Goal: Task Accomplishment & Management: Manage account settings

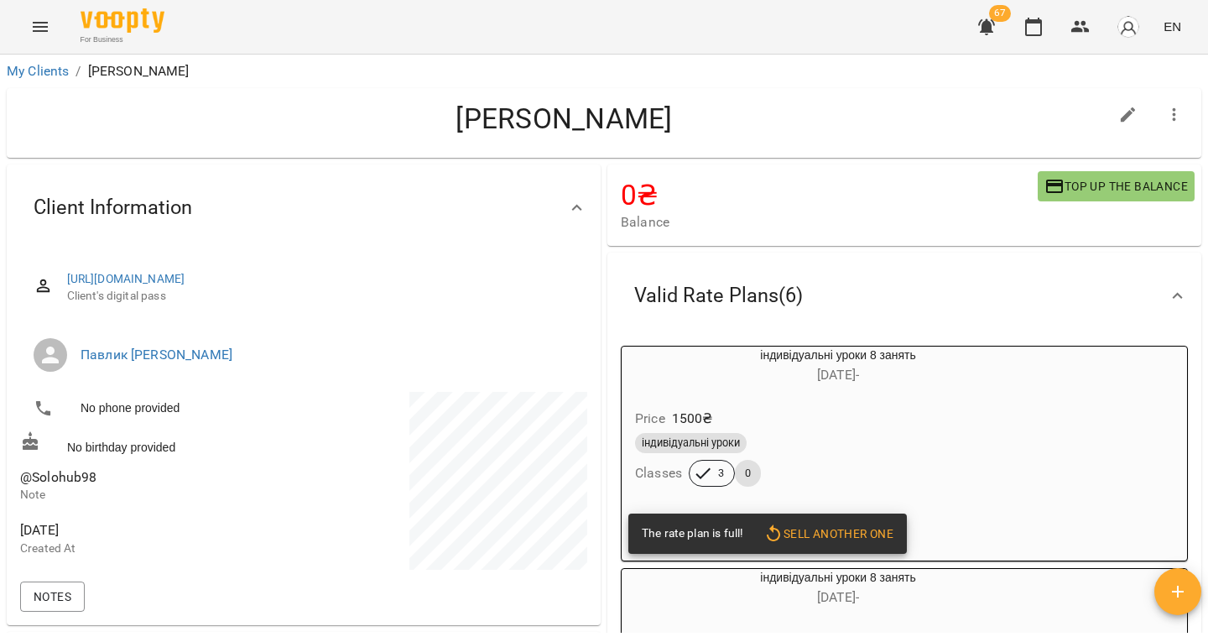
click at [65, 484] on span "@Solohub98" at bounding box center [160, 477] width 280 height 20
copy span "@Solohub98"
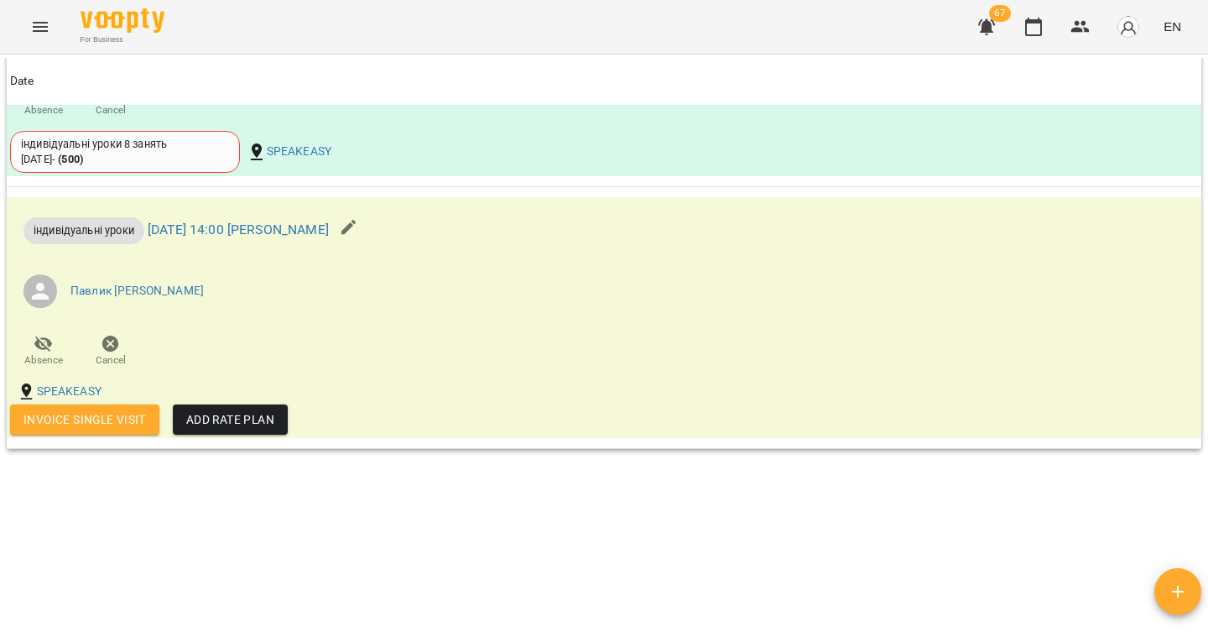
scroll to position [2081, 0]
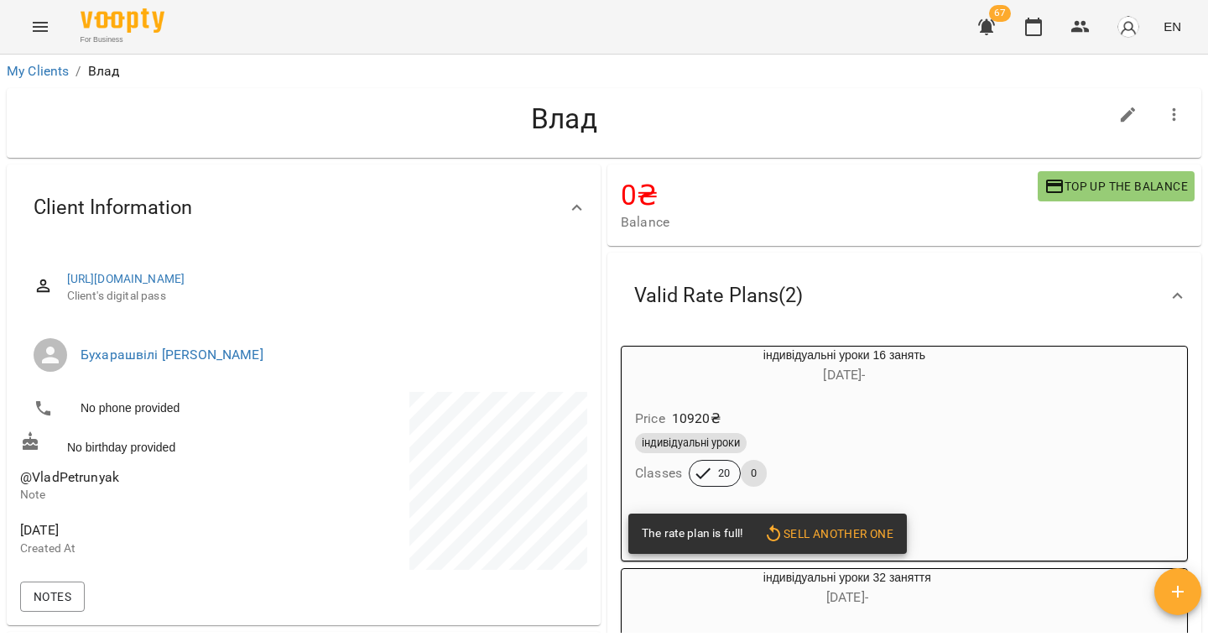
click at [92, 485] on span "@VladPetrunyak" at bounding box center [69, 477] width 99 height 16
copy span "@VladPetrunyak"
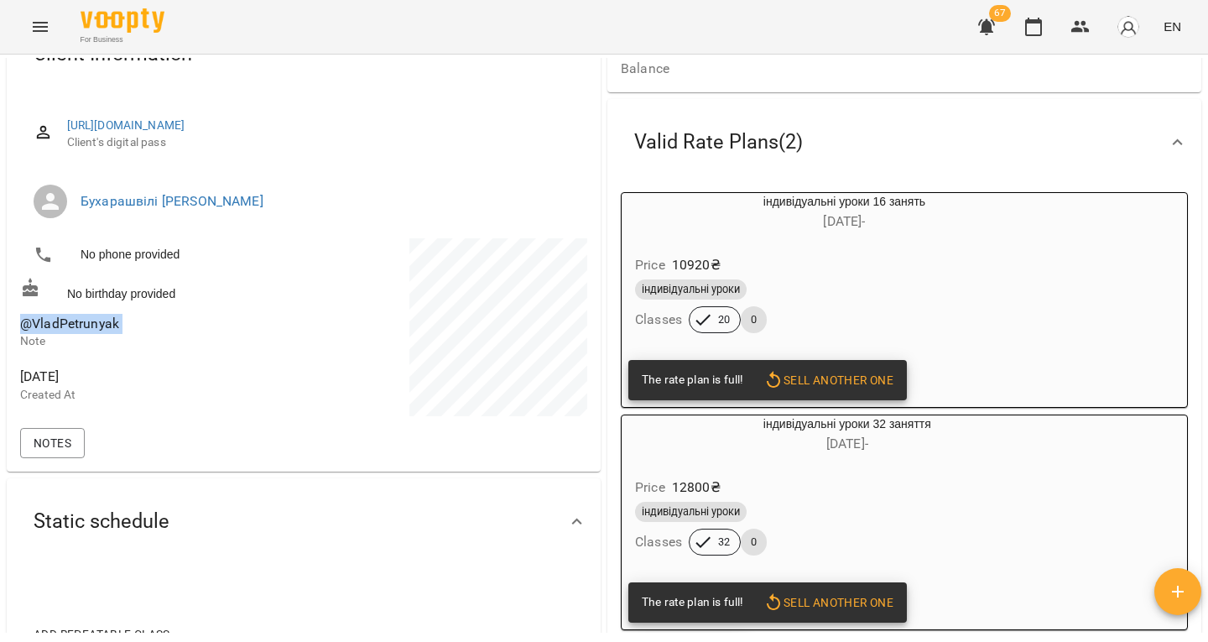
scroll to position [153, 0]
copy span "@VladPetrunyak"
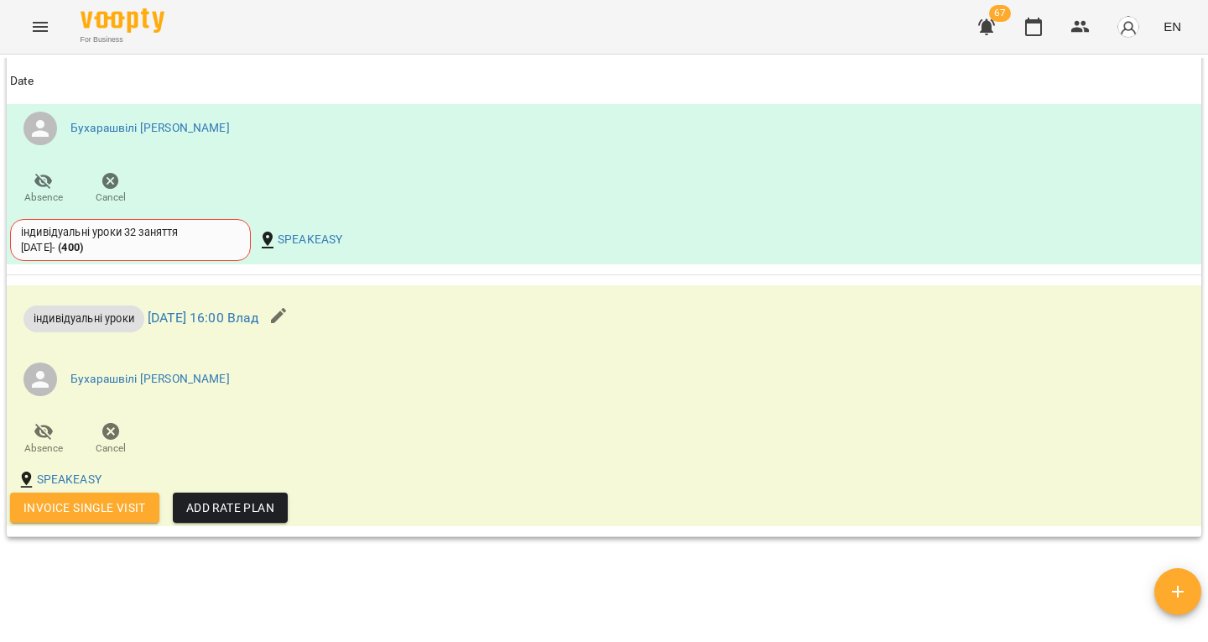
scroll to position [1068, 0]
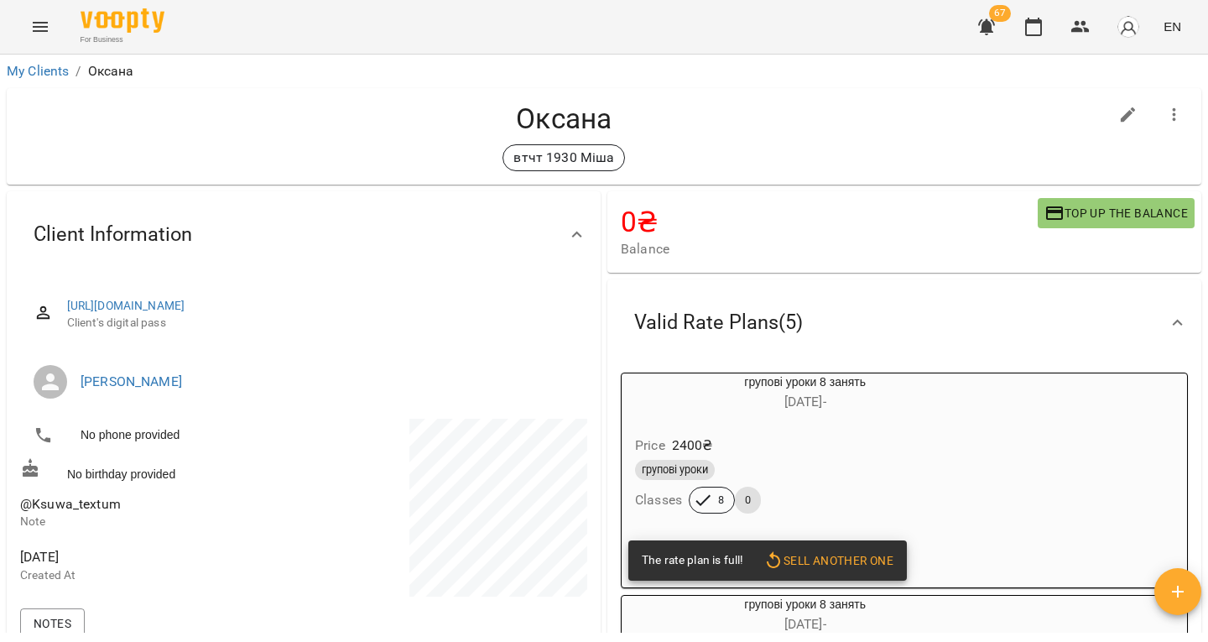
click at [80, 512] on span "@Ksuwa_textum" at bounding box center [70, 504] width 101 height 16
copy span "@Ksuwa_textum"
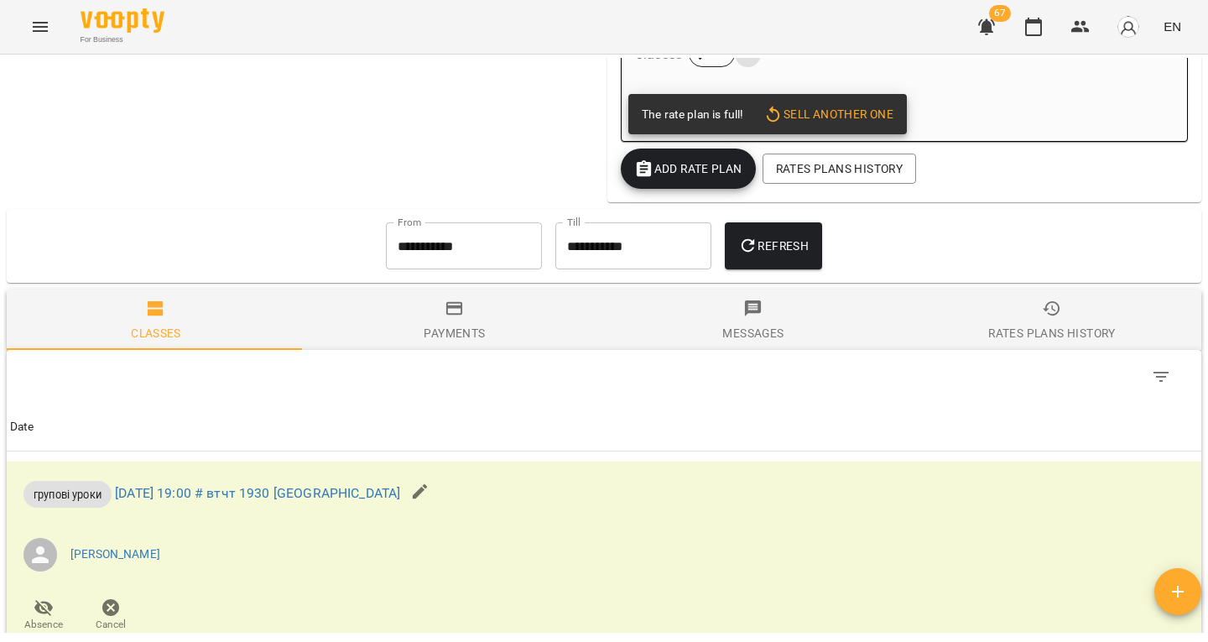
scroll to position [1213, 0]
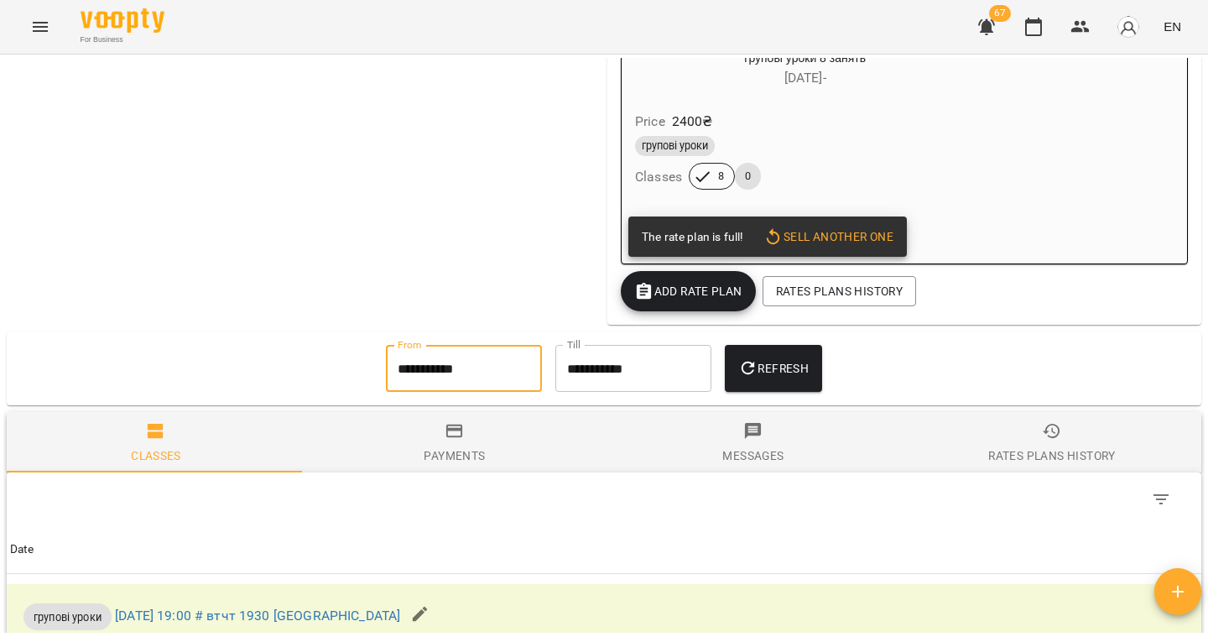
click at [449, 361] on input "**********" at bounding box center [464, 368] width 156 height 47
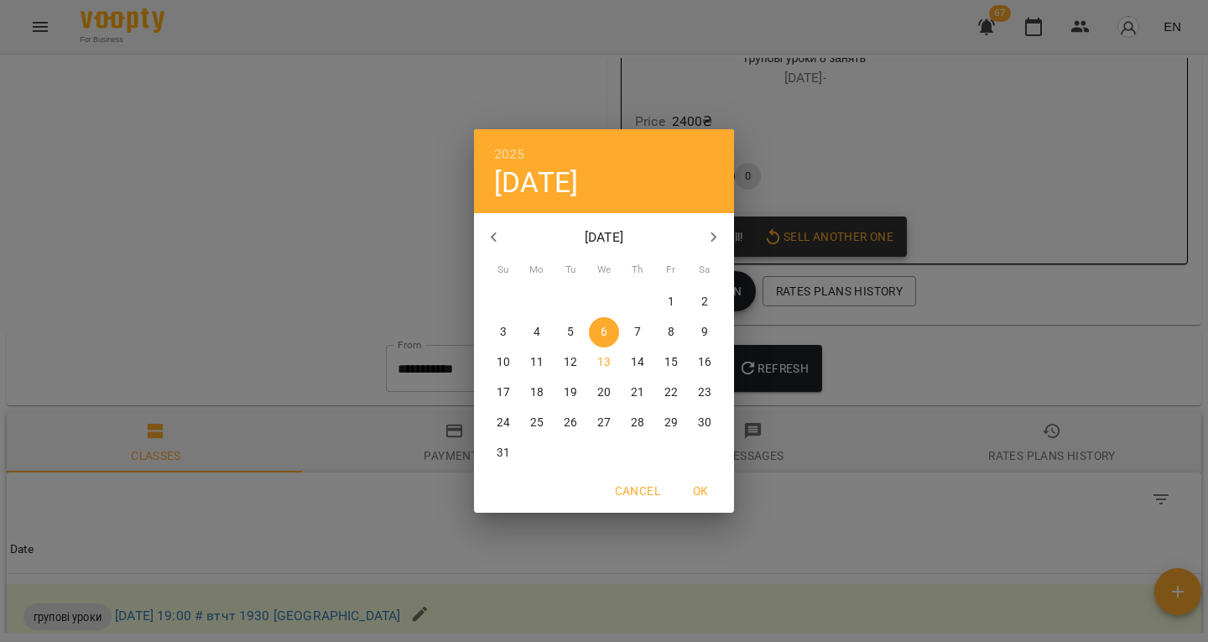
click at [491, 221] on button "button" at bounding box center [494, 237] width 40 height 40
click at [592, 323] on button "11" at bounding box center [604, 332] width 30 height 30
type input "**********"
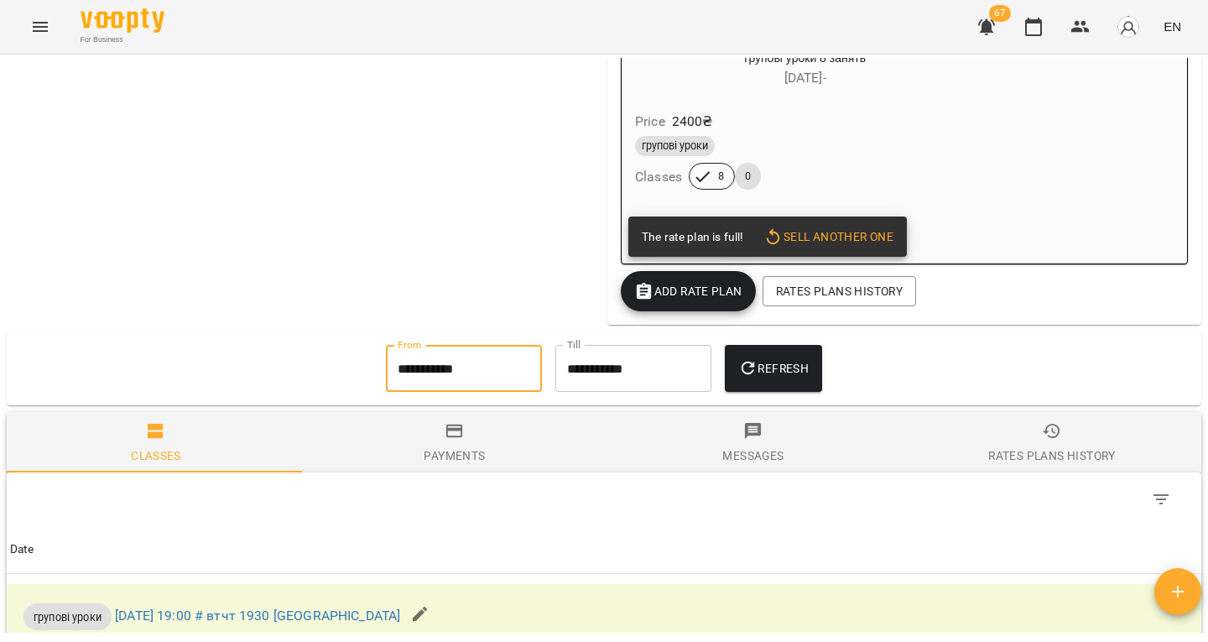
click at [732, 377] on button "Refresh" at bounding box center [773, 368] width 97 height 47
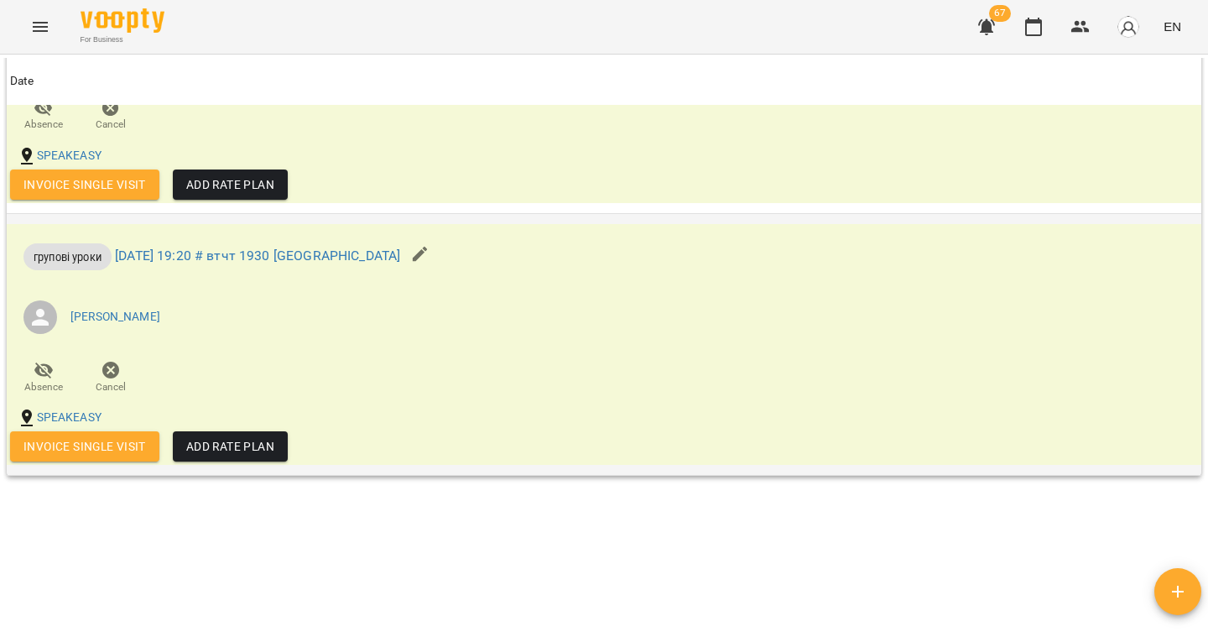
scroll to position [5509, 0]
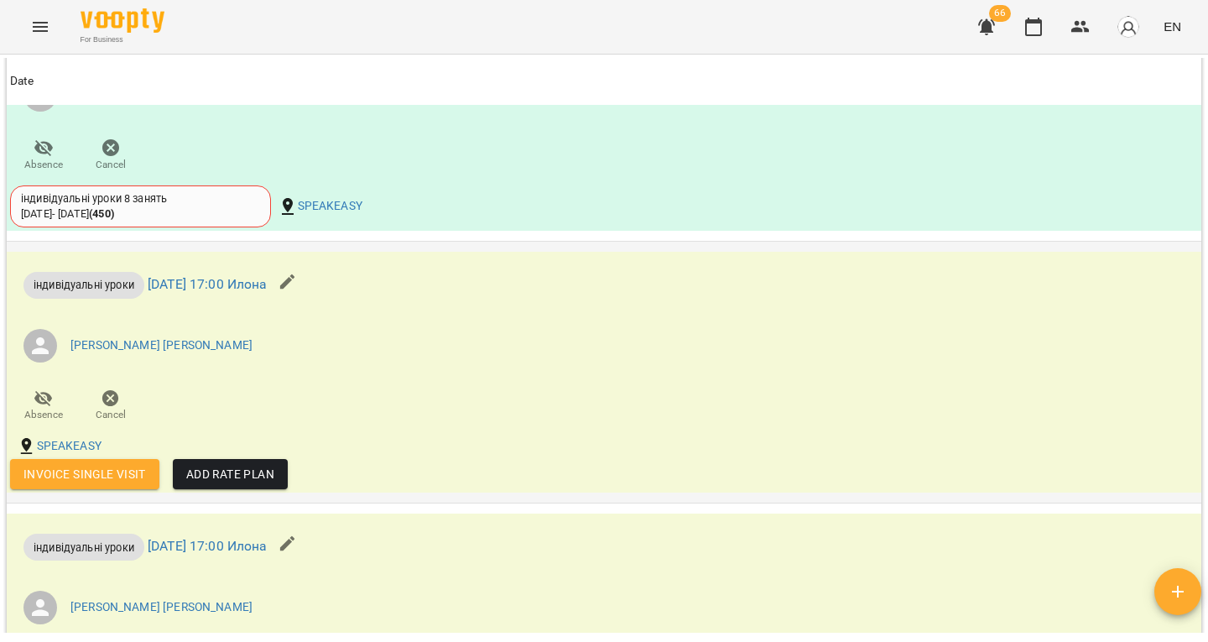
scroll to position [4081, 0]
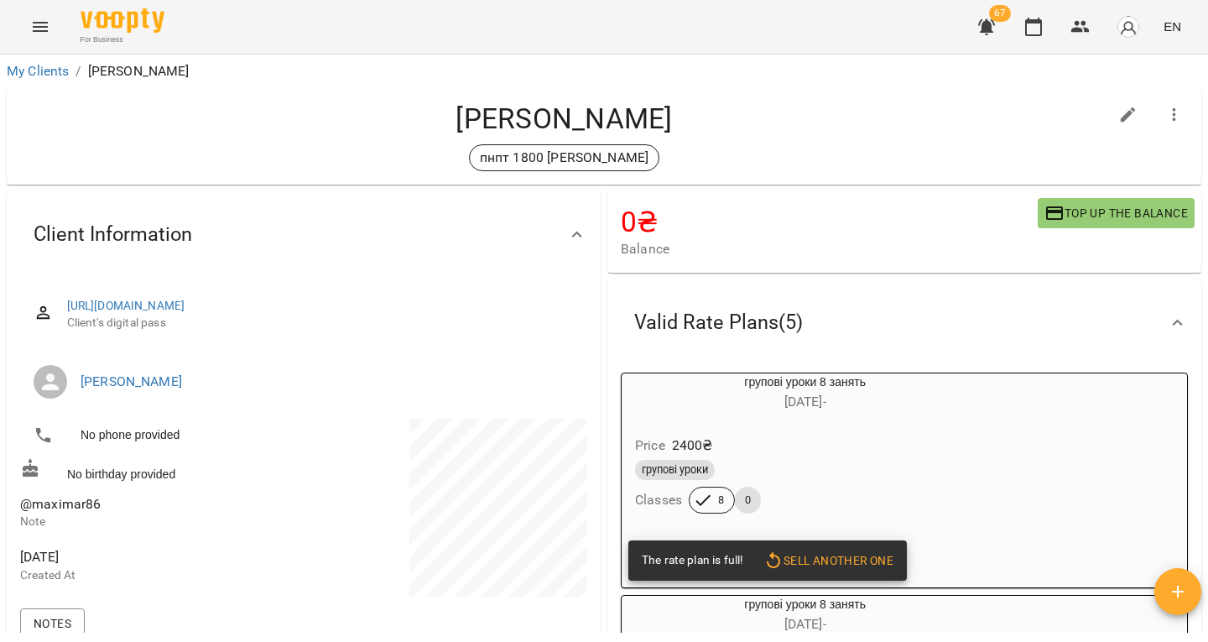
click at [49, 505] on span "@maximar86" at bounding box center [60, 504] width 81 height 16
copy span "@maximar86"
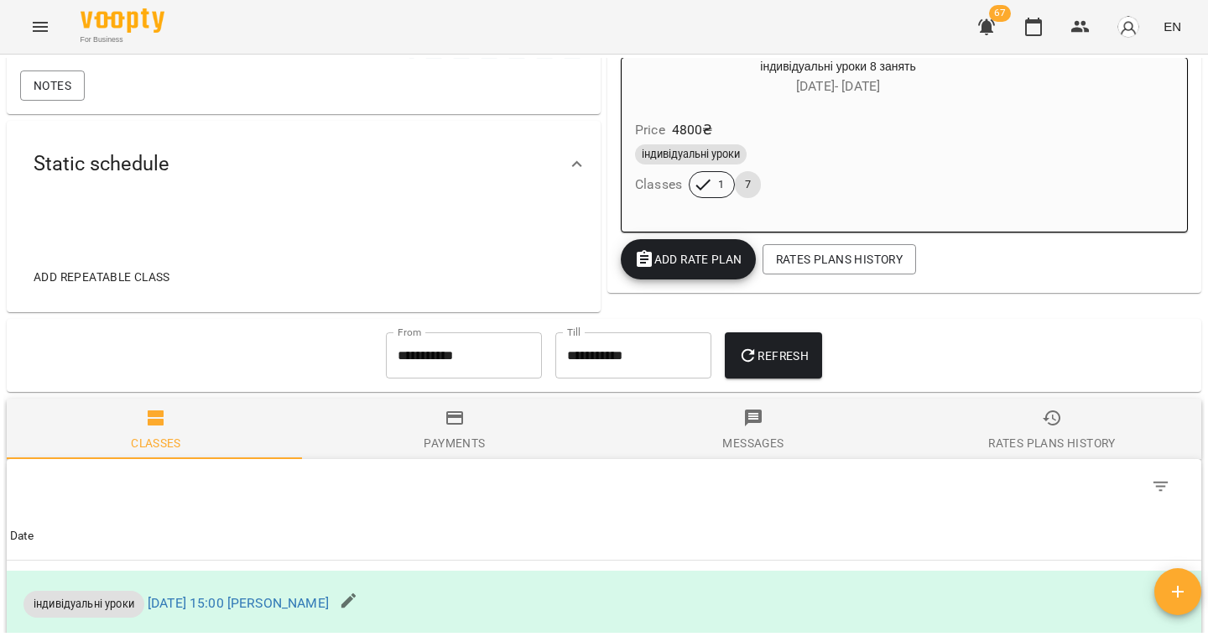
scroll to position [499, 0]
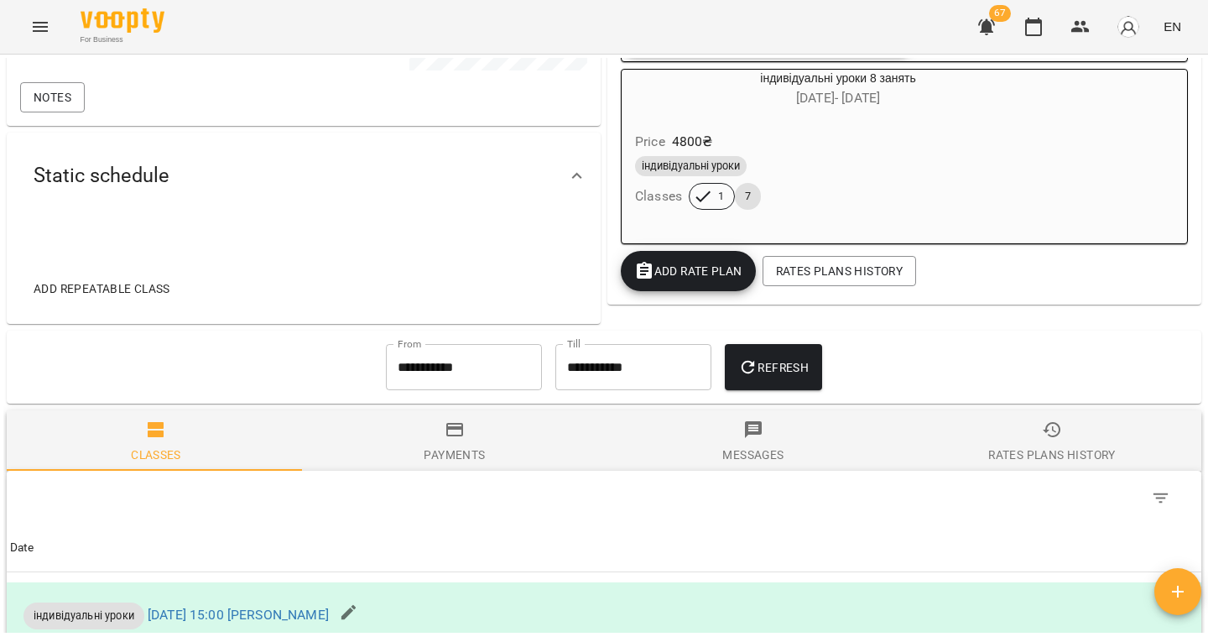
click at [455, 347] on input "**********" at bounding box center [464, 367] width 156 height 47
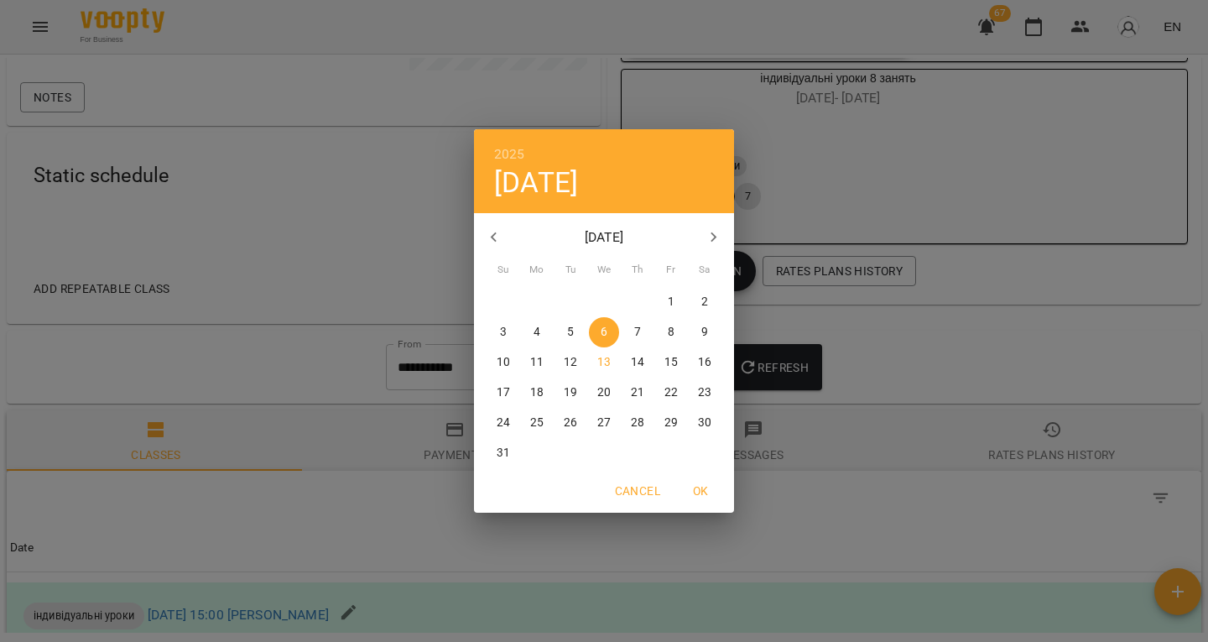
click at [499, 232] on icon "button" at bounding box center [494, 237] width 20 height 20
click at [600, 356] on p "16" at bounding box center [603, 362] width 13 height 17
type input "**********"
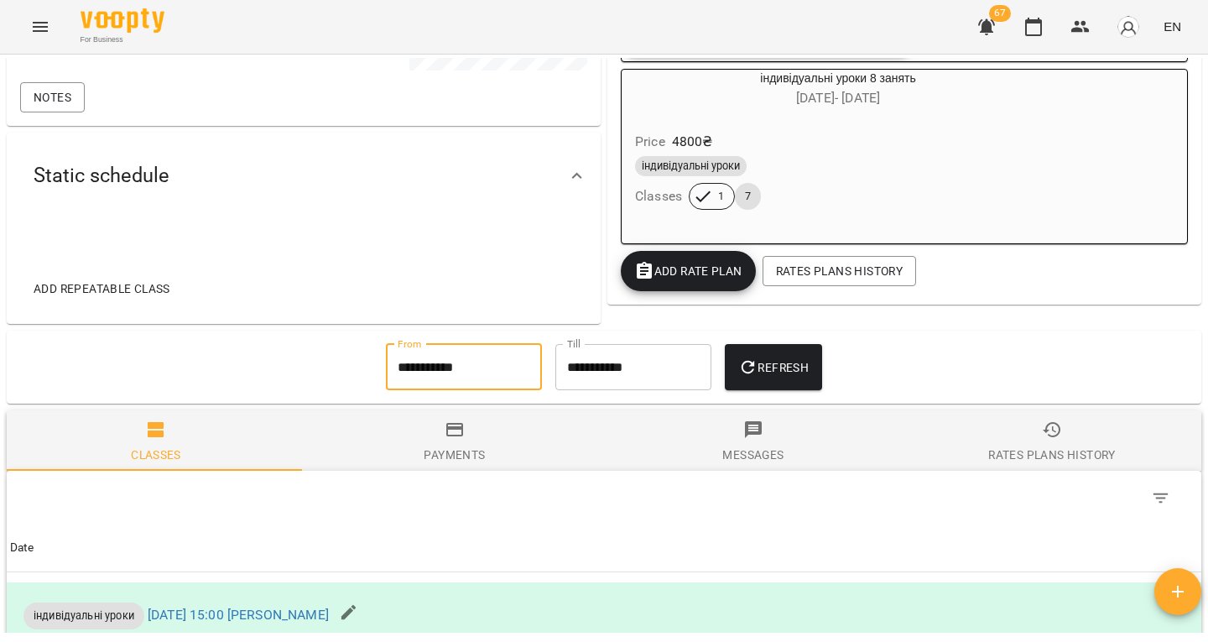
click at [738, 369] on button "Refresh" at bounding box center [773, 367] width 97 height 47
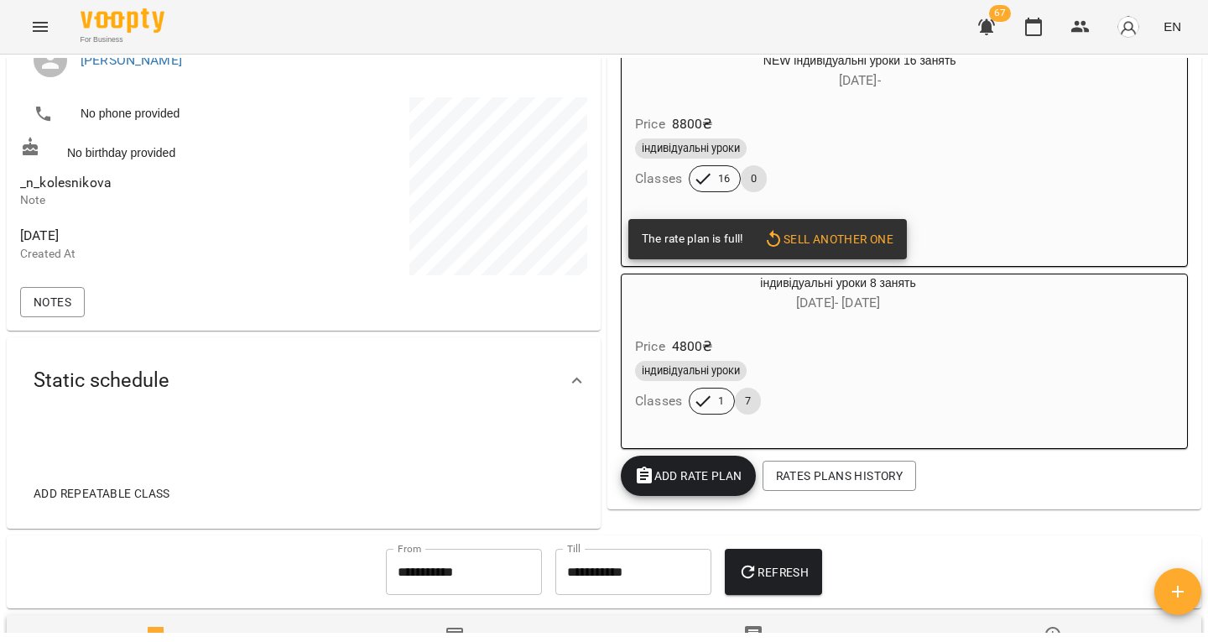
scroll to position [273, 0]
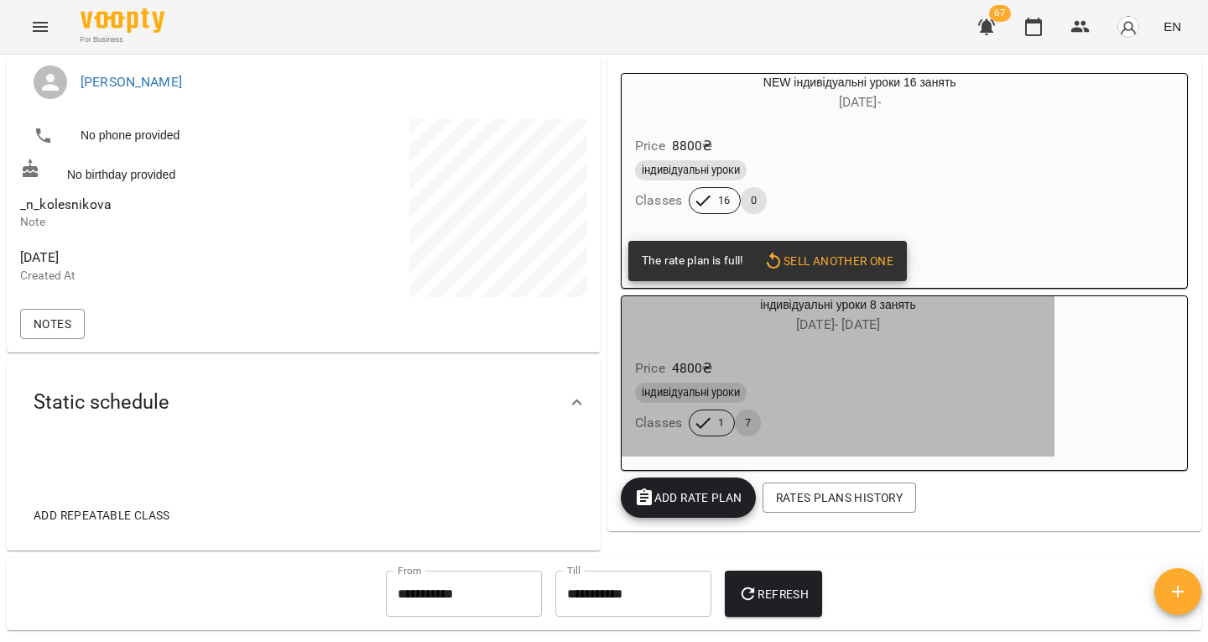
click at [870, 358] on div "Price 4800 ₴" at bounding box center [837, 368] width 413 height 30
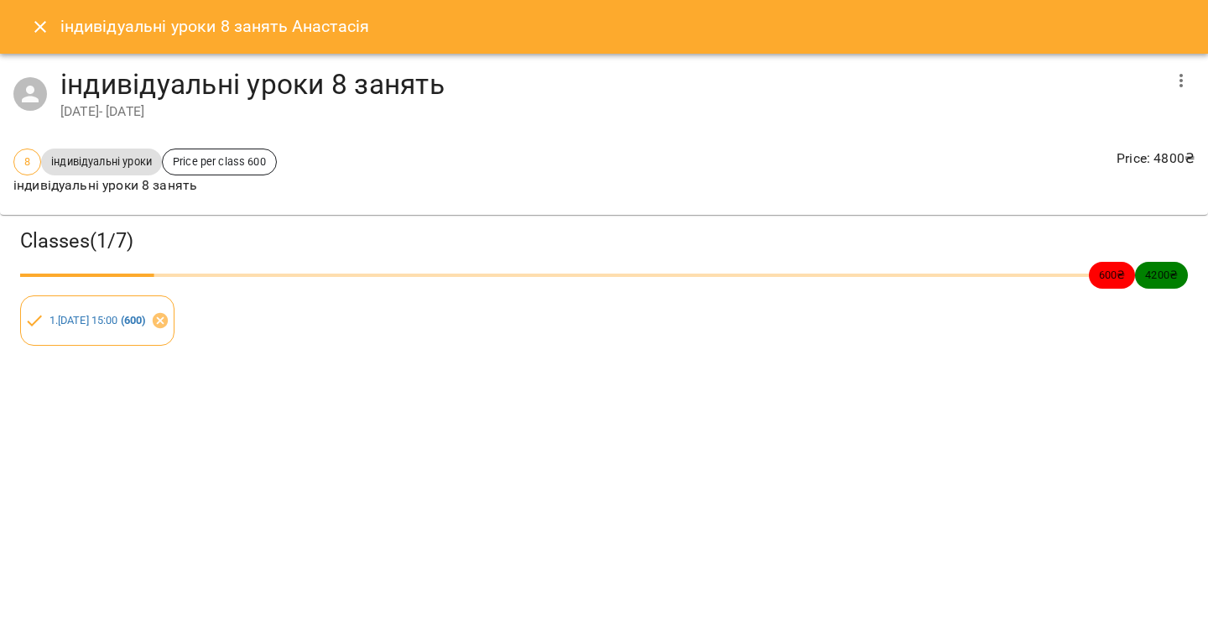
click at [1177, 89] on icon "button" at bounding box center [1181, 80] width 20 height 20
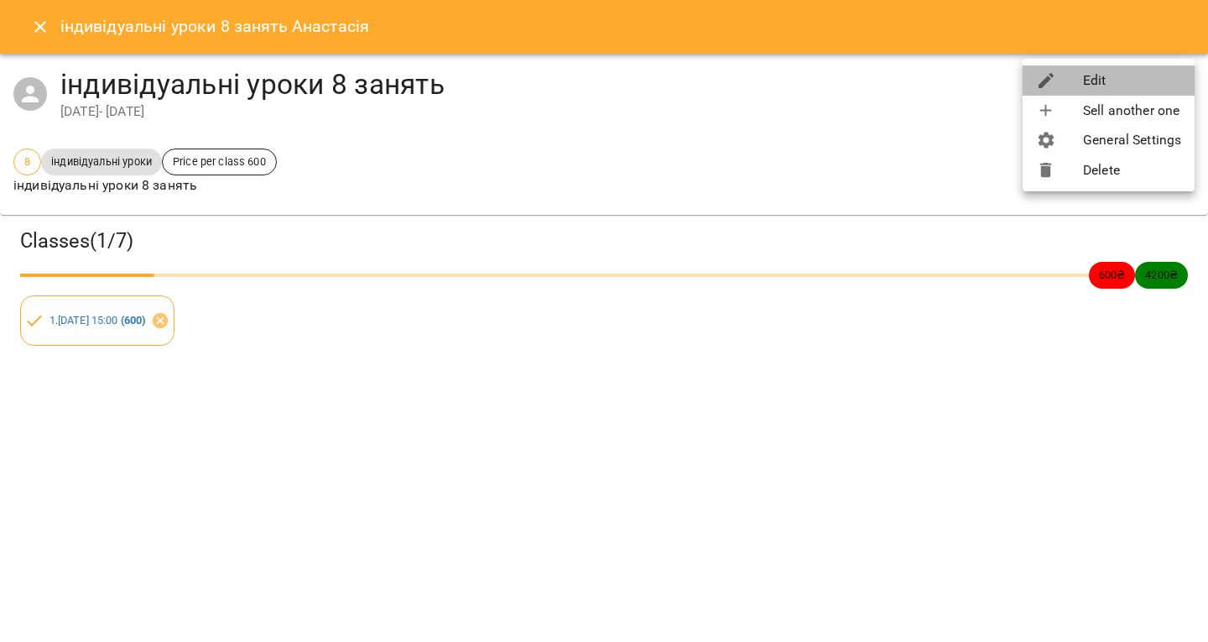
click at [1148, 91] on li "Edit" at bounding box center [1108, 80] width 172 height 30
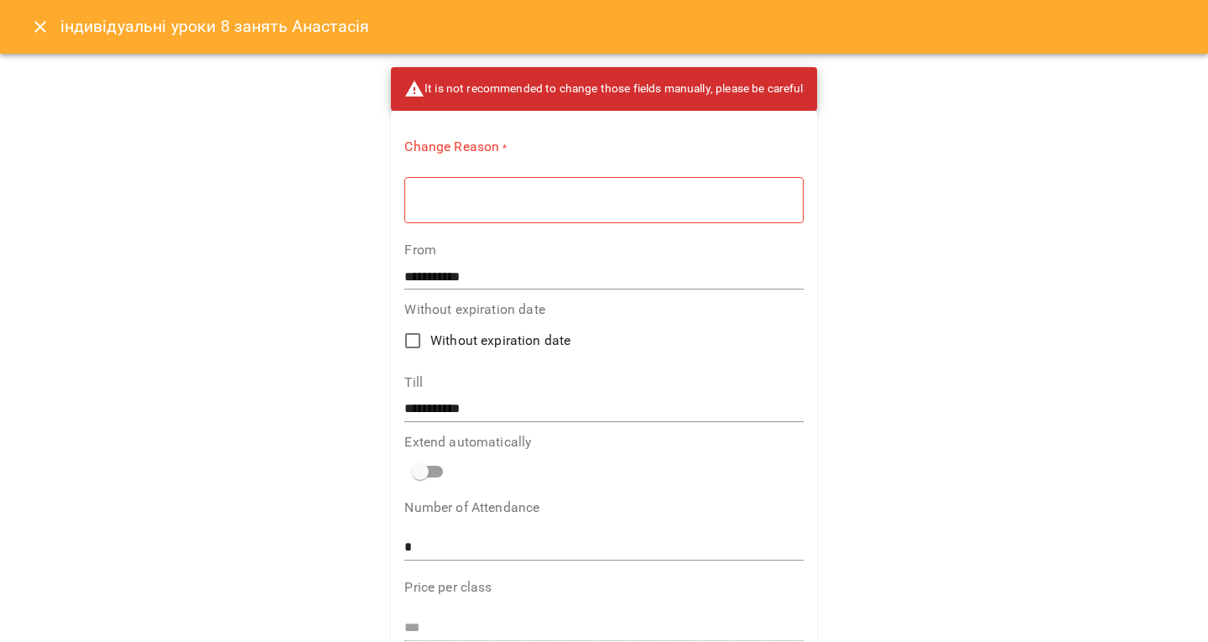
click at [467, 214] on div "* ​" at bounding box center [603, 199] width 398 height 47
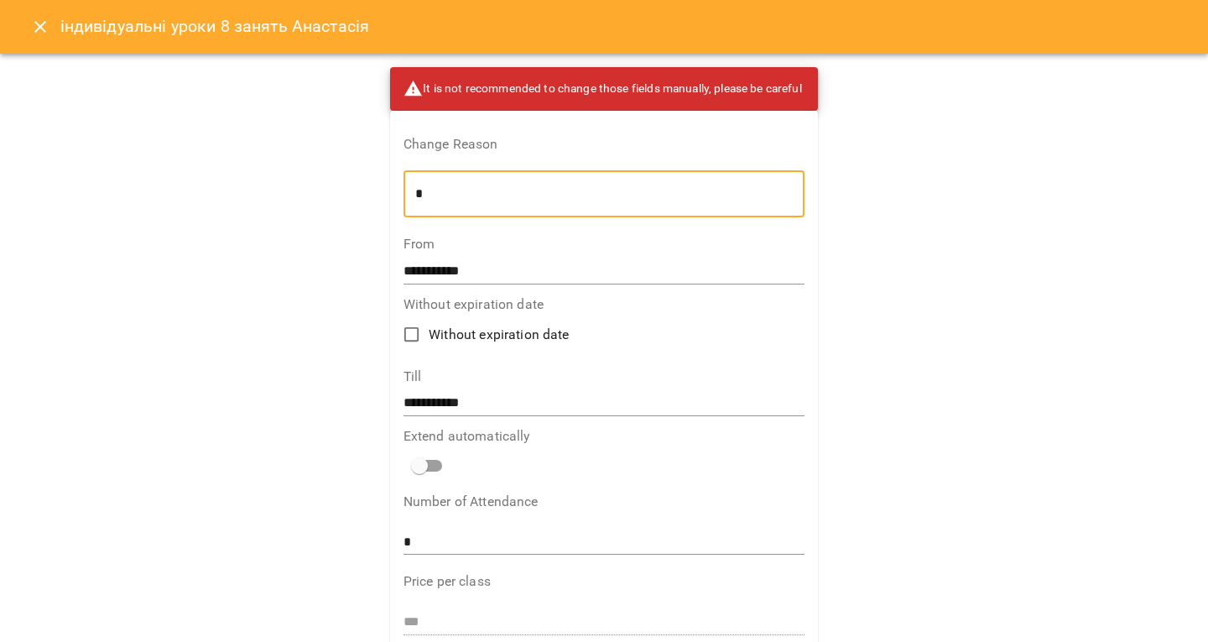
type textarea "*"
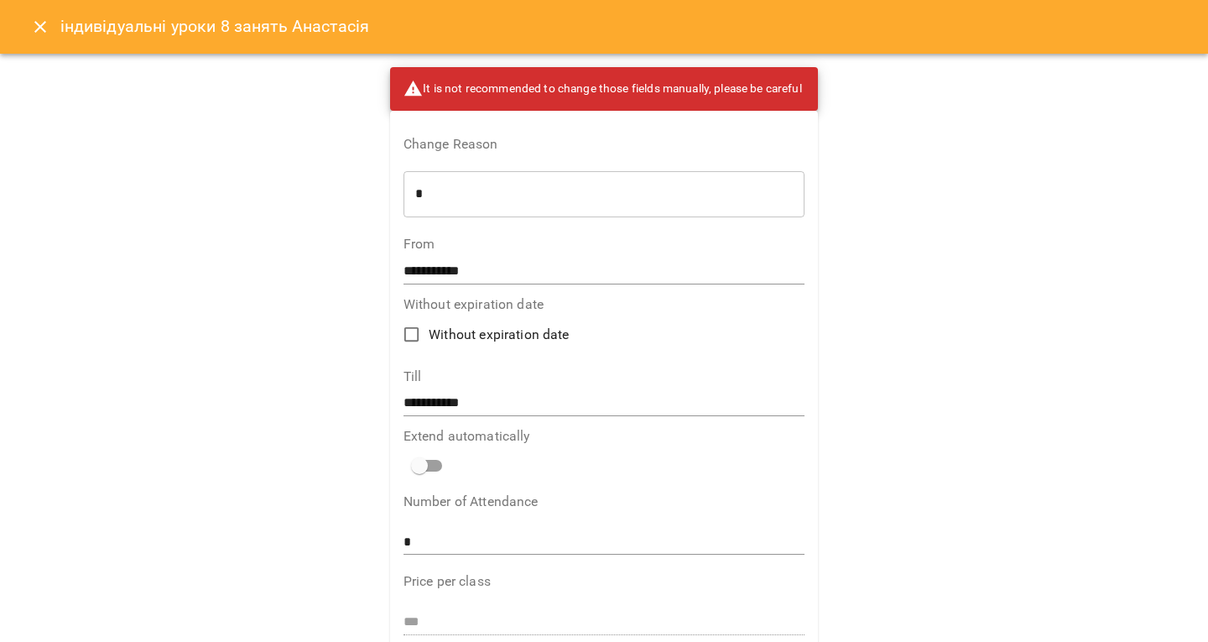
click at [447, 252] on div "**********" at bounding box center [604, 260] width 402 height 46
click at [420, 283] on input "**********" at bounding box center [604, 270] width 402 height 27
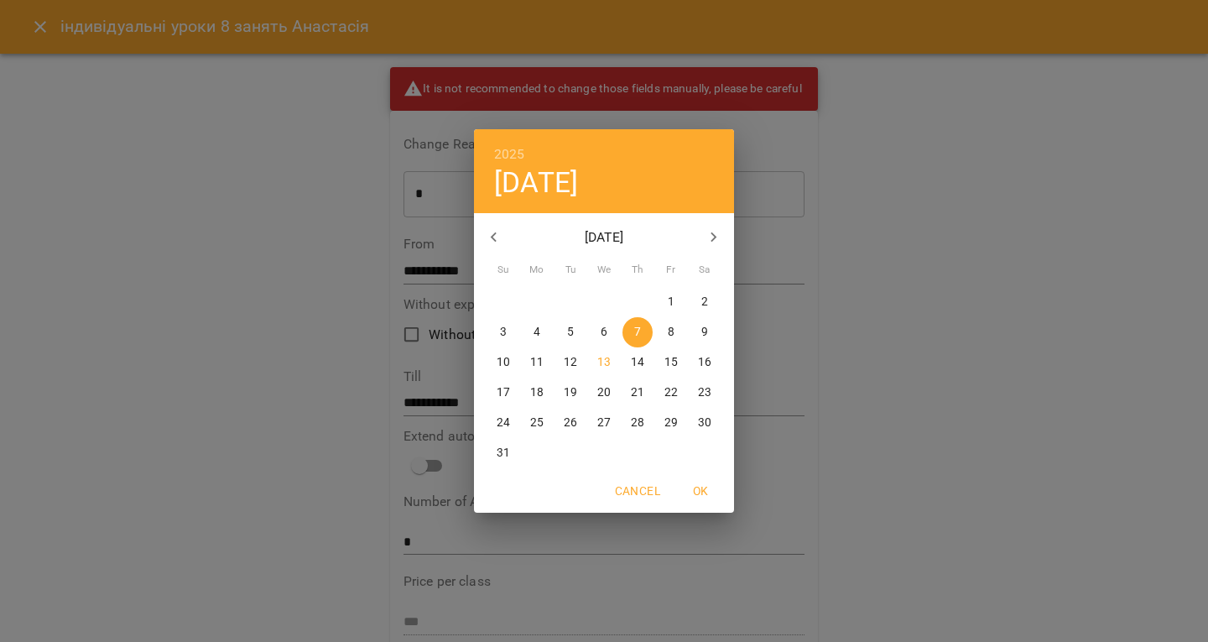
click at [575, 332] on span "5" at bounding box center [570, 332] width 30 height 17
type input "**********"
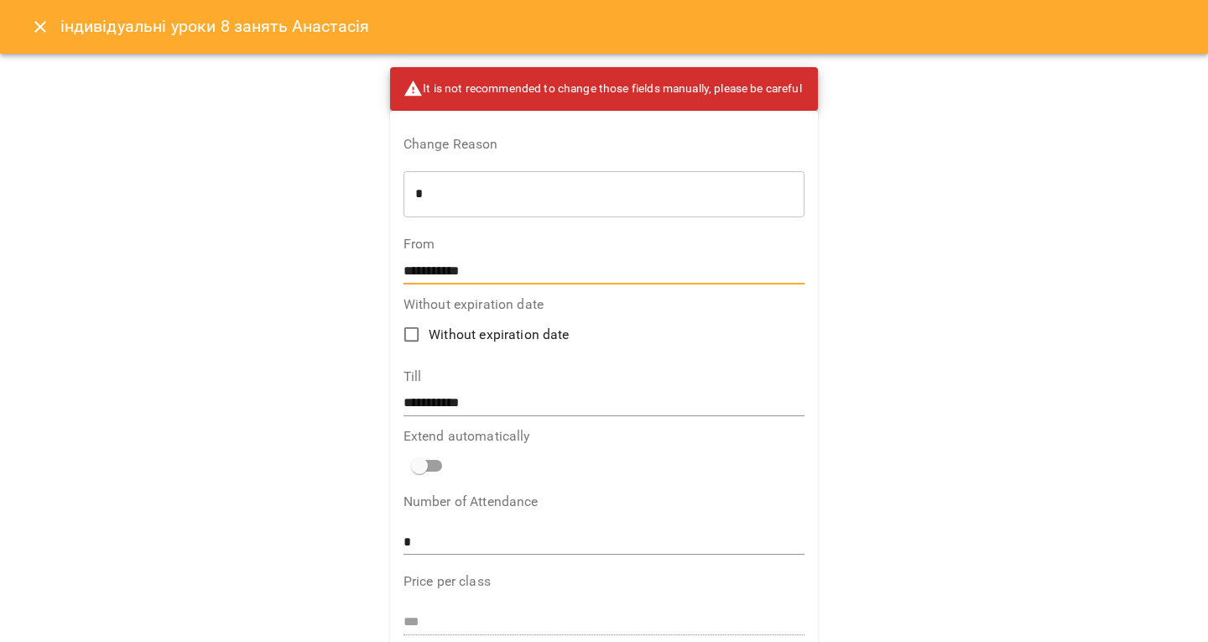
scroll to position [464, 0]
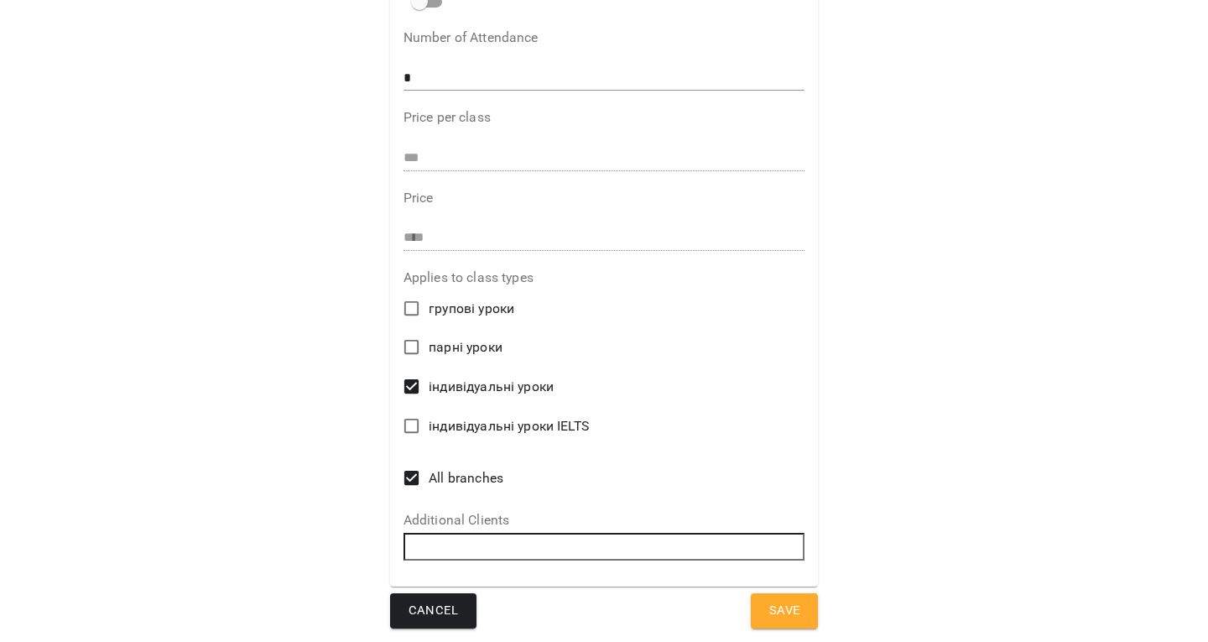
click at [769, 604] on span "Save" at bounding box center [784, 611] width 31 height 22
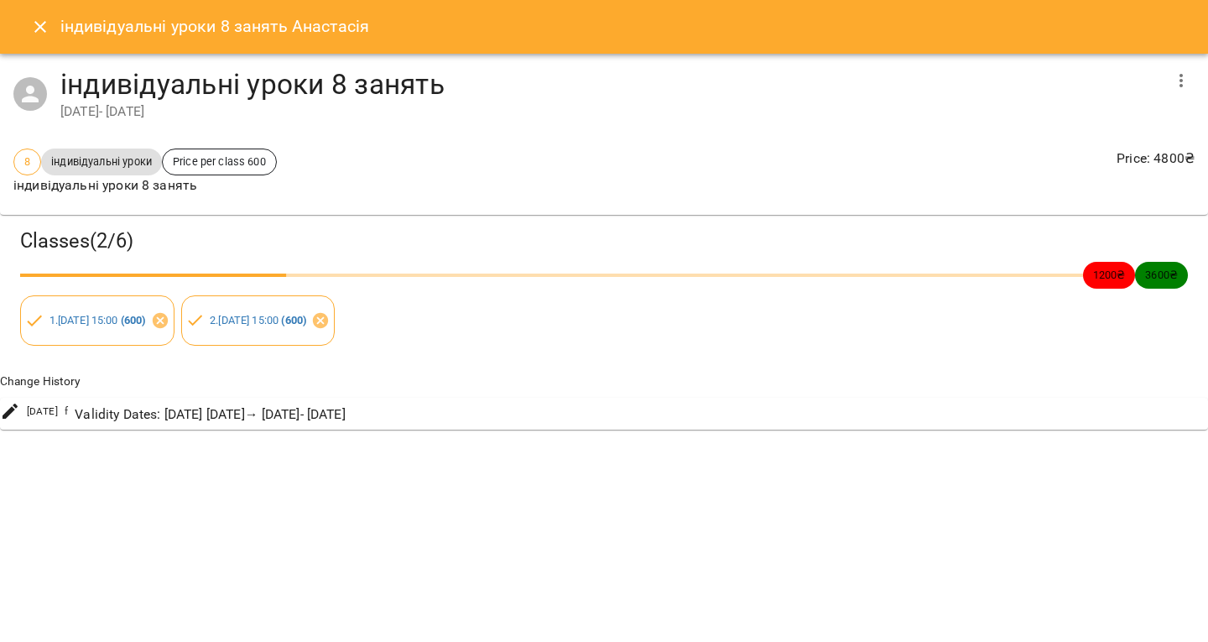
click at [37, 25] on icon "Close" at bounding box center [40, 27] width 20 height 20
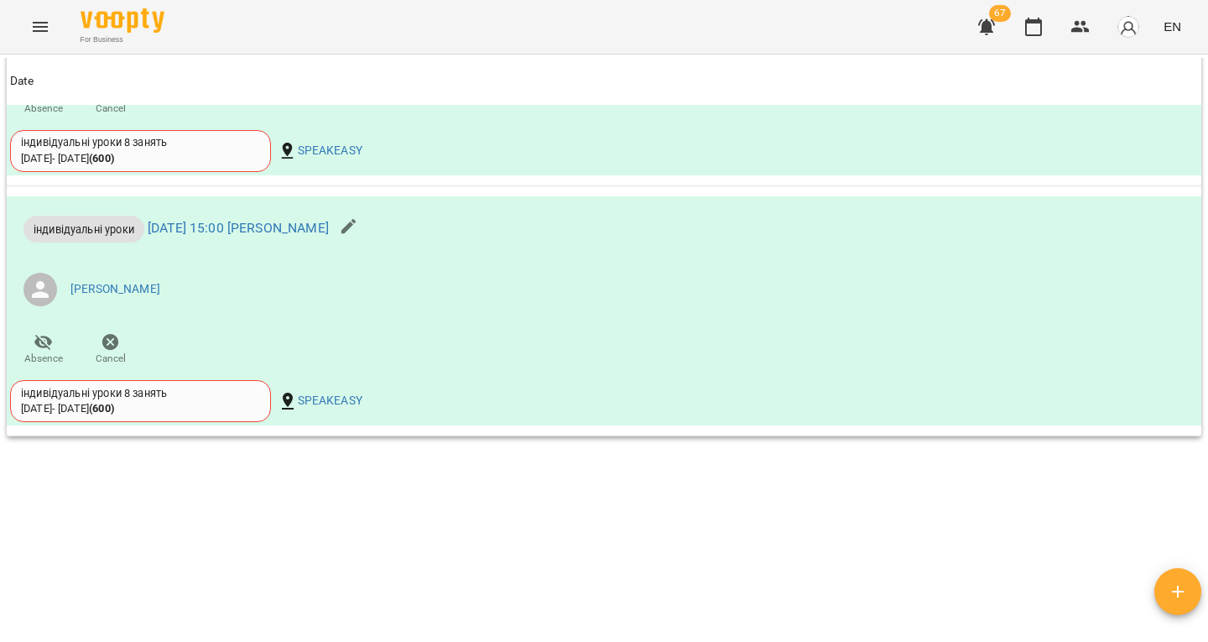
scroll to position [1144, 0]
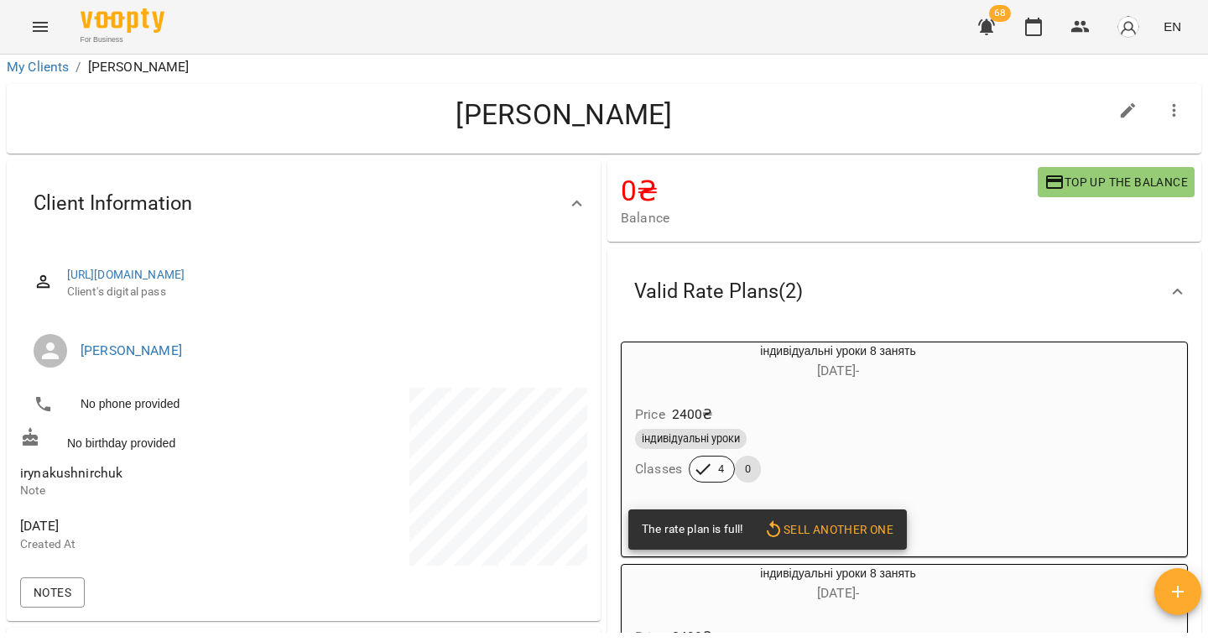
scroll to position [4, 0]
click at [65, 479] on span "irynakushnirchuk" at bounding box center [71, 473] width 102 height 16
copy span "irynakushnirchuk"
click at [678, 635] on div "**********" at bounding box center [604, 376] width 1208 height 642
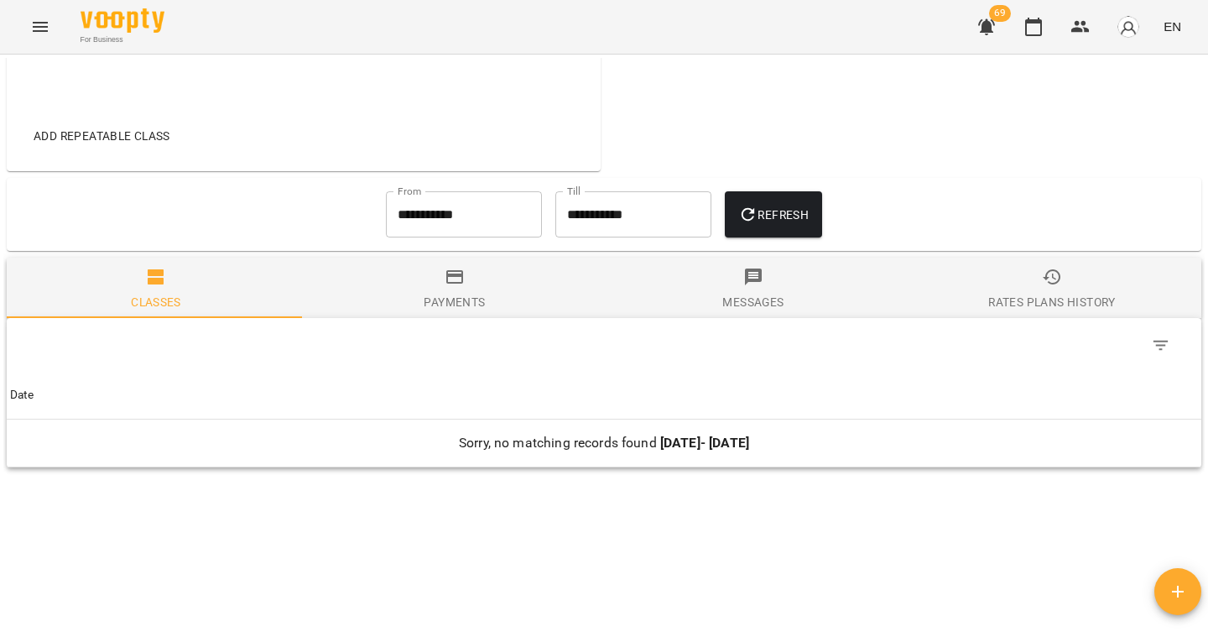
scroll to position [679, 0]
click at [482, 220] on input "**********" at bounding box center [464, 213] width 156 height 47
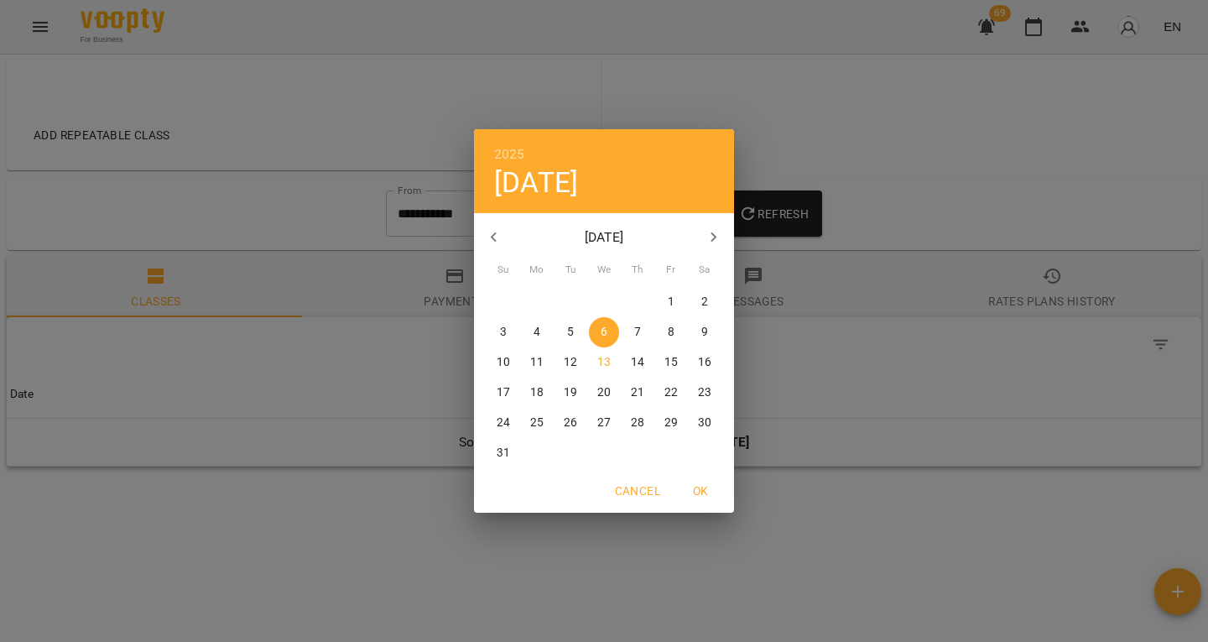
click at [492, 227] on icon "button" at bounding box center [494, 237] width 20 height 20
click at [608, 332] on span "9" at bounding box center [604, 332] width 30 height 17
type input "**********"
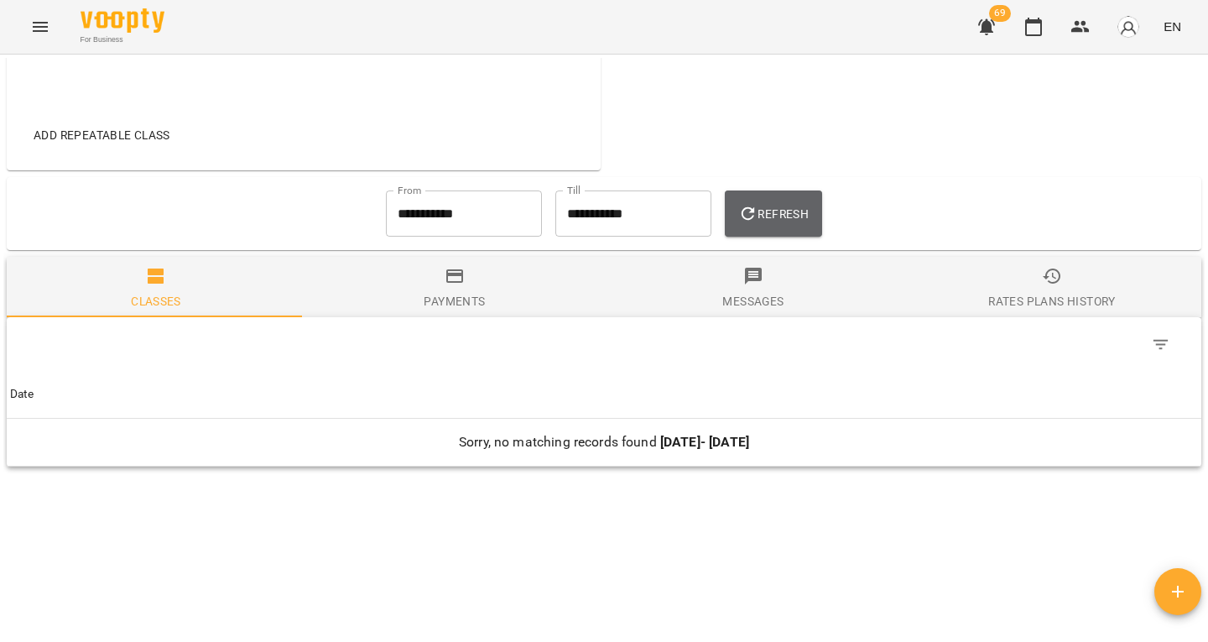
click at [778, 215] on span "Refresh" at bounding box center [773, 214] width 70 height 20
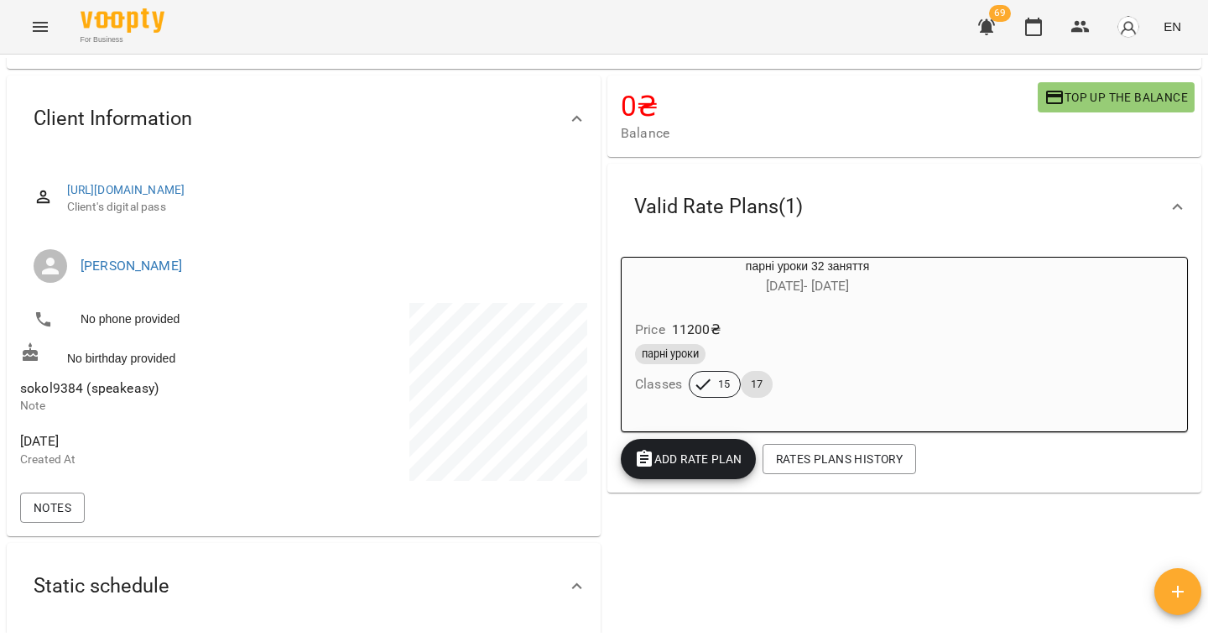
scroll to position [117, 0]
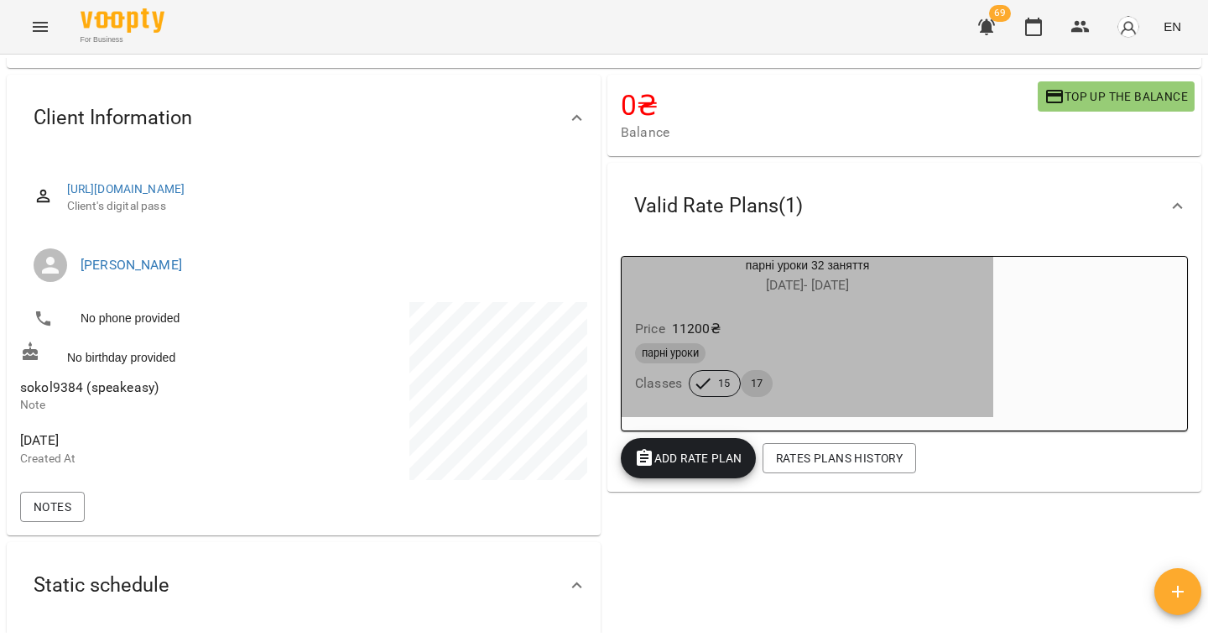
click at [786, 385] on div "парні уроки Classes 15 17" at bounding box center [806, 370] width 351 height 60
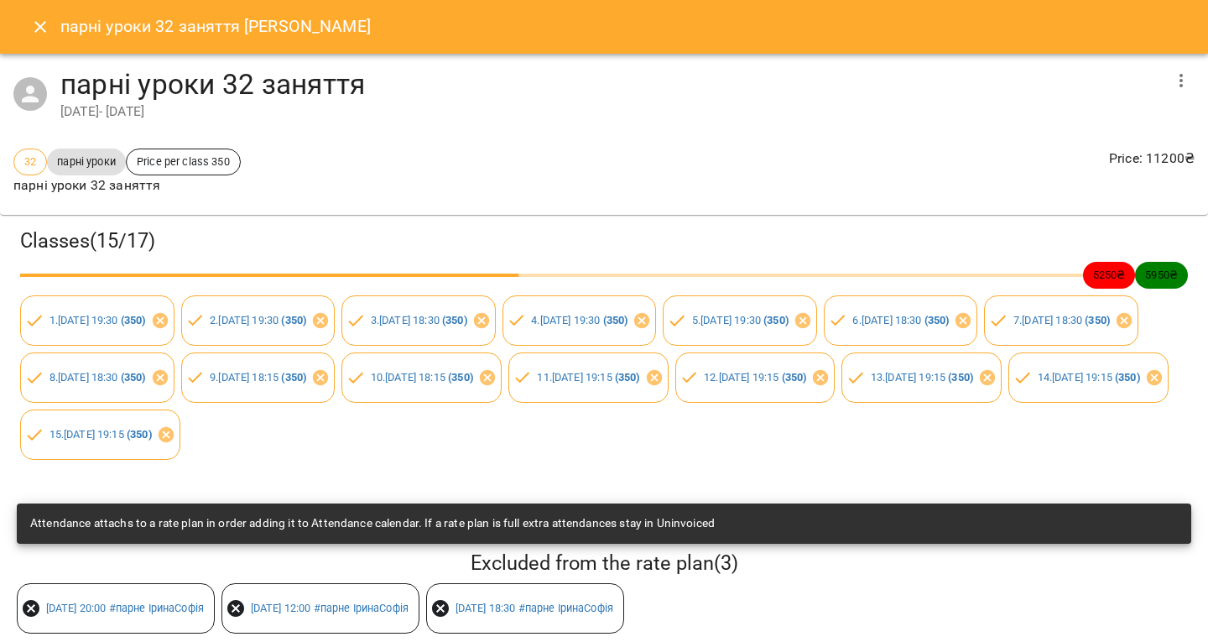
click at [1182, 95] on div at bounding box center [1181, 80] width 40 height 40
click at [1178, 91] on button "button" at bounding box center [1181, 80] width 40 height 40
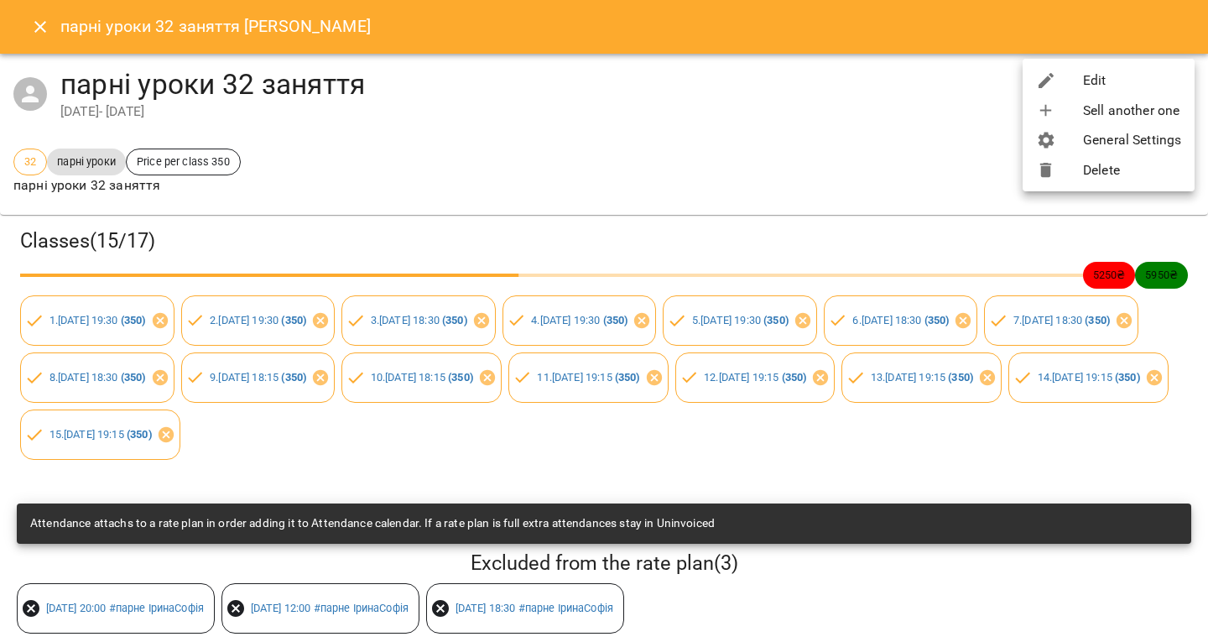
click at [1138, 86] on li "Edit" at bounding box center [1108, 80] width 172 height 30
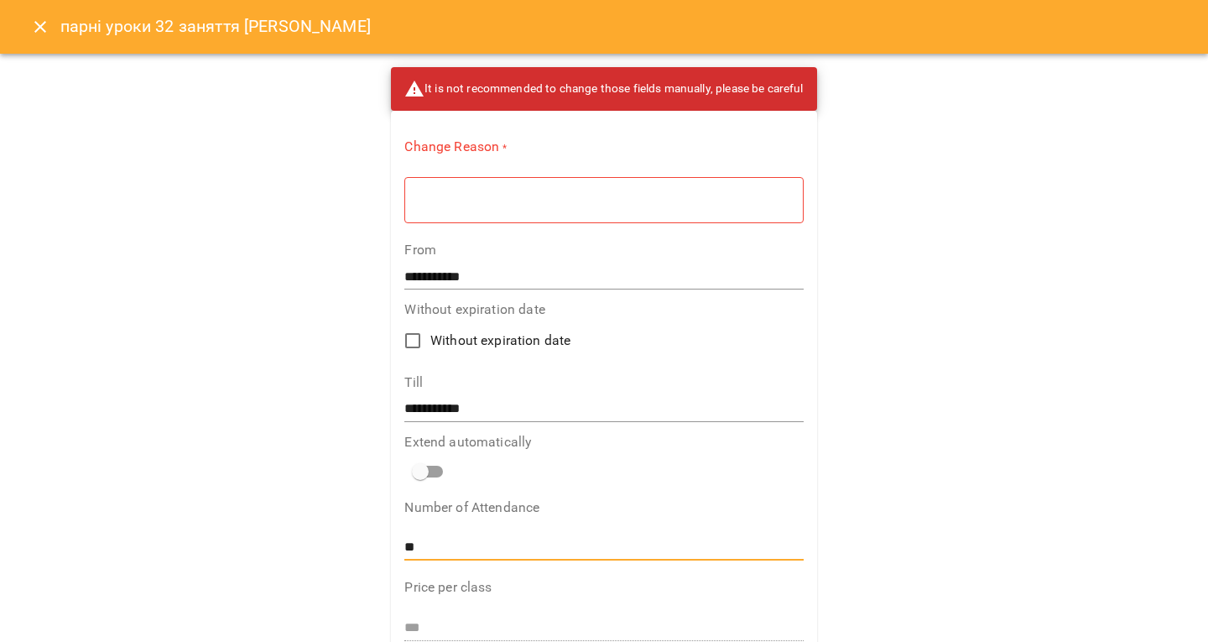
click at [444, 541] on input "**" at bounding box center [603, 547] width 398 height 27
type input "**"
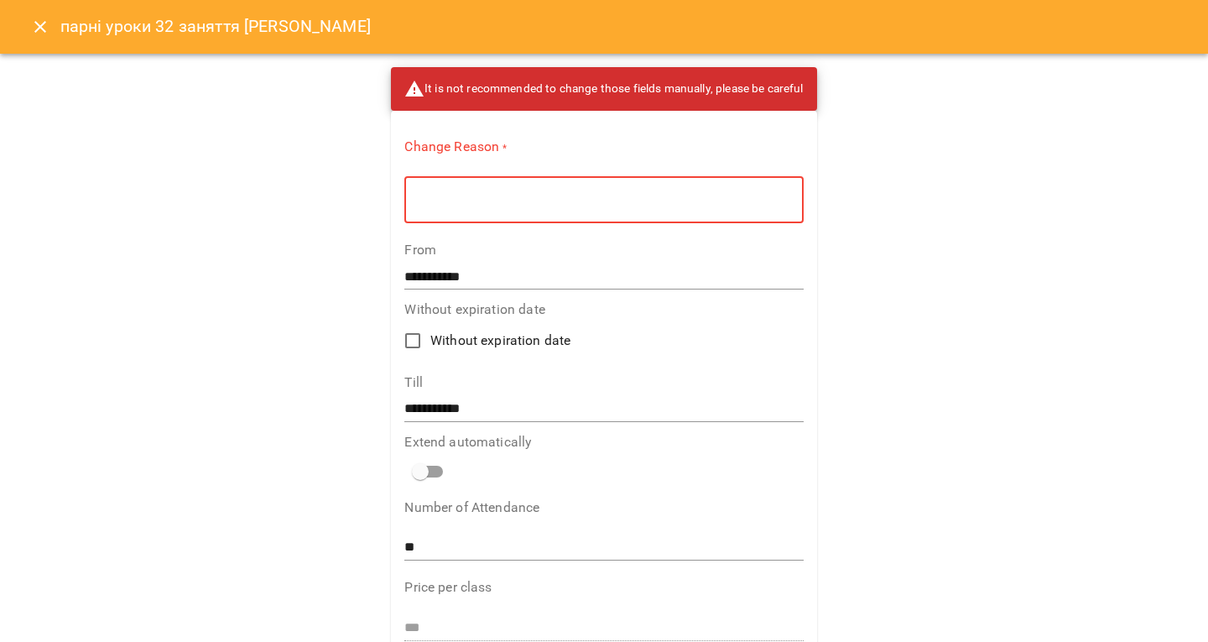
click at [460, 205] on textarea at bounding box center [603, 200] width 375 height 16
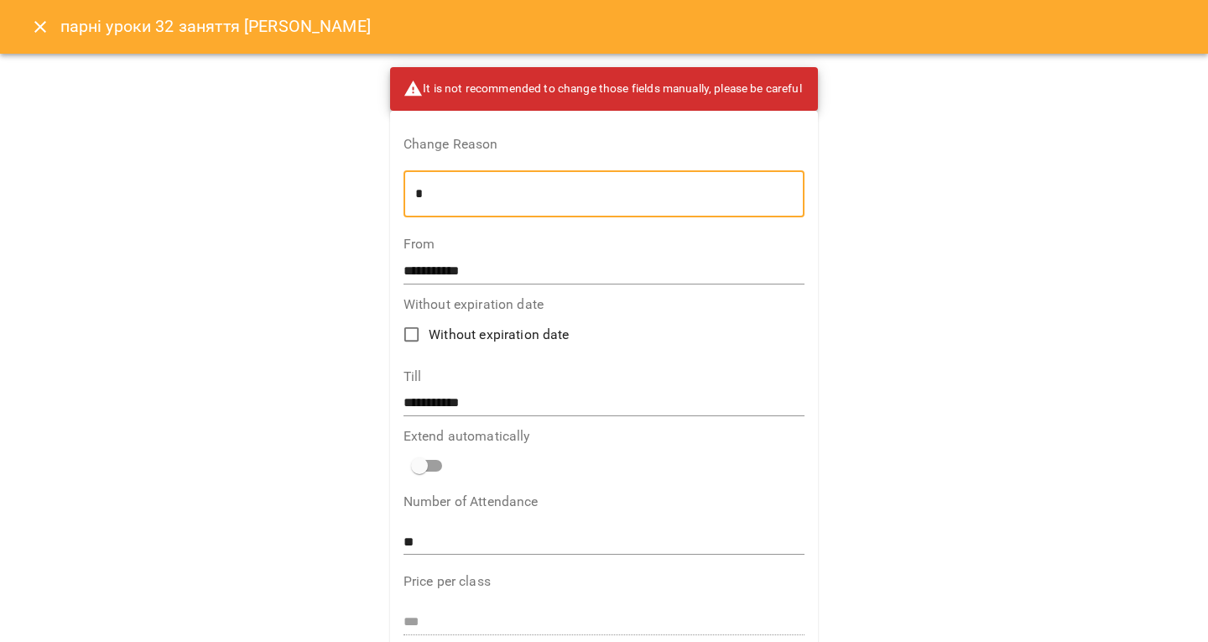
scroll to position [464, 0]
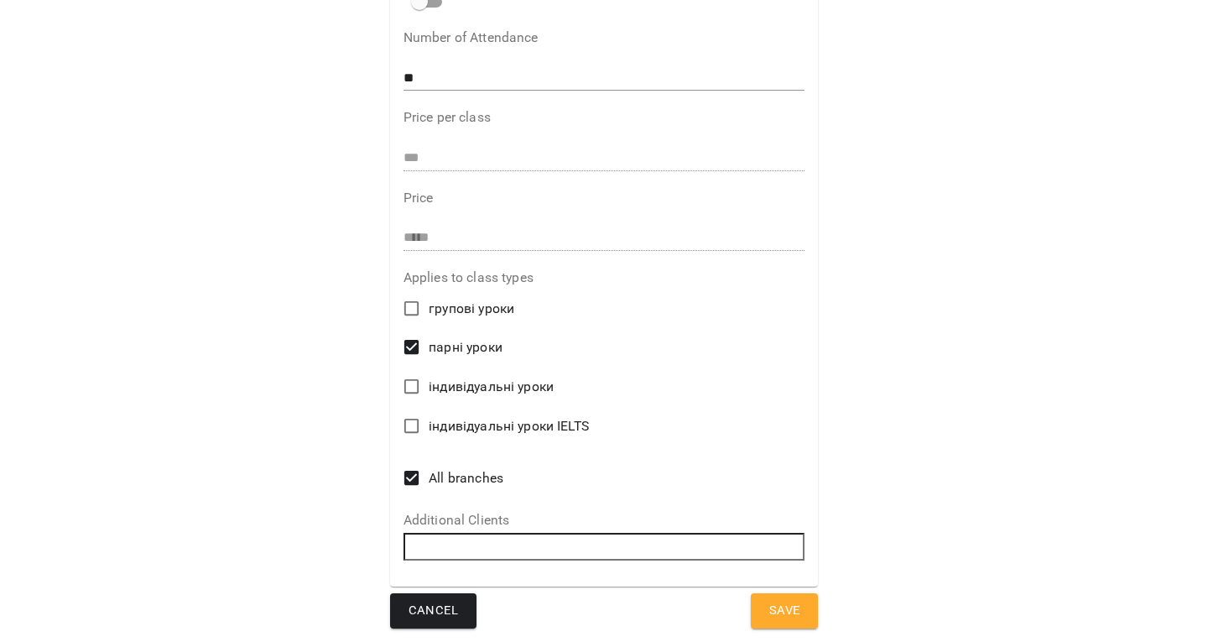
type textarea "*"
click at [769, 625] on button "Save" at bounding box center [785, 610] width 68 height 35
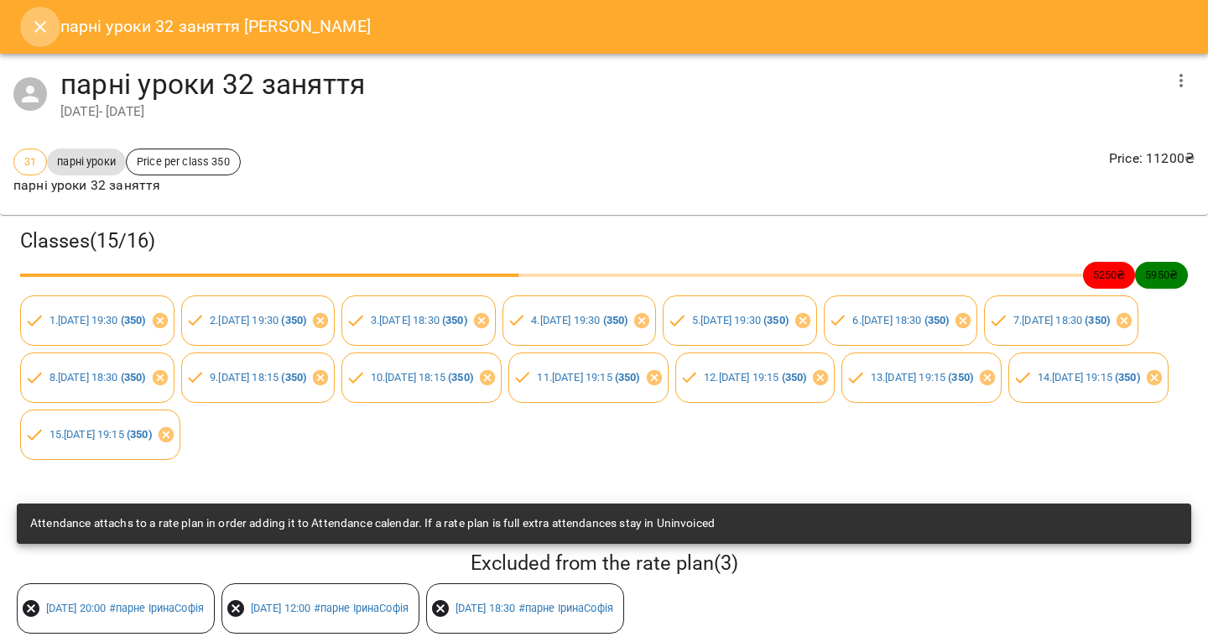
click at [42, 18] on icon "Close" at bounding box center [40, 27] width 20 height 20
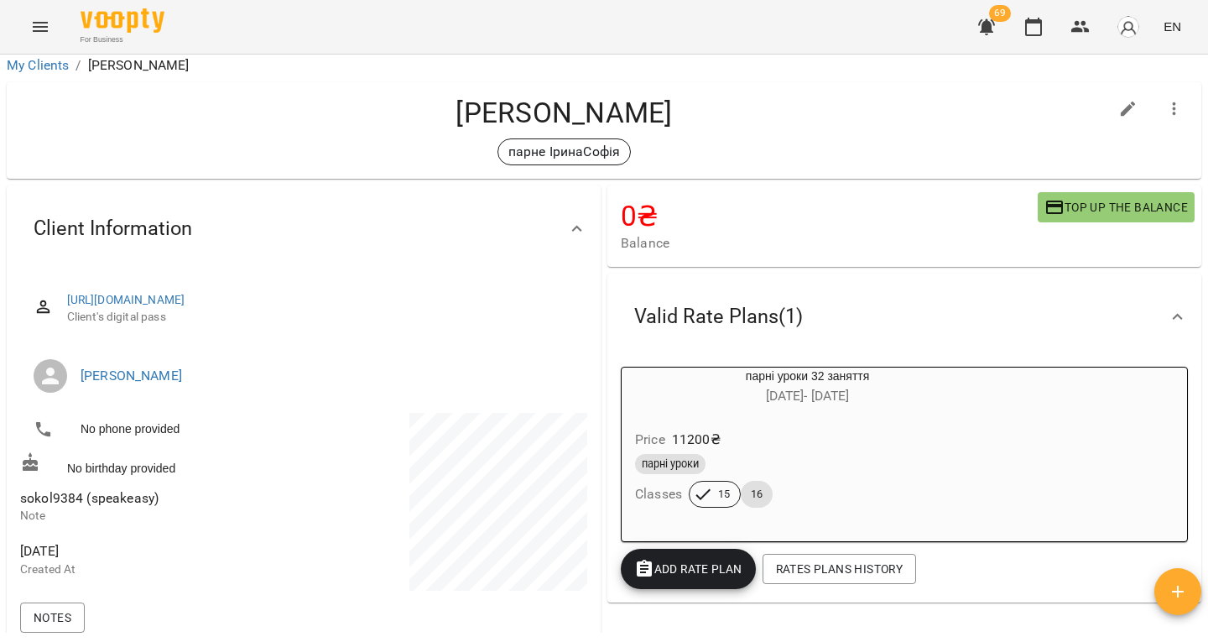
scroll to position [13, 0]
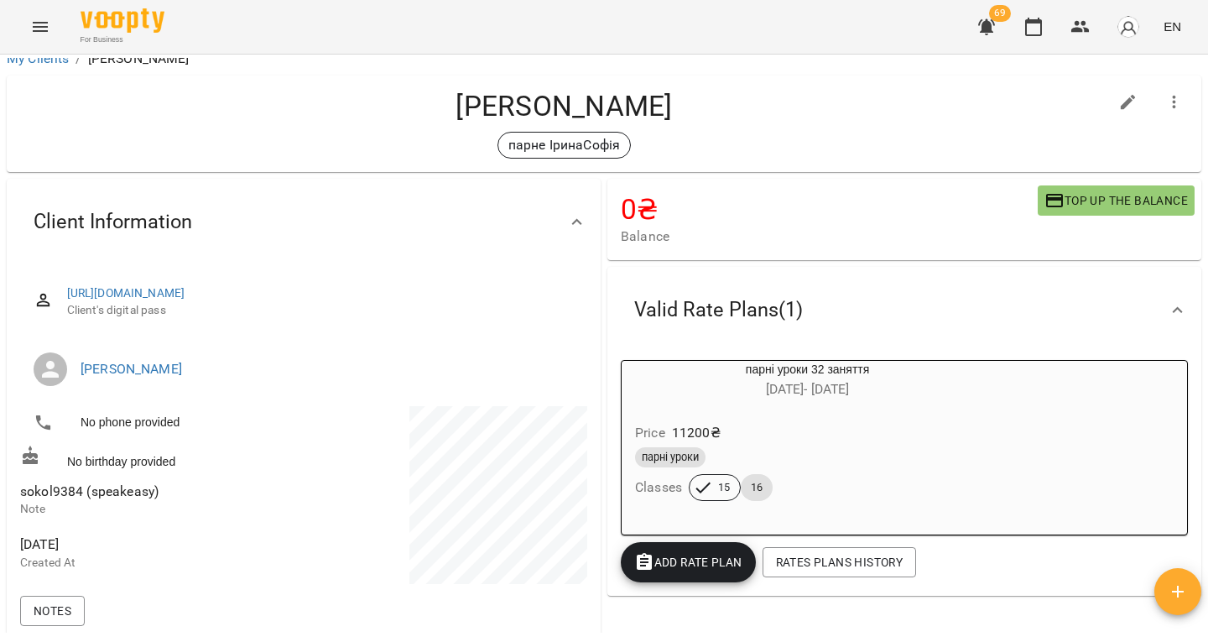
click at [664, 538] on div "парні уроки 32 заняття 09 Apr - 14 Sep Price 11200 ₴ парні уроки Classes 15 16" at bounding box center [904, 447] width 574 height 182
click at [663, 543] on div "Add Rate plan" at bounding box center [688, 561] width 142 height 47
click at [659, 557] on span "Add Rate plan" at bounding box center [688, 562] width 108 height 20
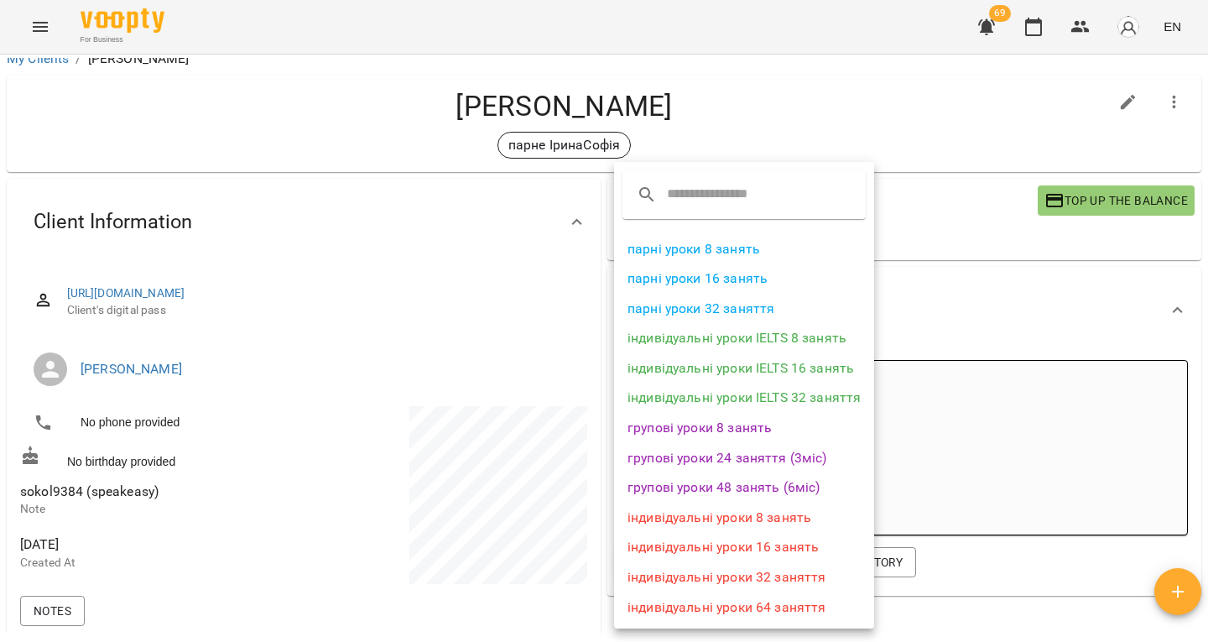
click at [716, 197] on input "text" at bounding box center [733, 194] width 132 height 27
click at [716, 197] on input "*" at bounding box center [733, 194] width 132 height 27
type input "*"
click at [704, 220] on div "* парні уроки 8 занять парні уроки 16 занять парні уроки 32 заняття індивідуаль…" at bounding box center [744, 395] width 260 height 466
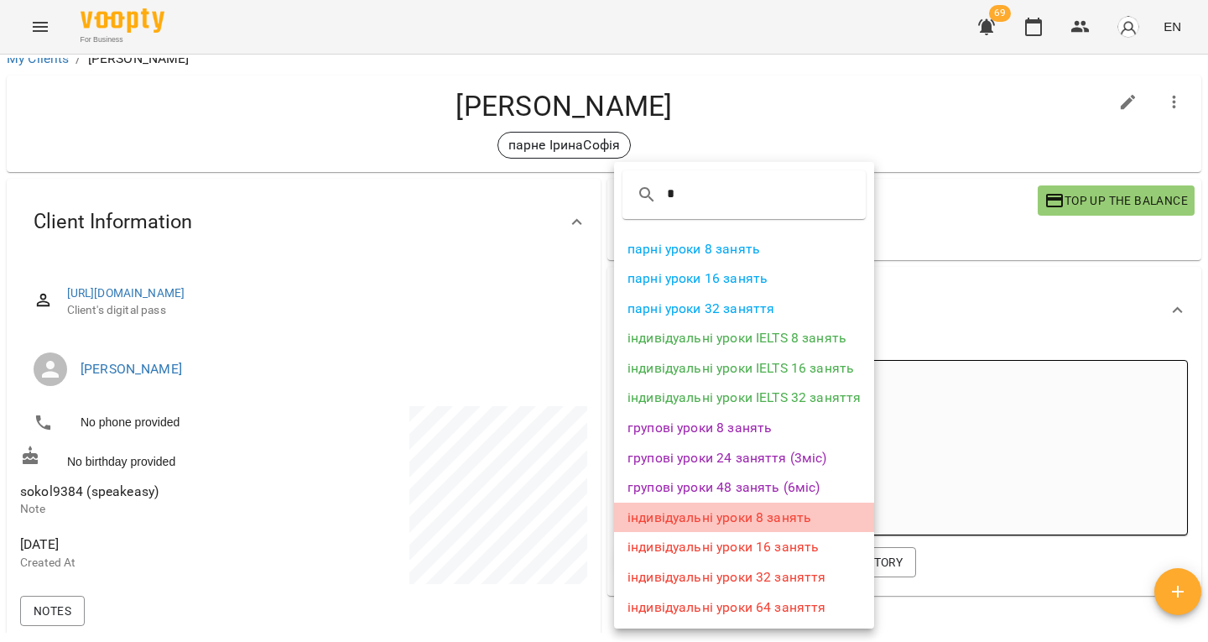
click at [756, 515] on li "індивідуальні уроки 8 занять" at bounding box center [744, 517] width 260 height 30
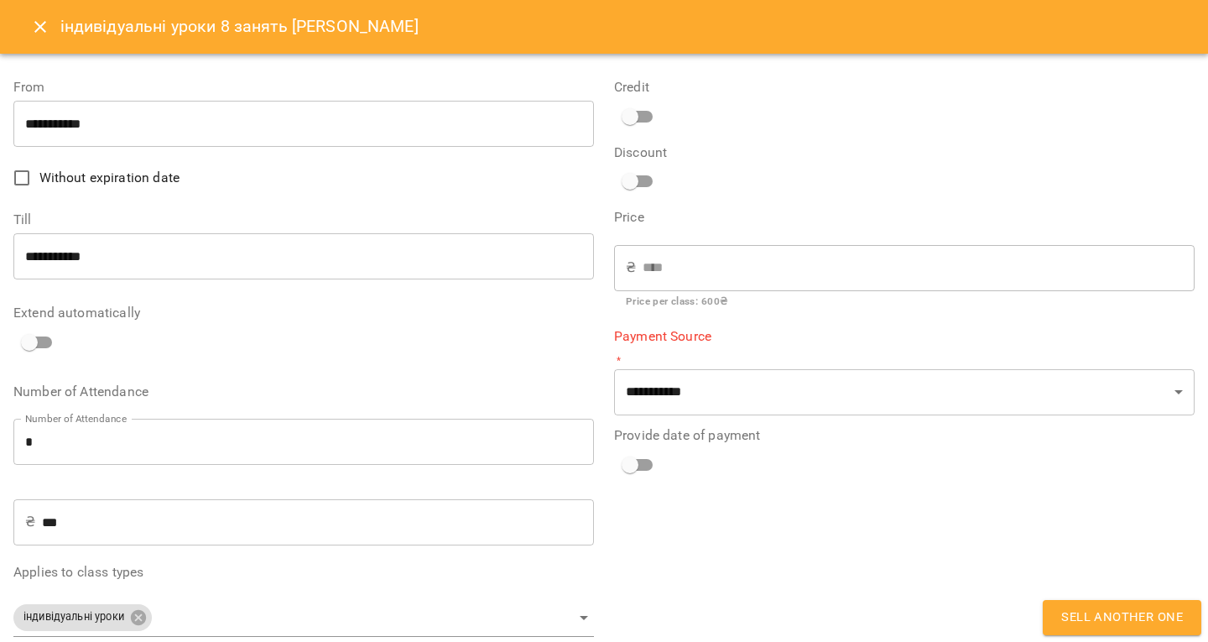
type input "**********"
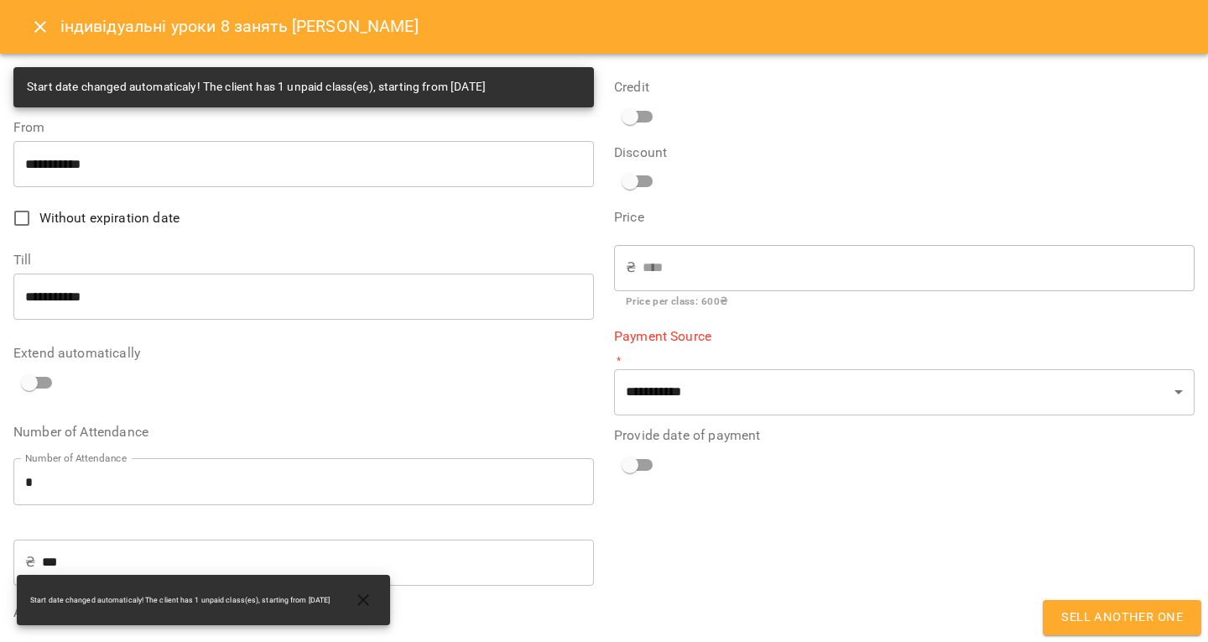
click at [193, 480] on input "*" at bounding box center [303, 481] width 580 height 47
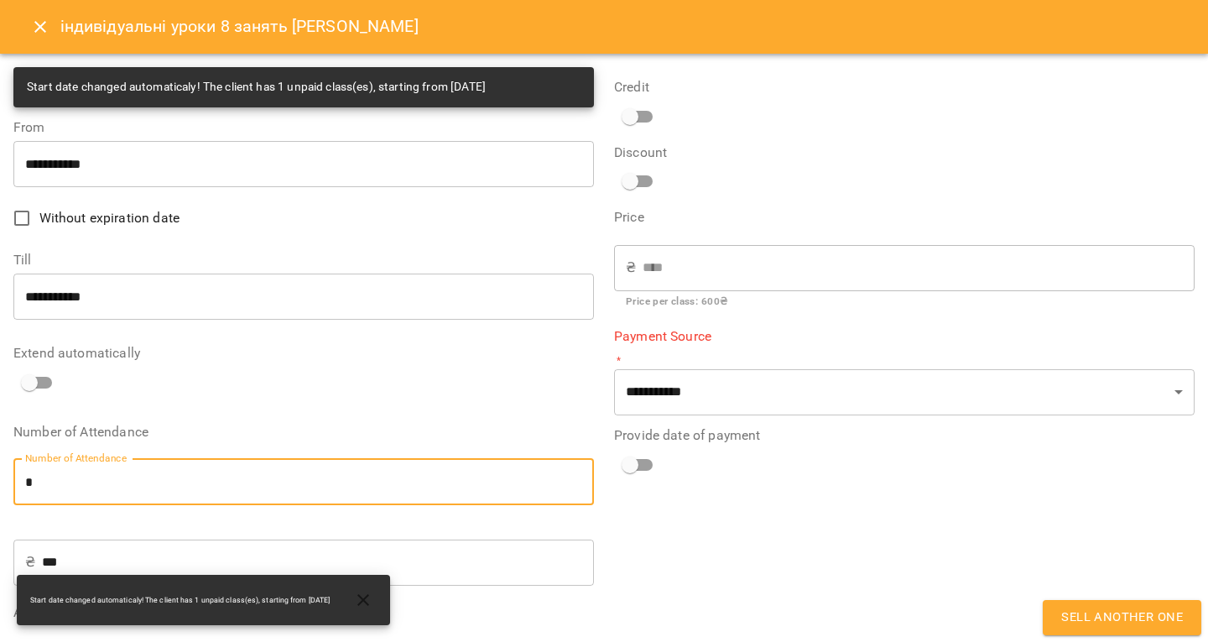
click at [193, 480] on input "*" at bounding box center [303, 481] width 580 height 47
type input "*"
type input "***"
type input "*"
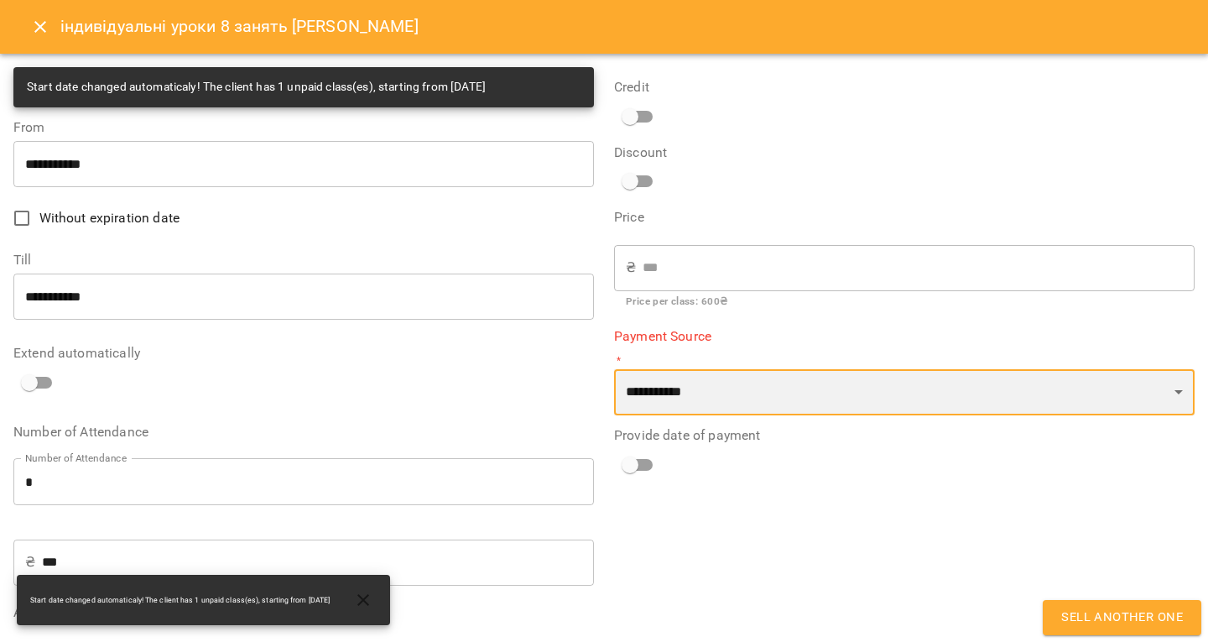
drag, startPoint x: 690, startPoint y: 387, endPoint x: 690, endPoint y: 403, distance: 15.1
click at [690, 387] on select "**********" at bounding box center [904, 392] width 580 height 47
select select "****"
click at [614, 369] on select "**********" at bounding box center [904, 392] width 580 height 47
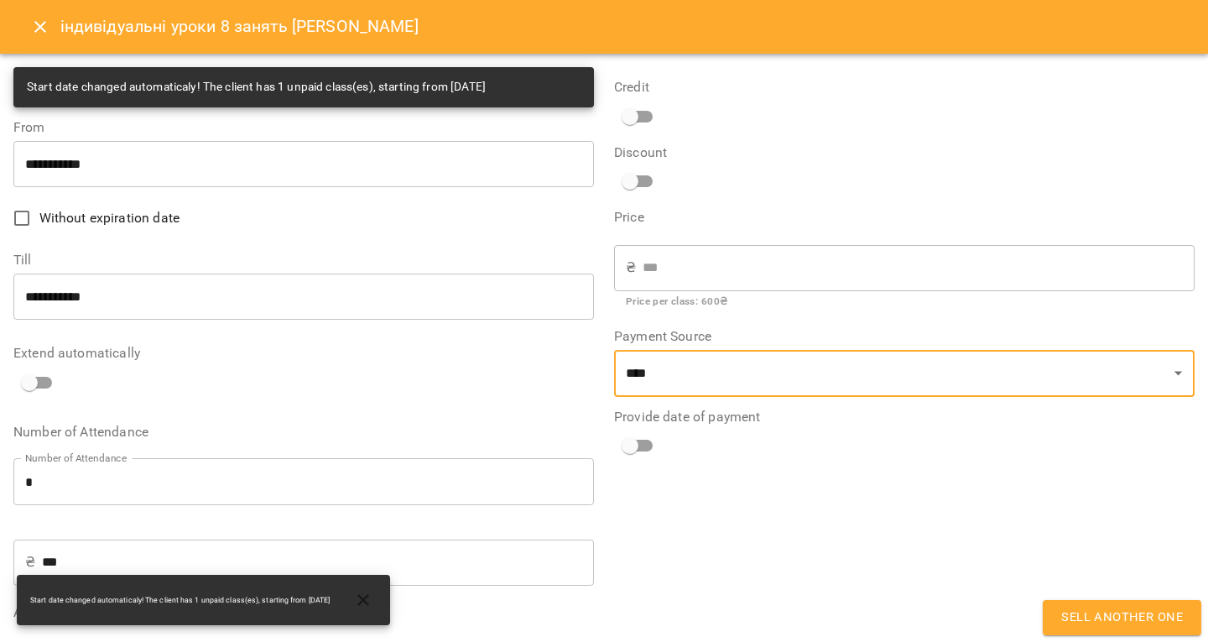
click at [1074, 611] on span "Sell another one" at bounding box center [1122, 617] width 122 height 22
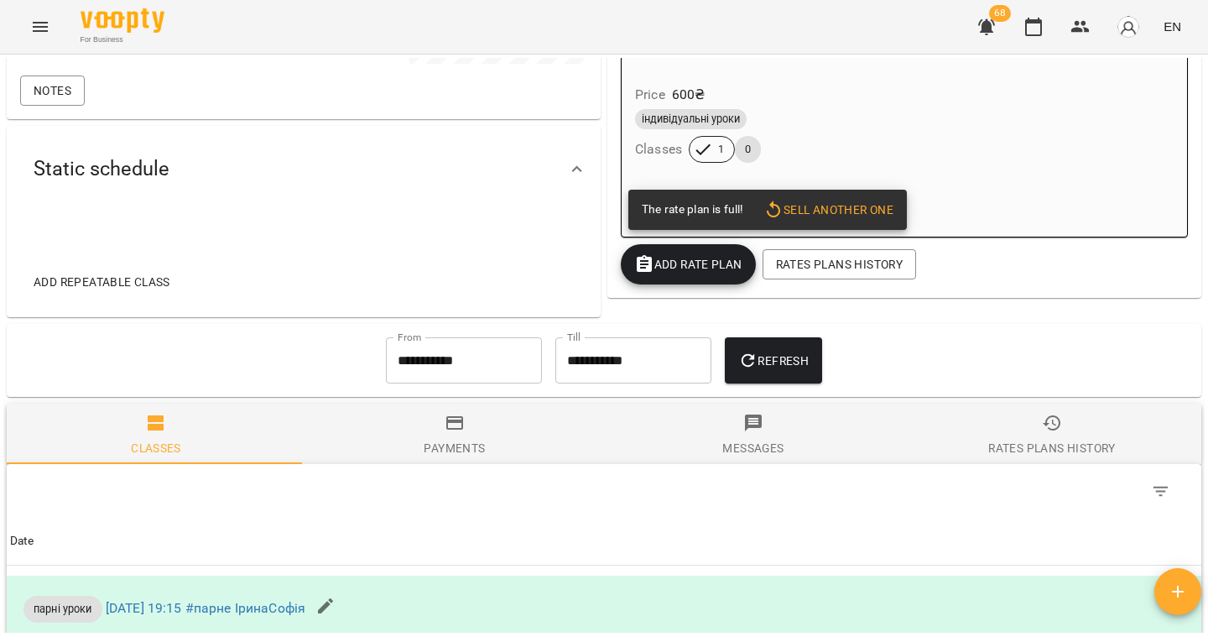
scroll to position [533, 0]
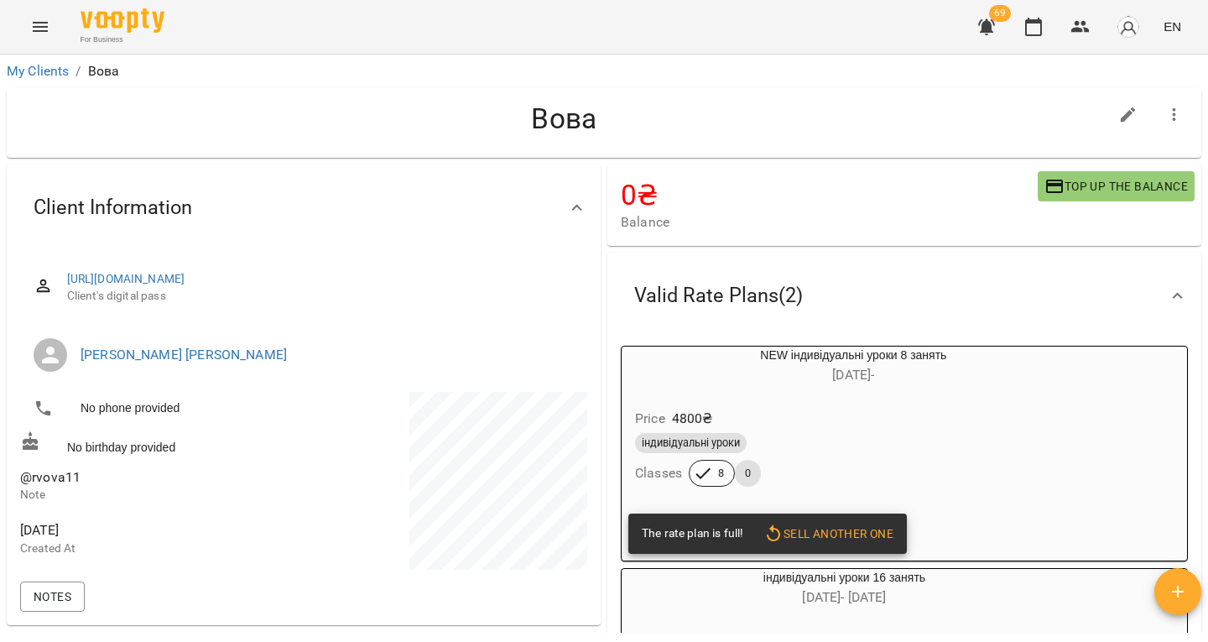
click at [53, 478] on span "@rvova11" at bounding box center [50, 477] width 60 height 16
copy span "@rvova11"
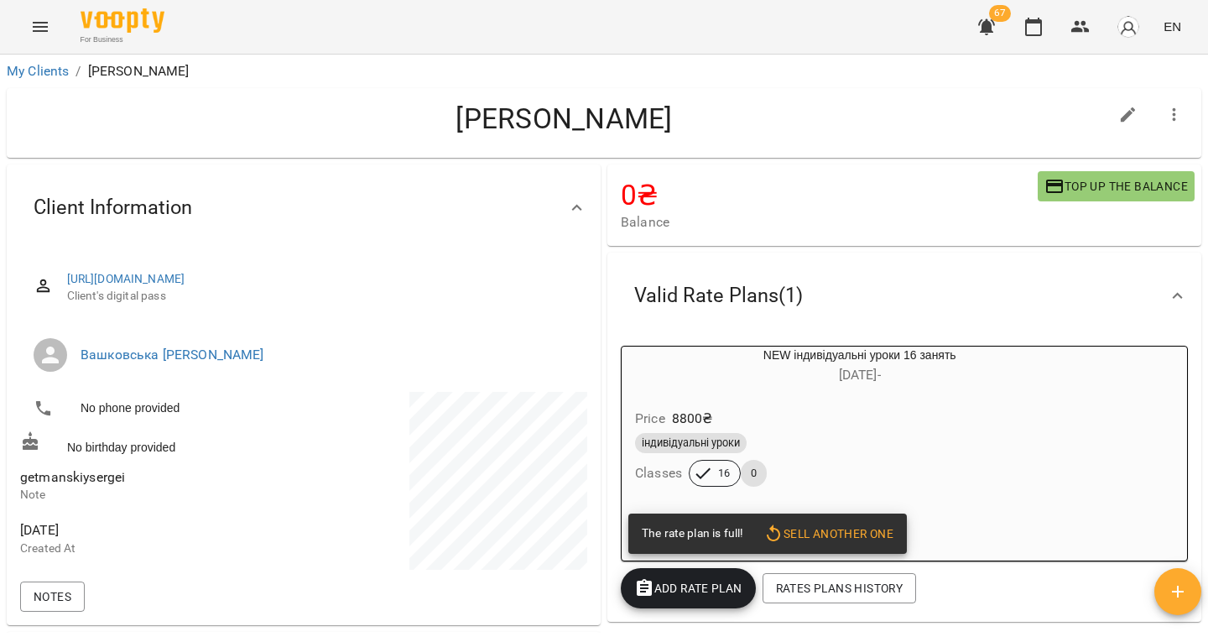
click at [105, 475] on span "getmanskiysergei" at bounding box center [72, 477] width 105 height 16
copy span "getmanskiysergei"
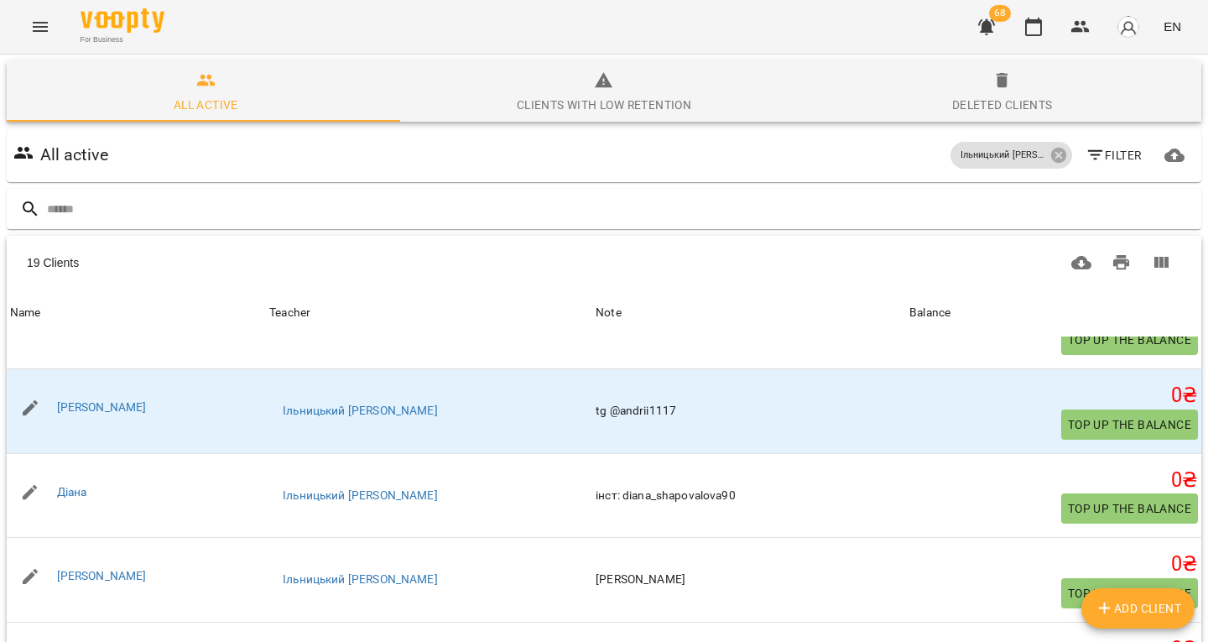
scroll to position [392, 0]
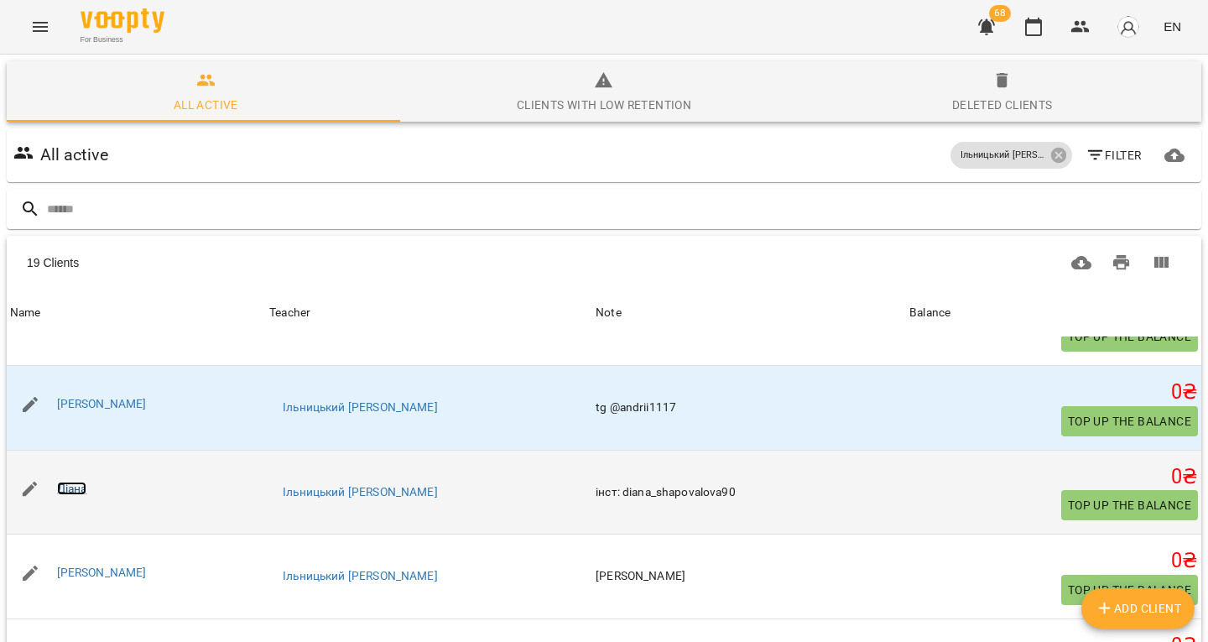
click at [73, 481] on link "Діана" at bounding box center [72, 487] width 30 height 13
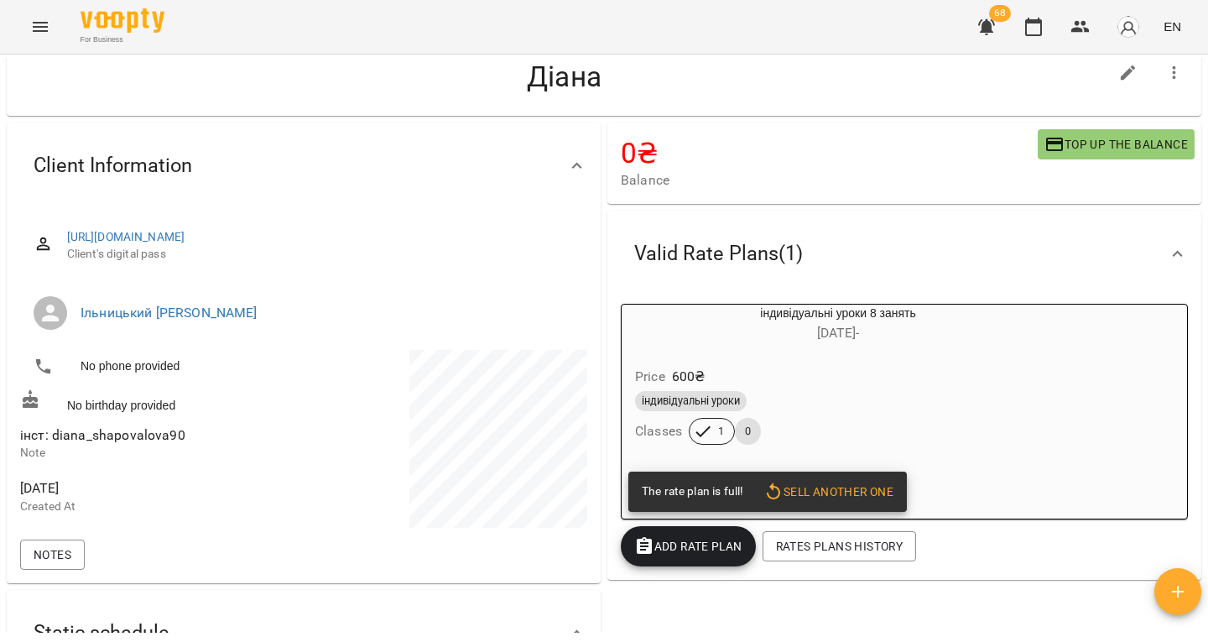
scroll to position [43, 0]
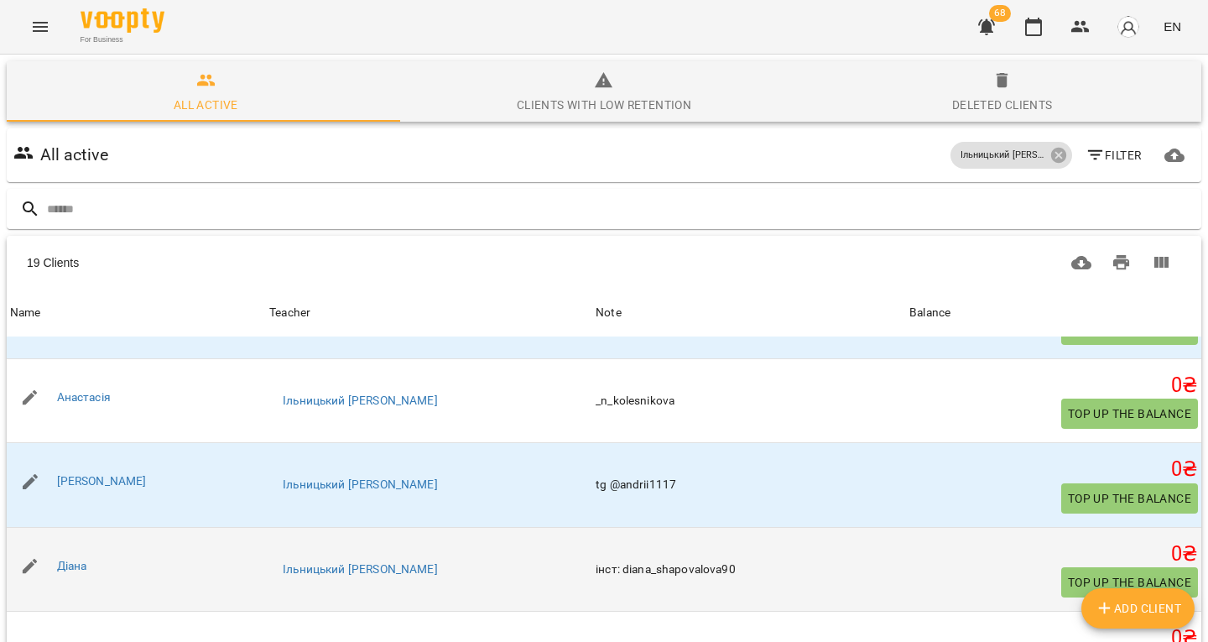
scroll to position [320, 0]
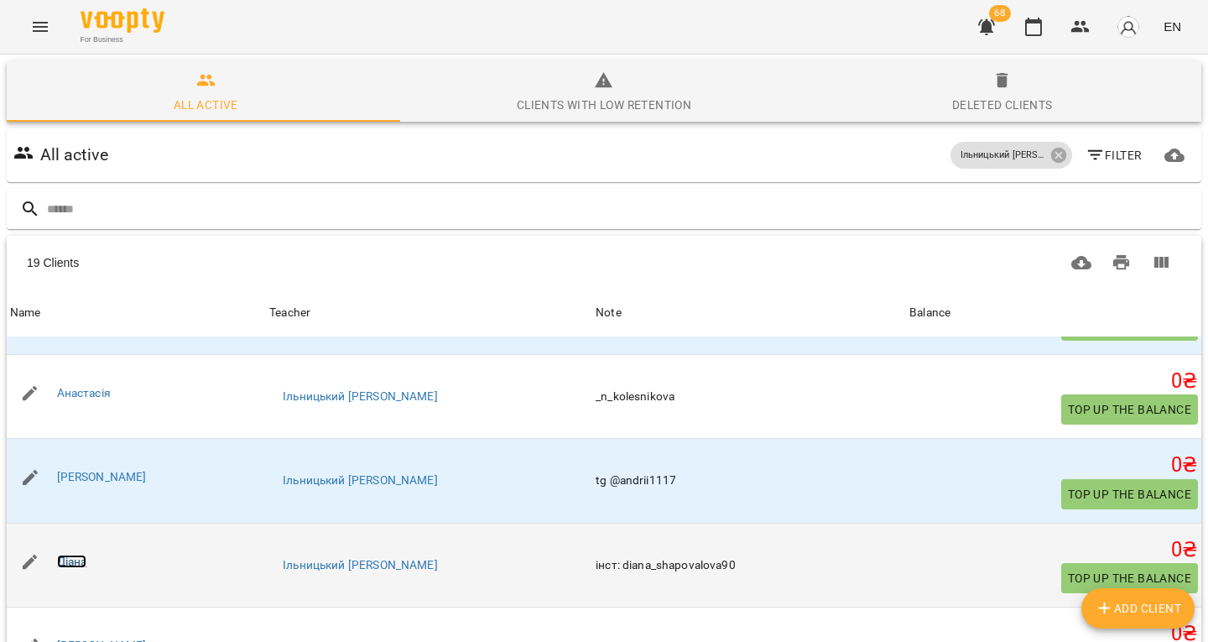
click at [71, 554] on link "Діана" at bounding box center [72, 560] width 30 height 13
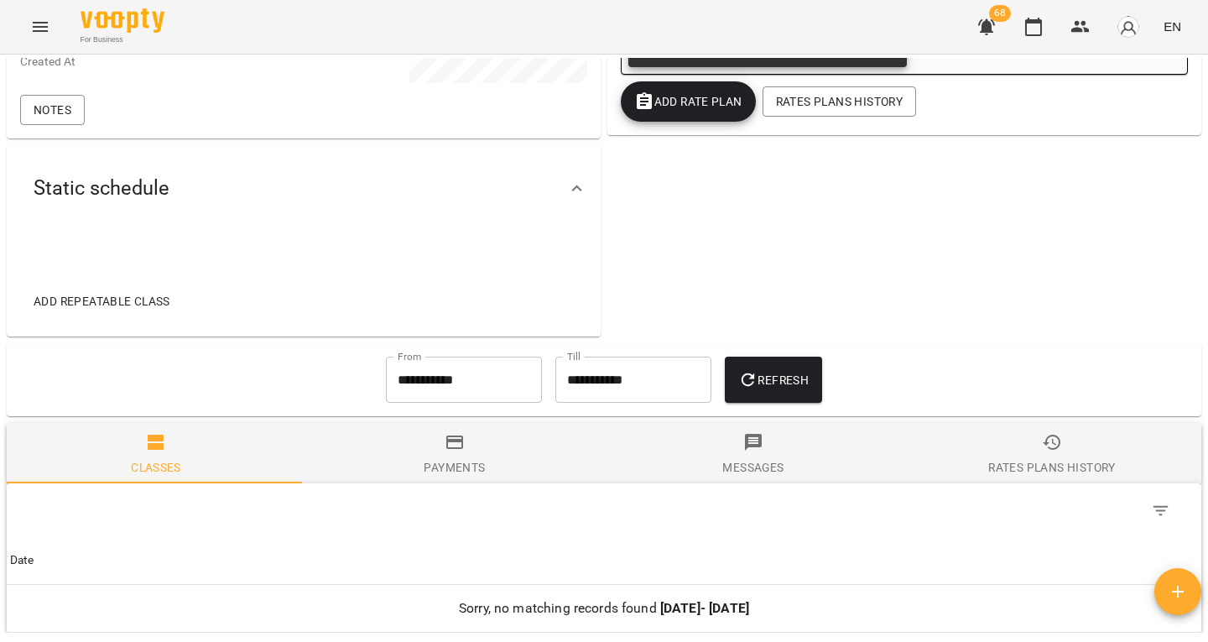
scroll to position [487, 0]
click at [450, 378] on input "**********" at bounding box center [464, 379] width 156 height 47
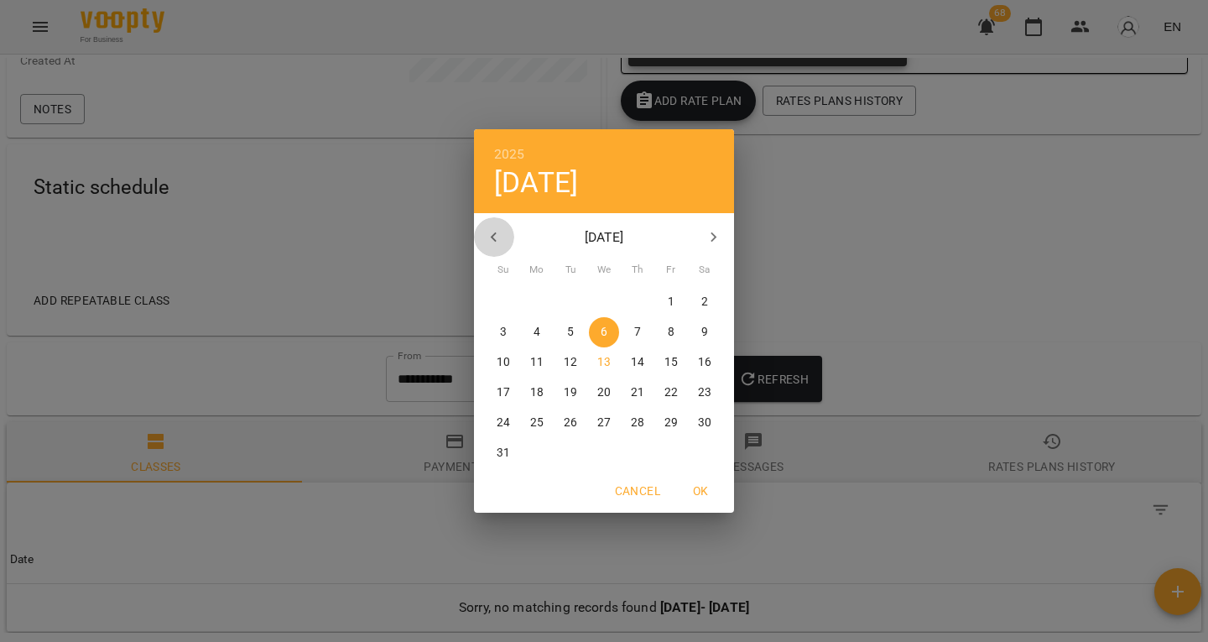
click at [499, 240] on icon "button" at bounding box center [494, 237] width 20 height 20
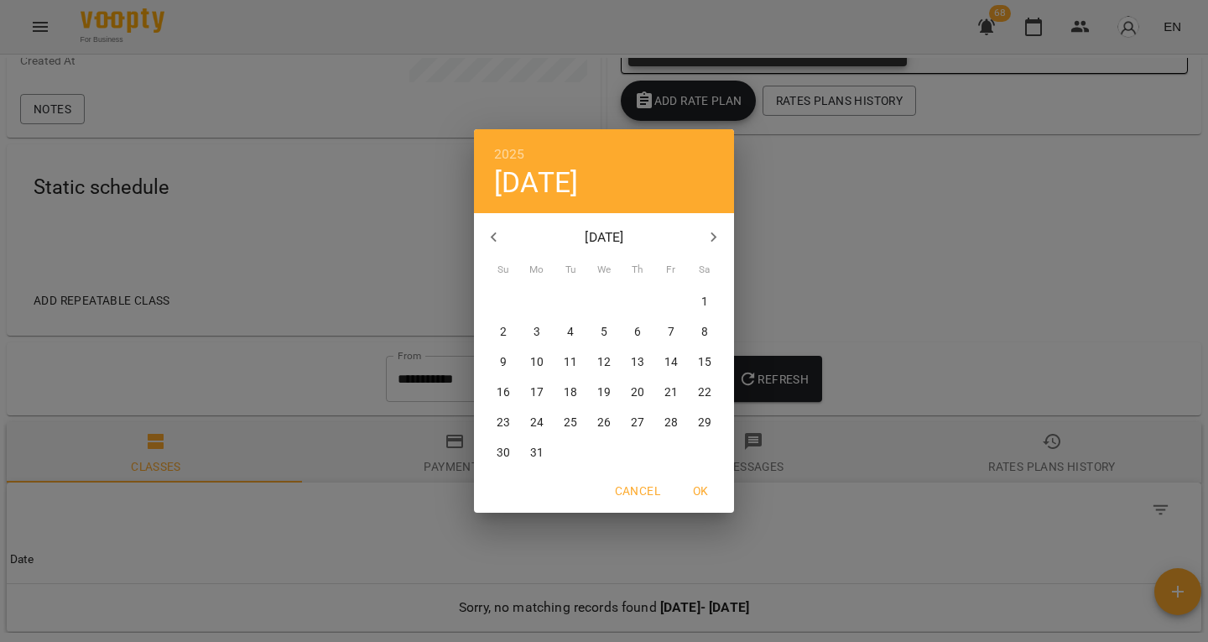
click at [581, 348] on div "11" at bounding box center [570, 362] width 34 height 30
type input "**********"
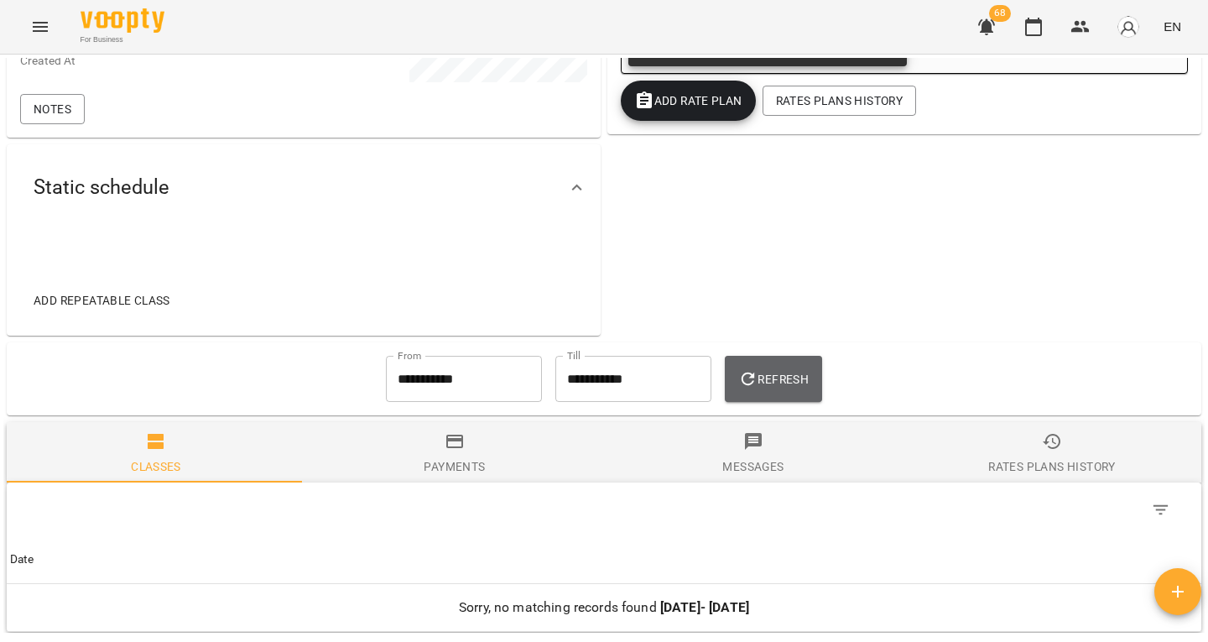
click at [773, 362] on button "Refresh" at bounding box center [773, 379] width 97 height 47
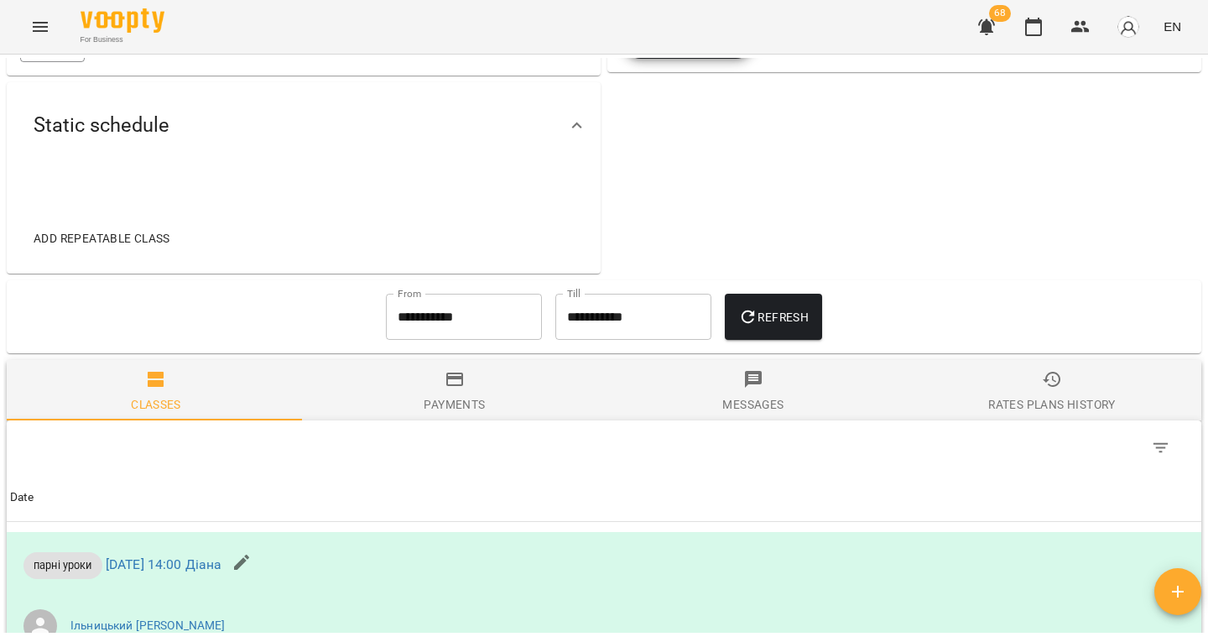
scroll to position [0, 0]
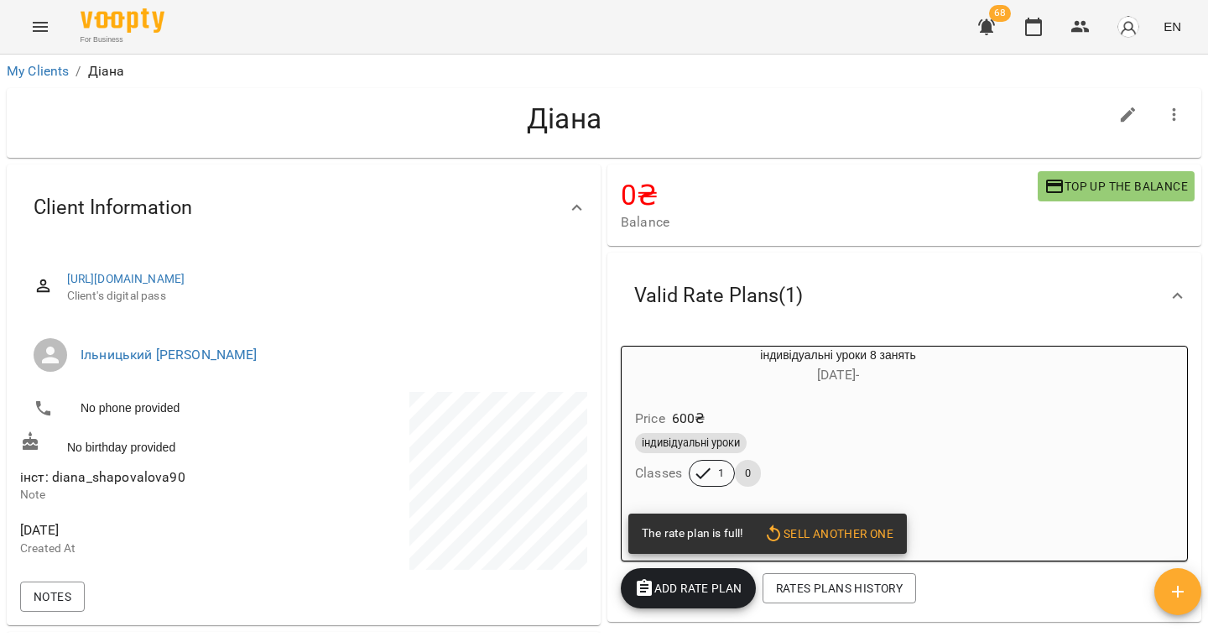
click at [117, 475] on span "інст: diana_shapovalova90" at bounding box center [102, 477] width 165 height 16
copy span "diana_shapovalova90"
click at [985, 32] on icon "button" at bounding box center [986, 27] width 17 height 16
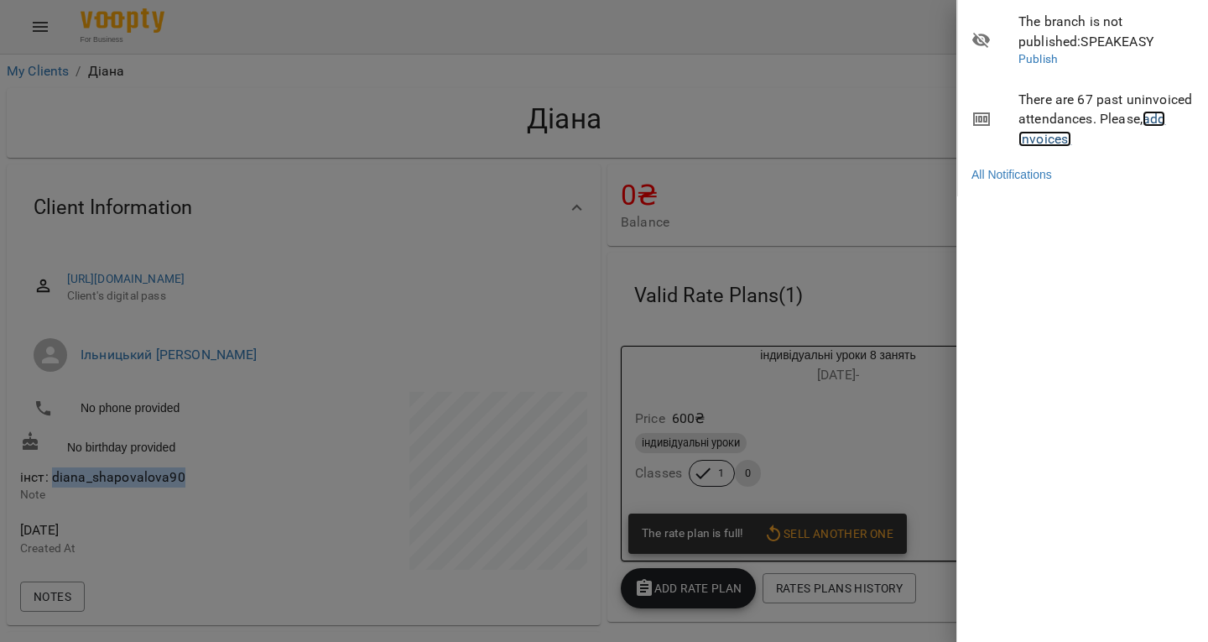
click at [1155, 117] on link "add invoices!" at bounding box center [1091, 129] width 147 height 36
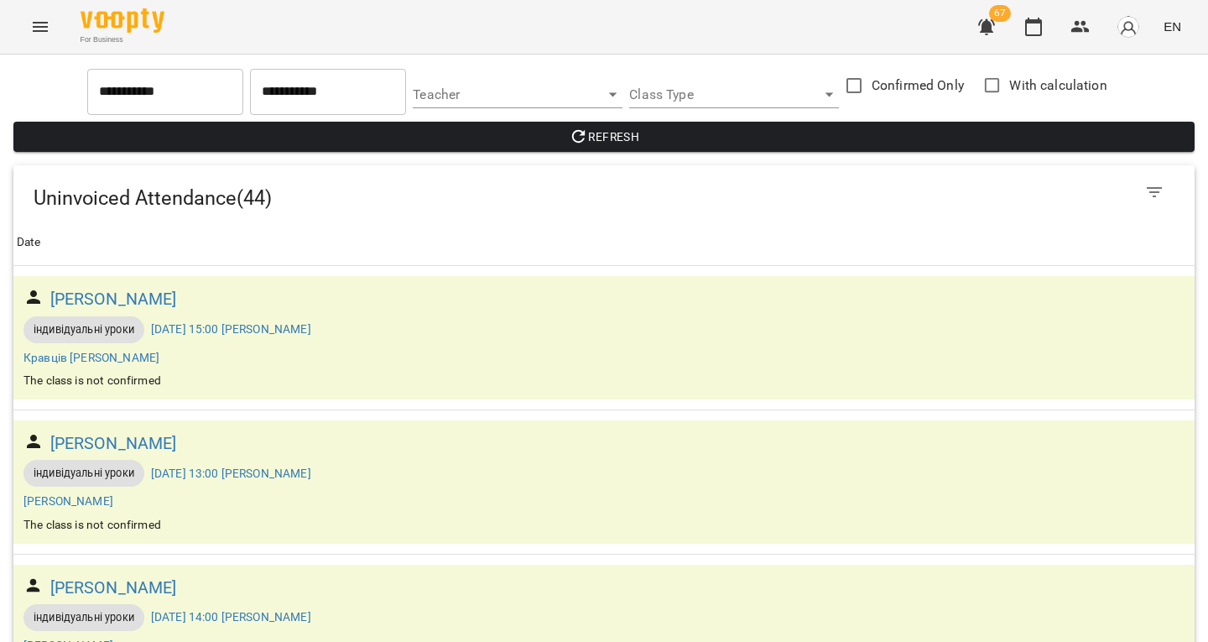
scroll to position [1449, 0]
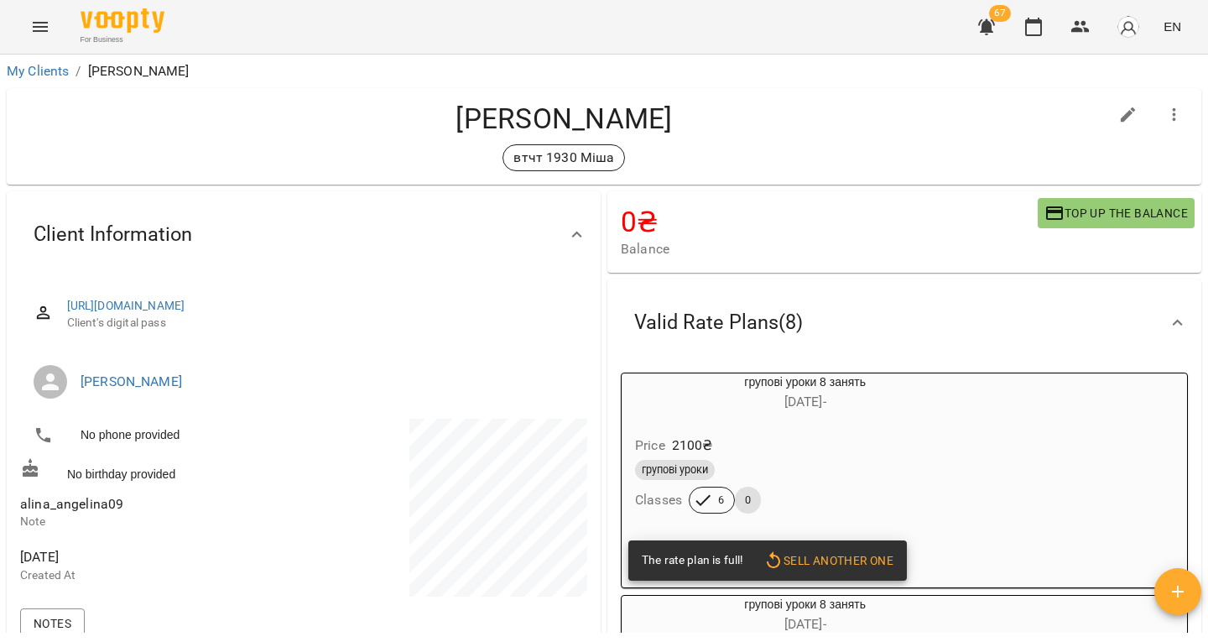
click at [94, 499] on span "alina_angelina09" at bounding box center [71, 504] width 103 height 16
copy span "alina_angelina09"
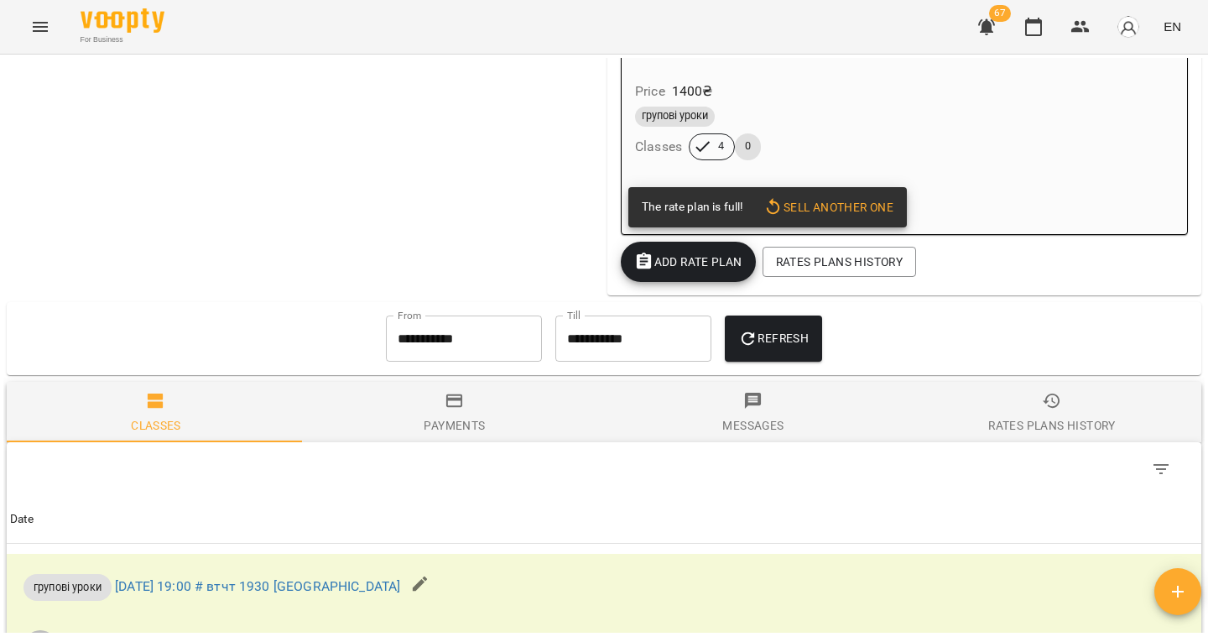
scroll to position [1910, 0]
click at [681, 270] on button "Add Rate plan" at bounding box center [688, 261] width 135 height 40
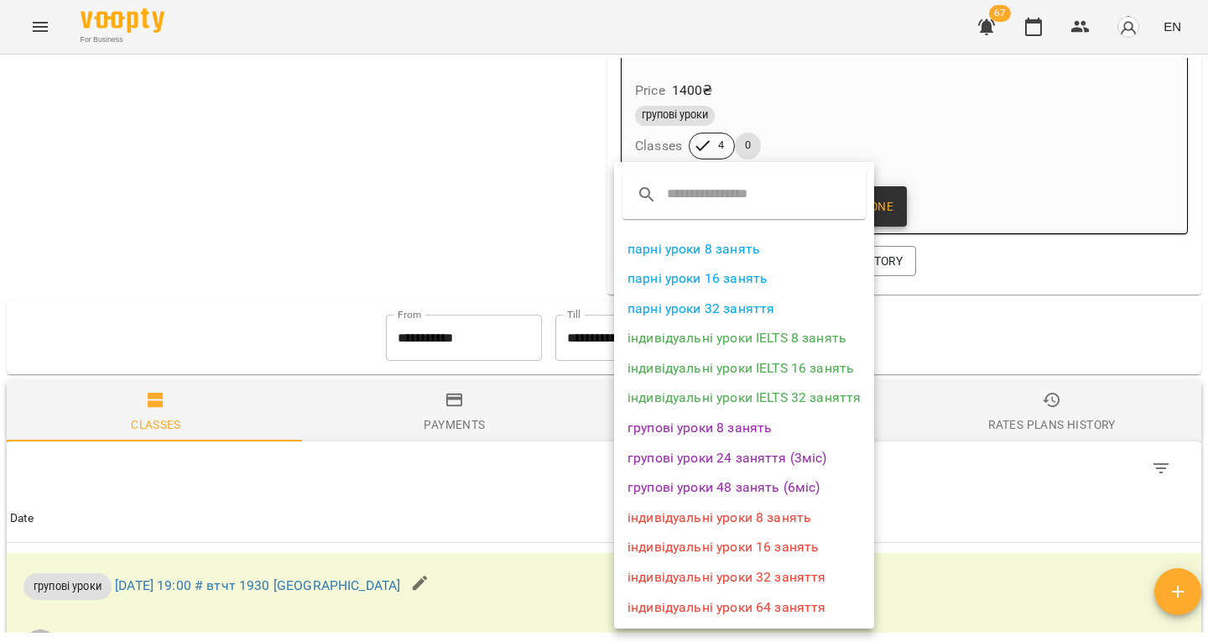
click at [688, 420] on li "групові уроки 8 занять" at bounding box center [744, 428] width 260 height 30
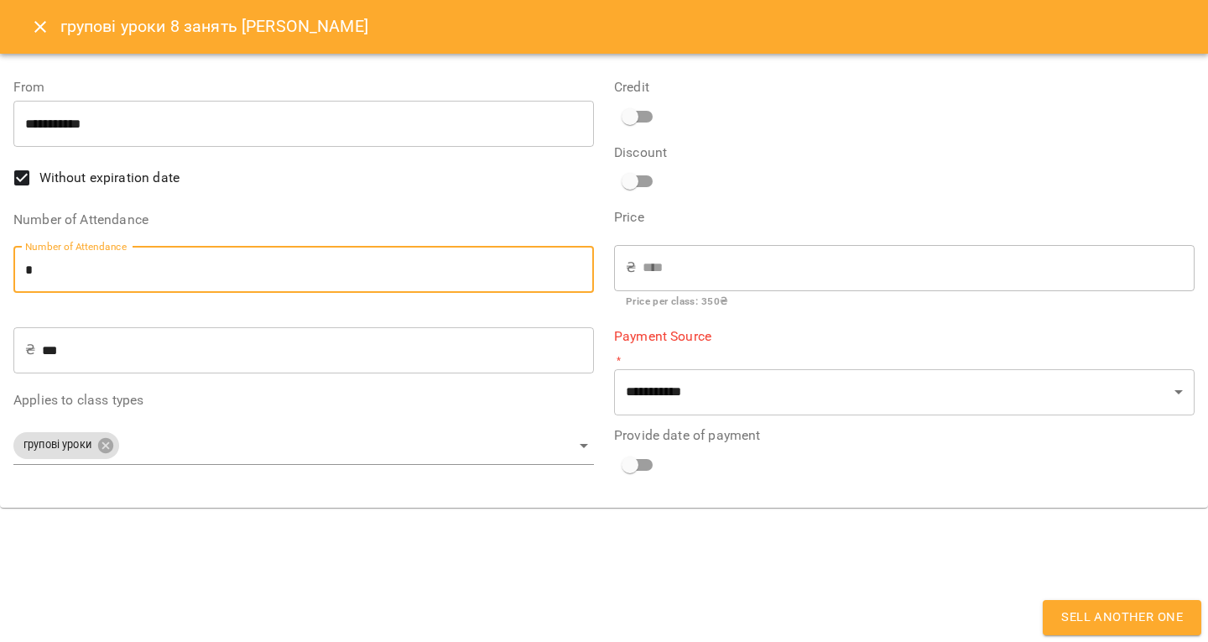
click at [94, 257] on input "*" at bounding box center [303, 270] width 580 height 47
type input "*"
type input "****"
type input "**********"
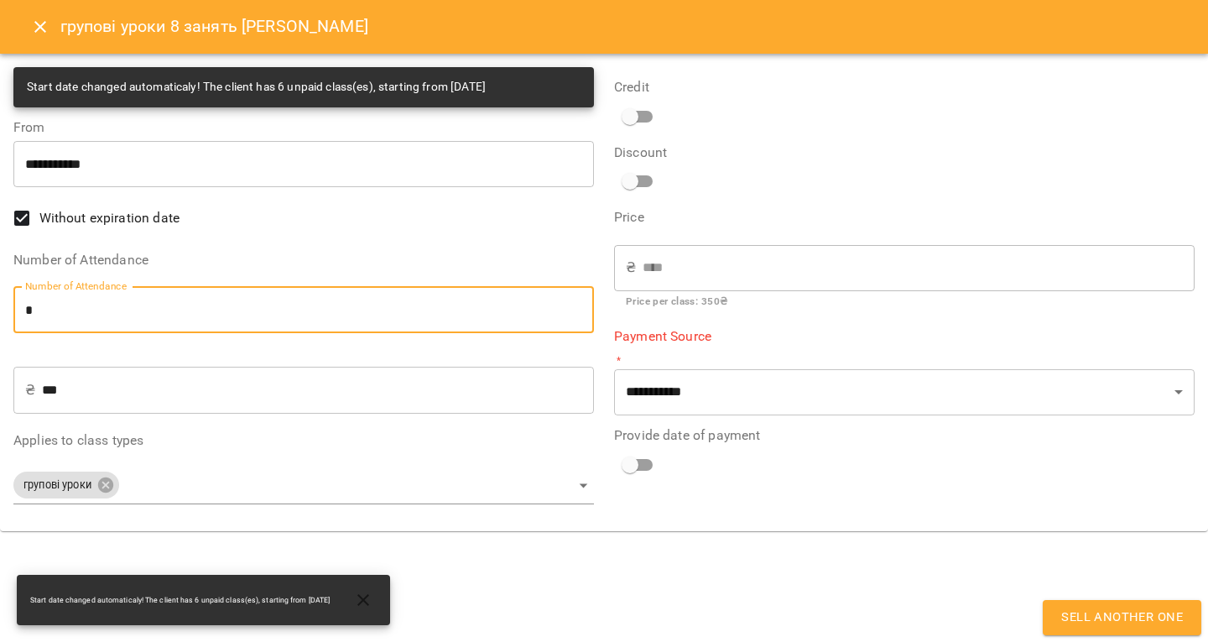
type input "*"
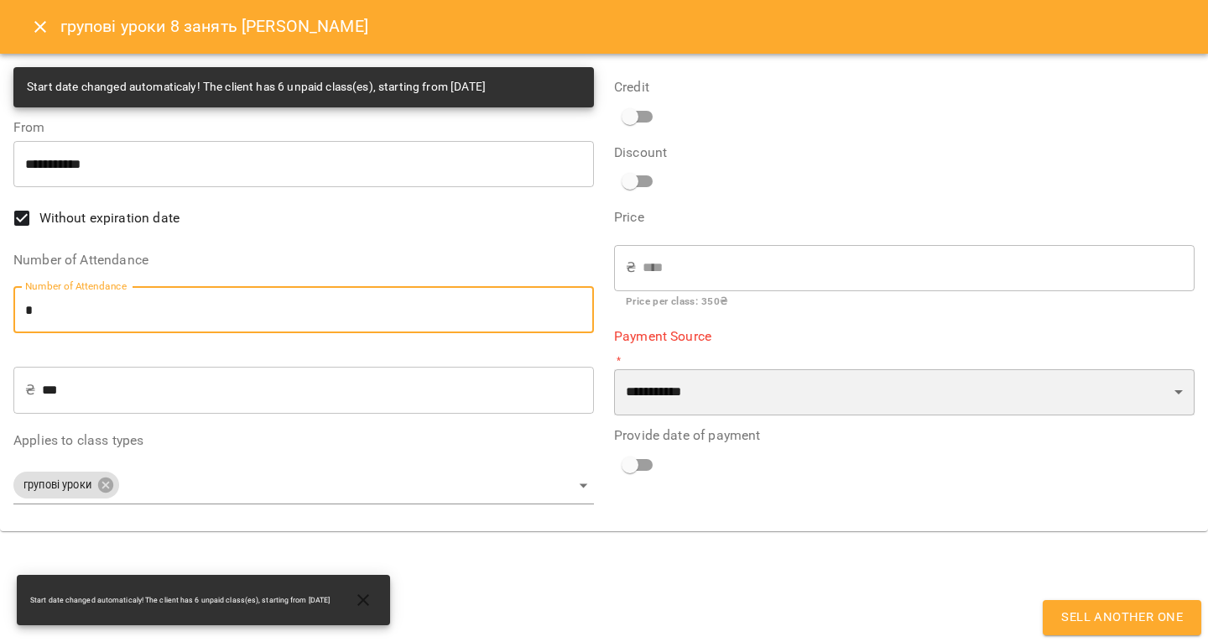
click at [730, 393] on select "**********" at bounding box center [904, 392] width 580 height 47
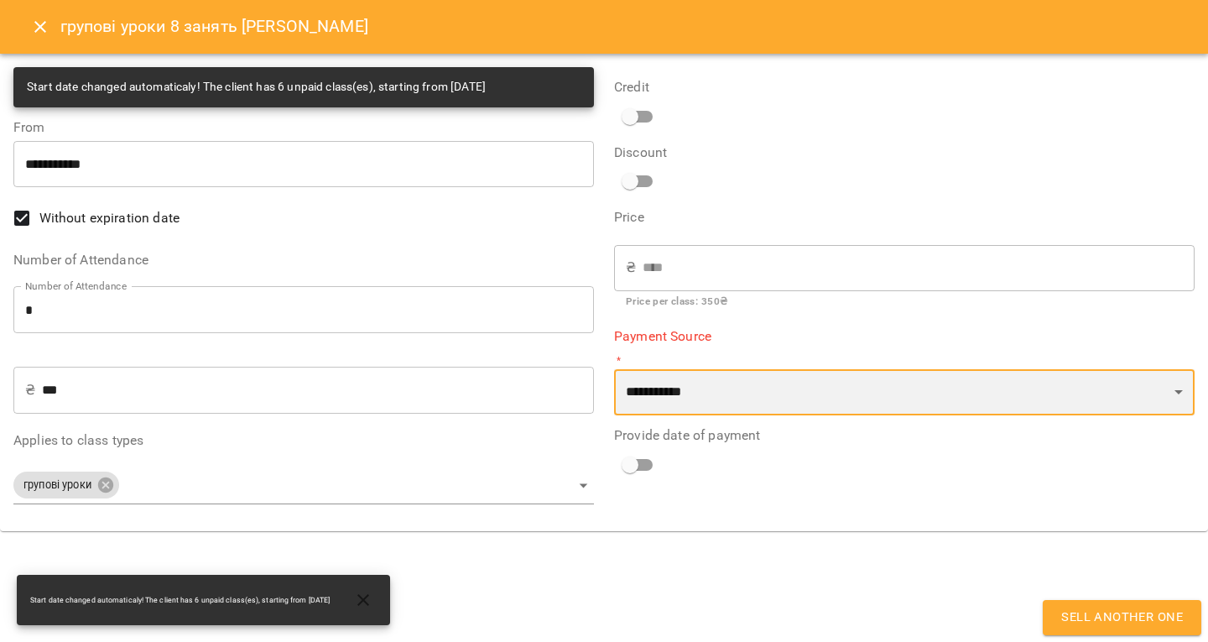
select select "****"
click at [614, 369] on select "**********" at bounding box center [904, 392] width 580 height 47
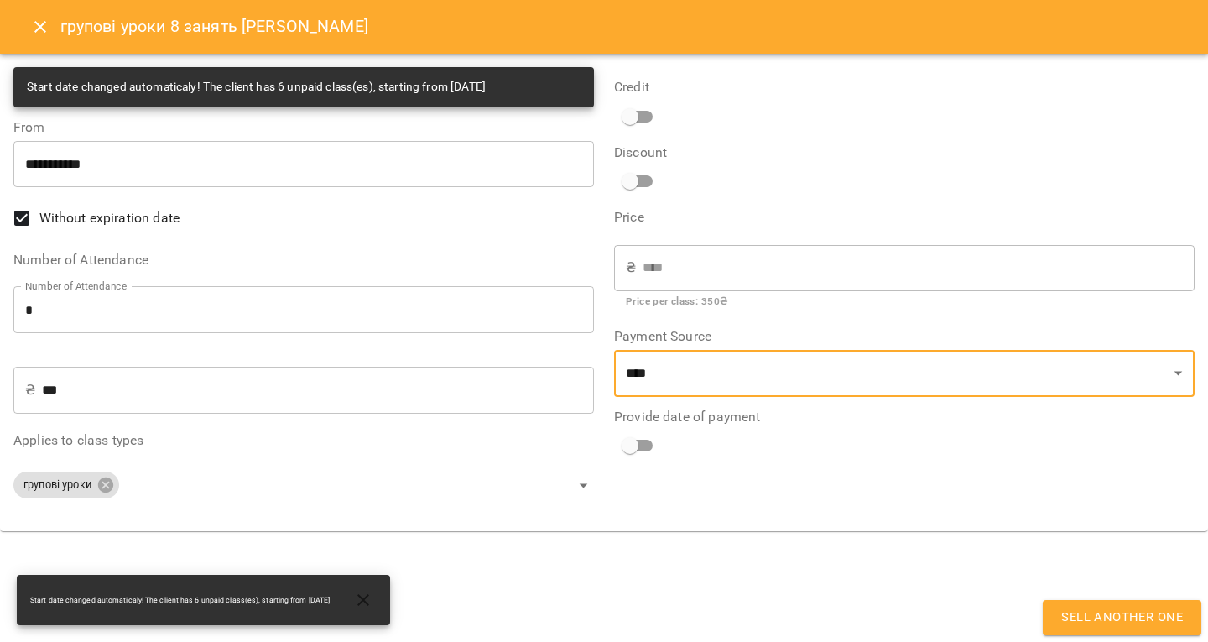
click at [1095, 603] on button "Sell another one" at bounding box center [1121, 617] width 158 height 35
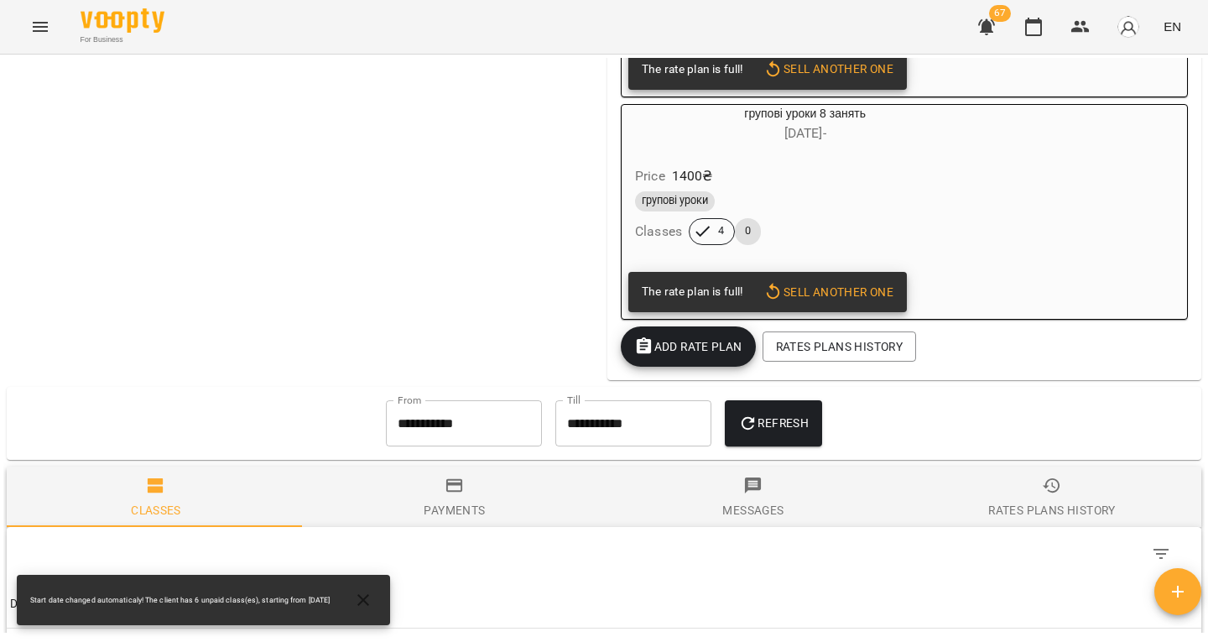
scroll to position [642, 0]
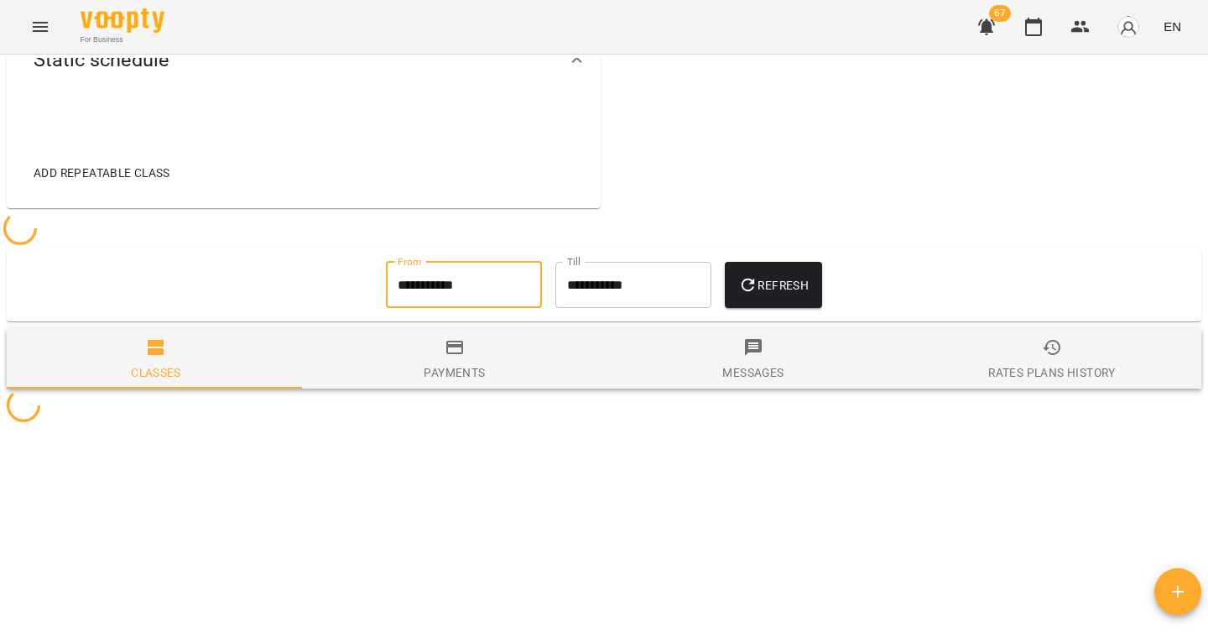
click at [416, 305] on input "**********" at bounding box center [464, 285] width 156 height 47
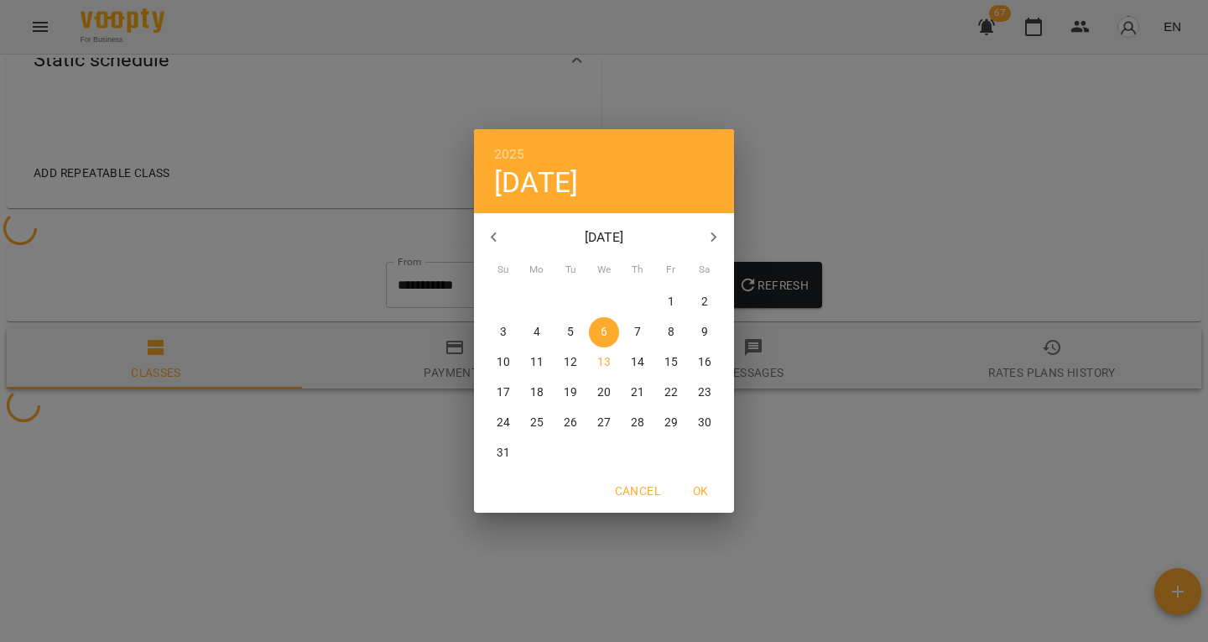
click at [489, 239] on icon "button" at bounding box center [494, 237] width 20 height 20
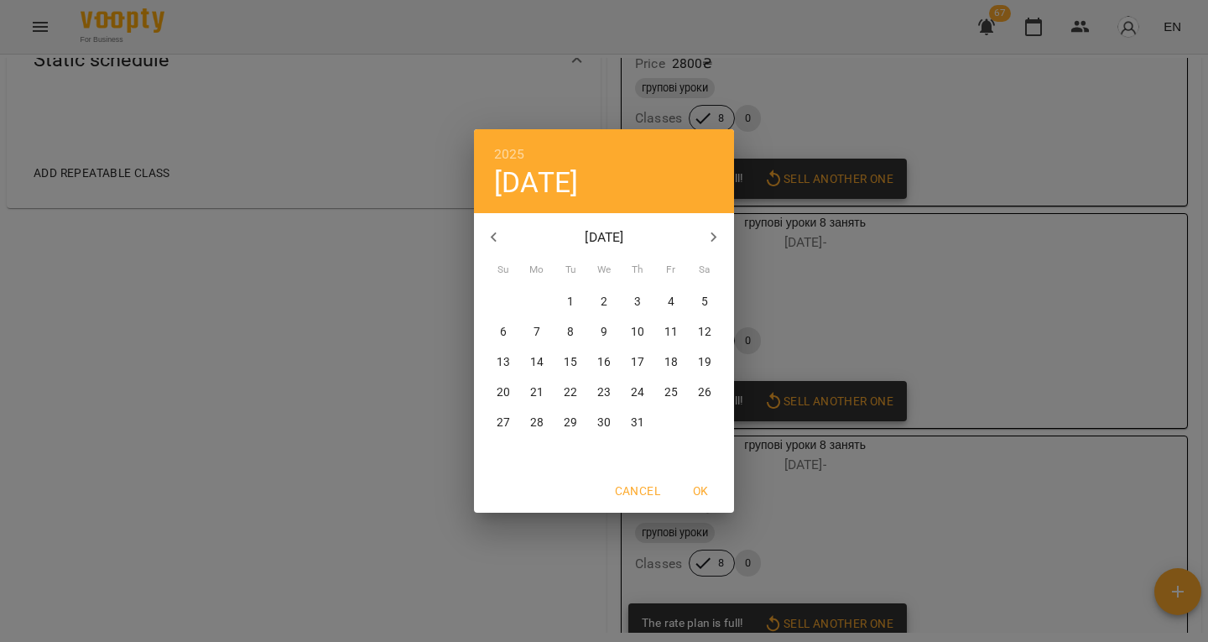
click at [606, 327] on span "9" at bounding box center [604, 332] width 30 height 17
type input "**********"
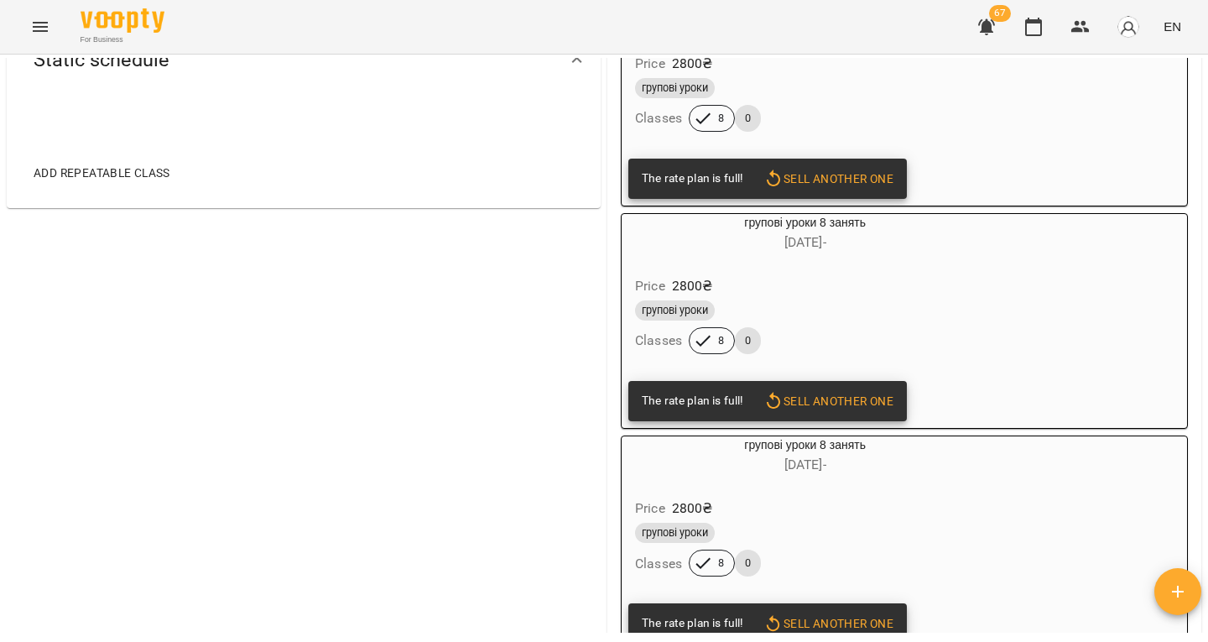
scroll to position [2187, 0]
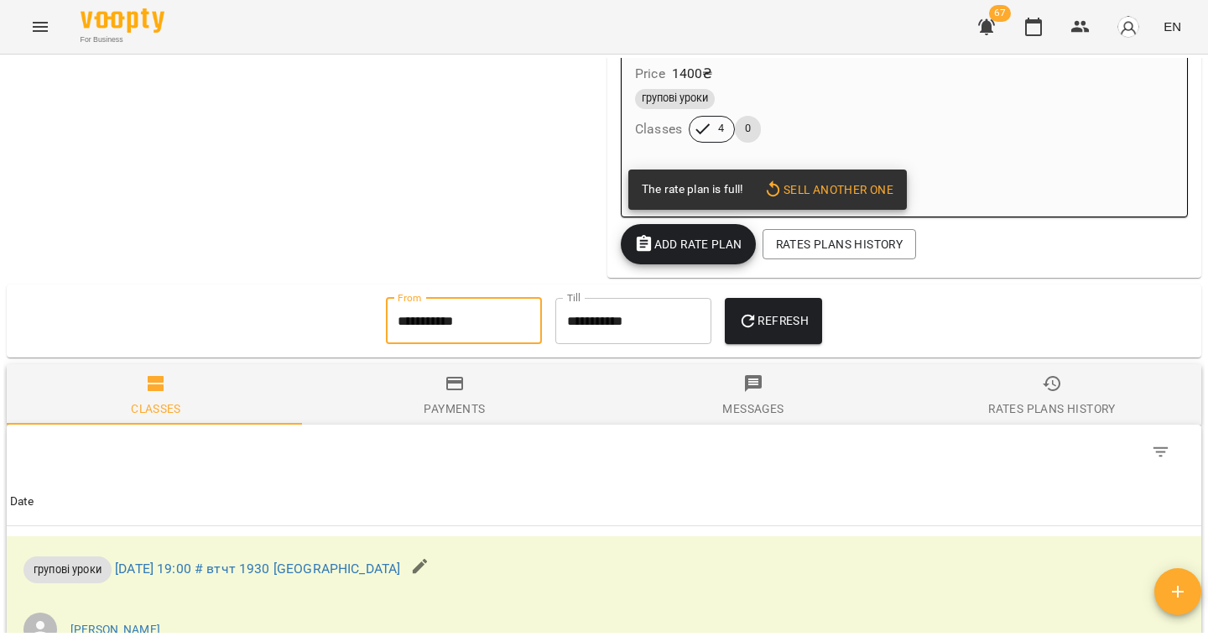
click at [766, 325] on button "Refresh" at bounding box center [773, 321] width 97 height 47
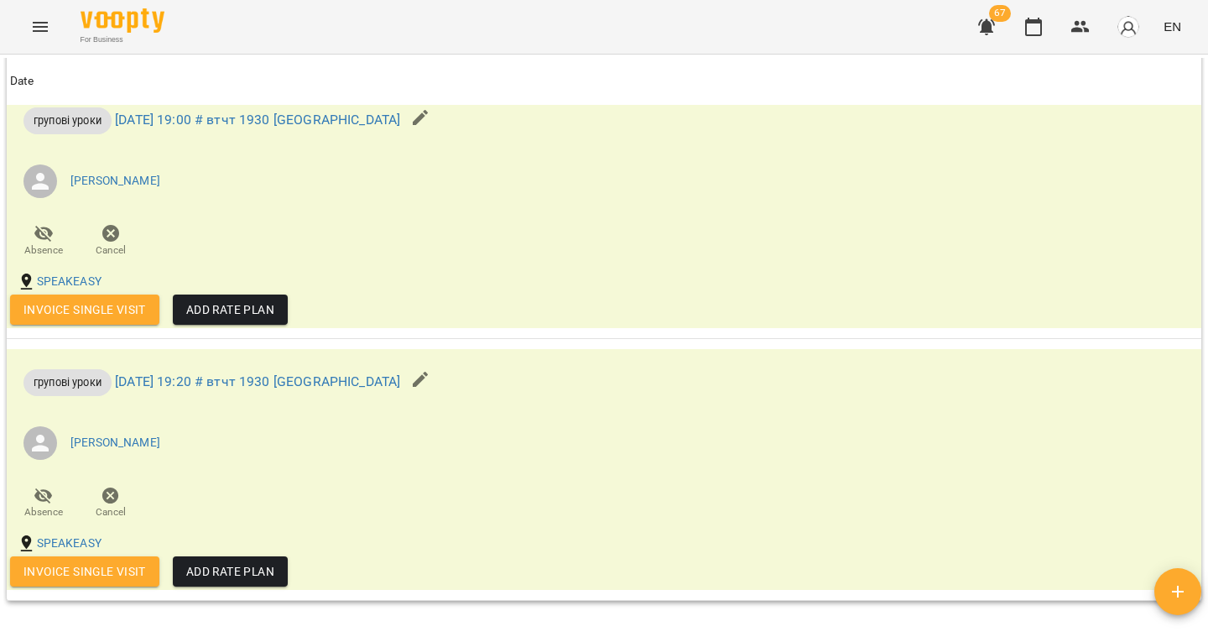
scroll to position [4460, 0]
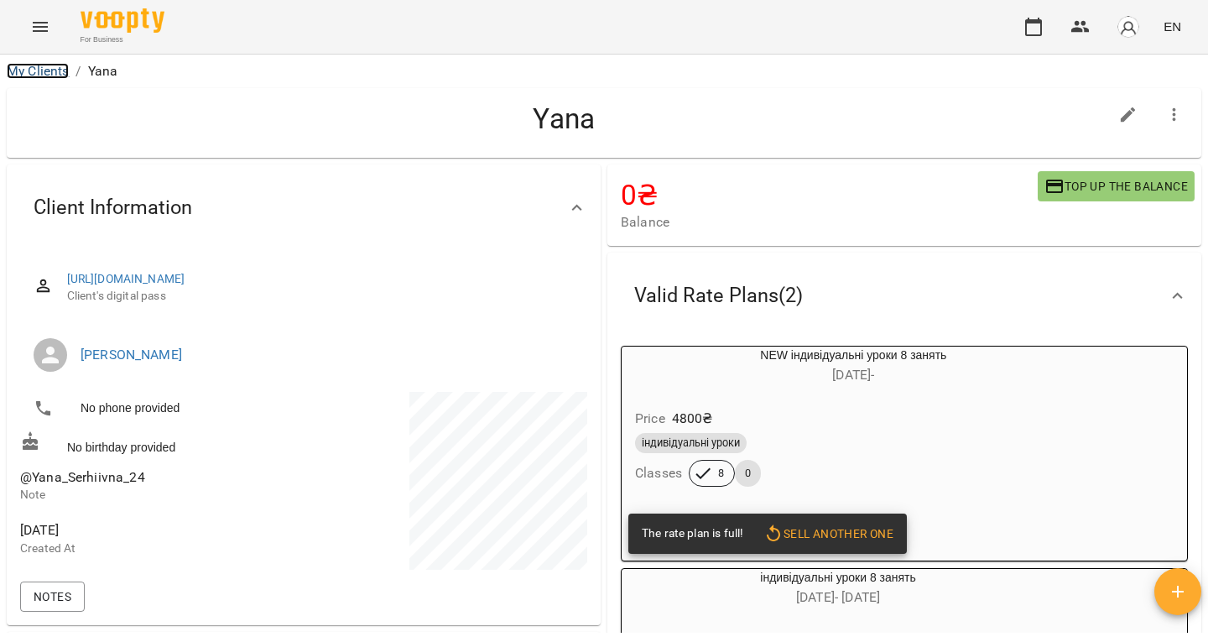
click at [43, 68] on link "My Clients" at bounding box center [38, 71] width 62 height 16
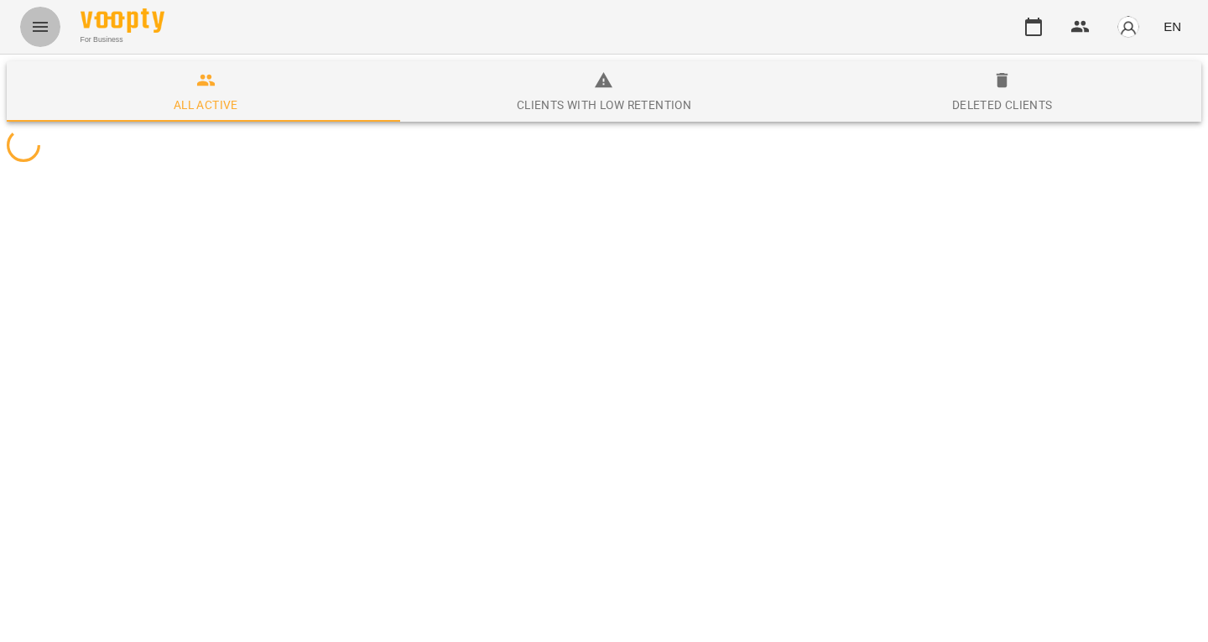
click at [42, 36] on icon "Menu" at bounding box center [40, 27] width 20 height 20
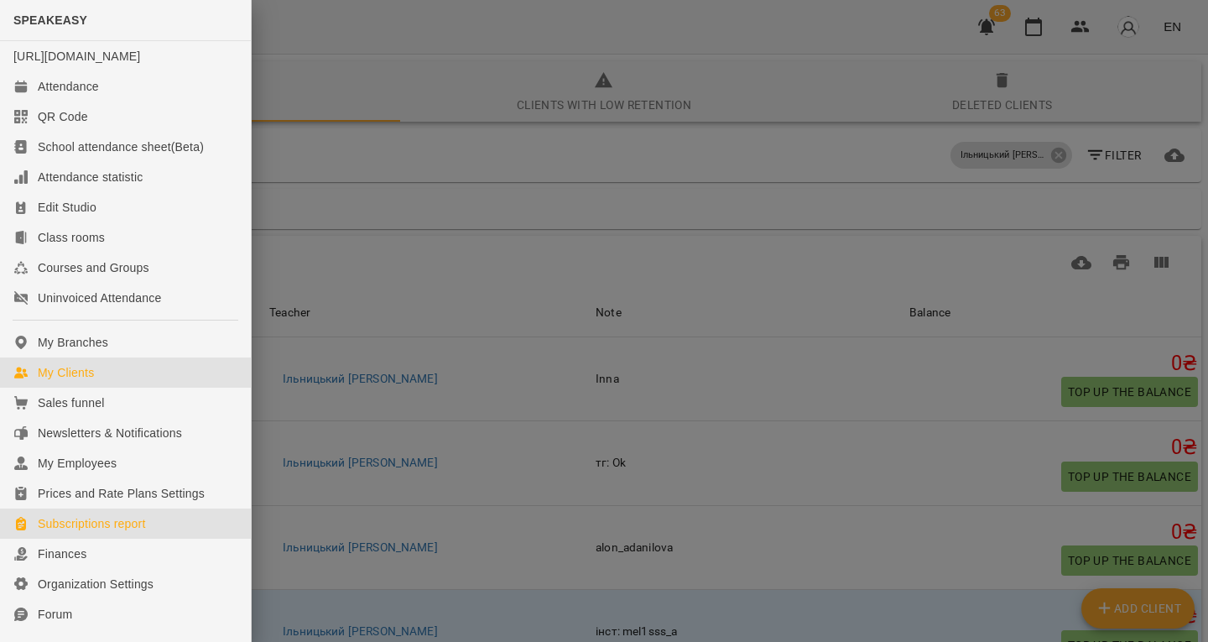
click at [99, 532] on div "Subscriptions report" at bounding box center [92, 523] width 108 height 17
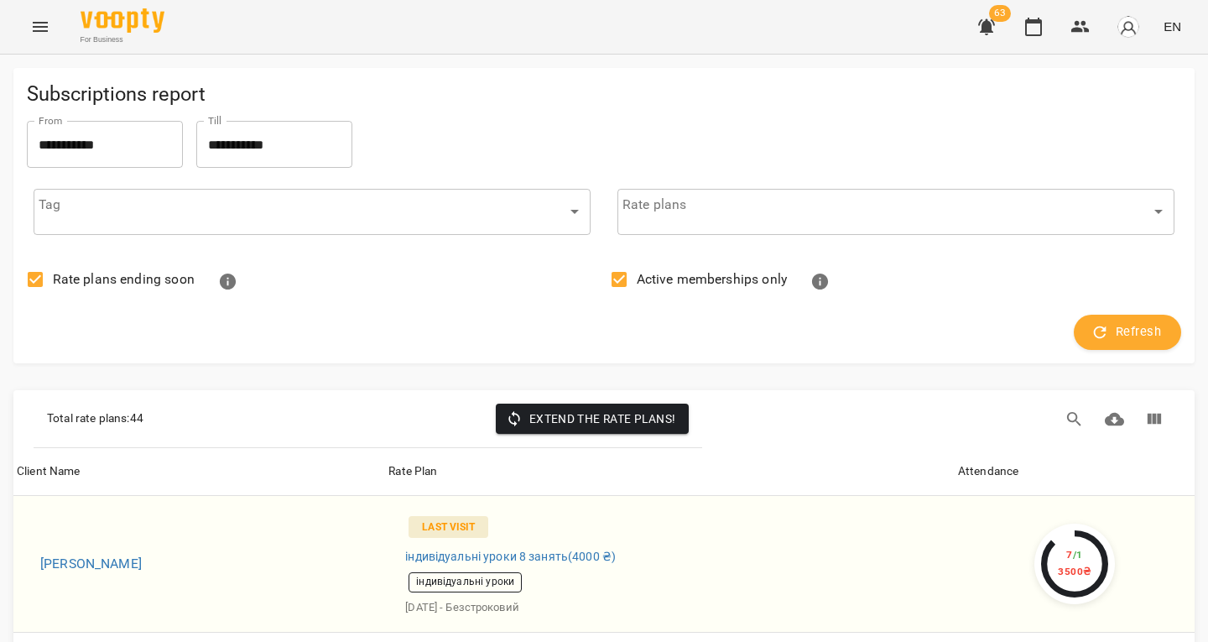
click at [1146, 396] on div "Total rate plans : 44 Extend the rate plans!" at bounding box center [603, 419] width 1181 height 58
click at [1146, 405] on button "Columns view" at bounding box center [1154, 419] width 40 height 40
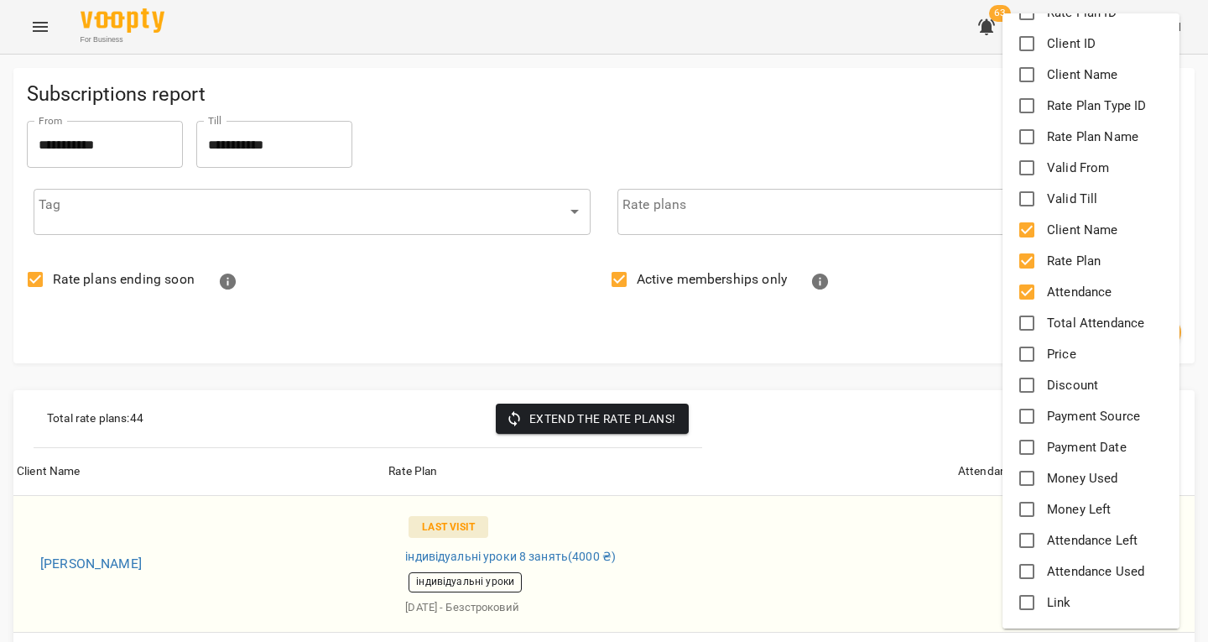
scroll to position [59, 0]
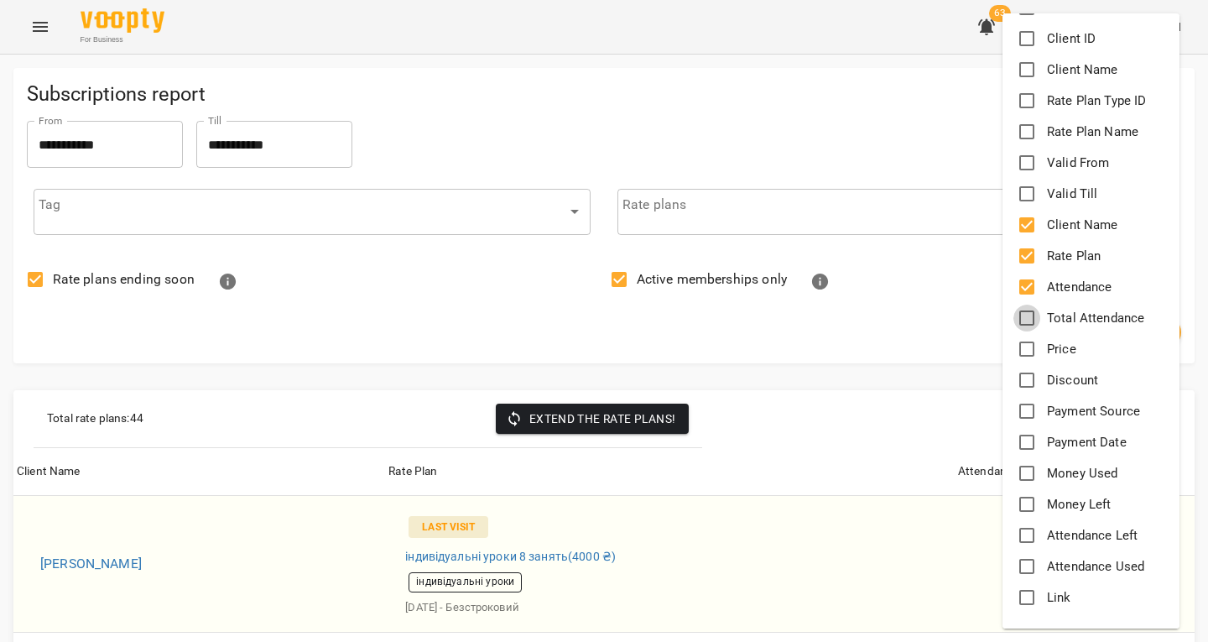
click at [1021, 305] on span "Missing translationId: common.showHideColumns for language: en_US" at bounding box center [1026, 317] width 27 height 27
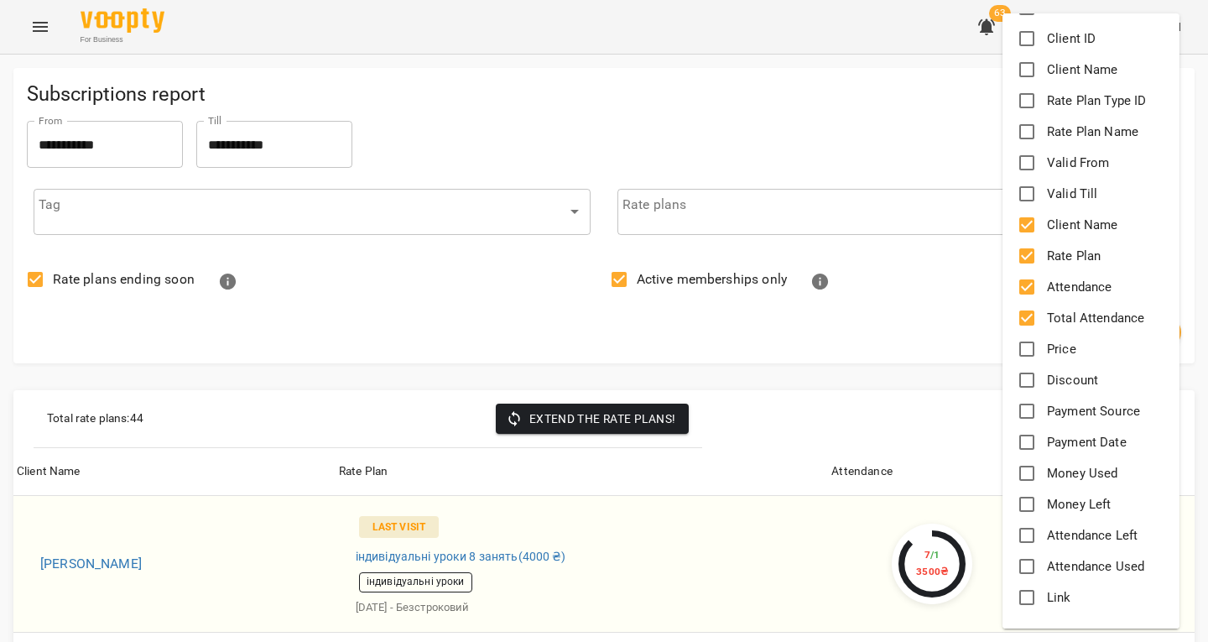
click at [919, 423] on div at bounding box center [604, 321] width 1208 height 642
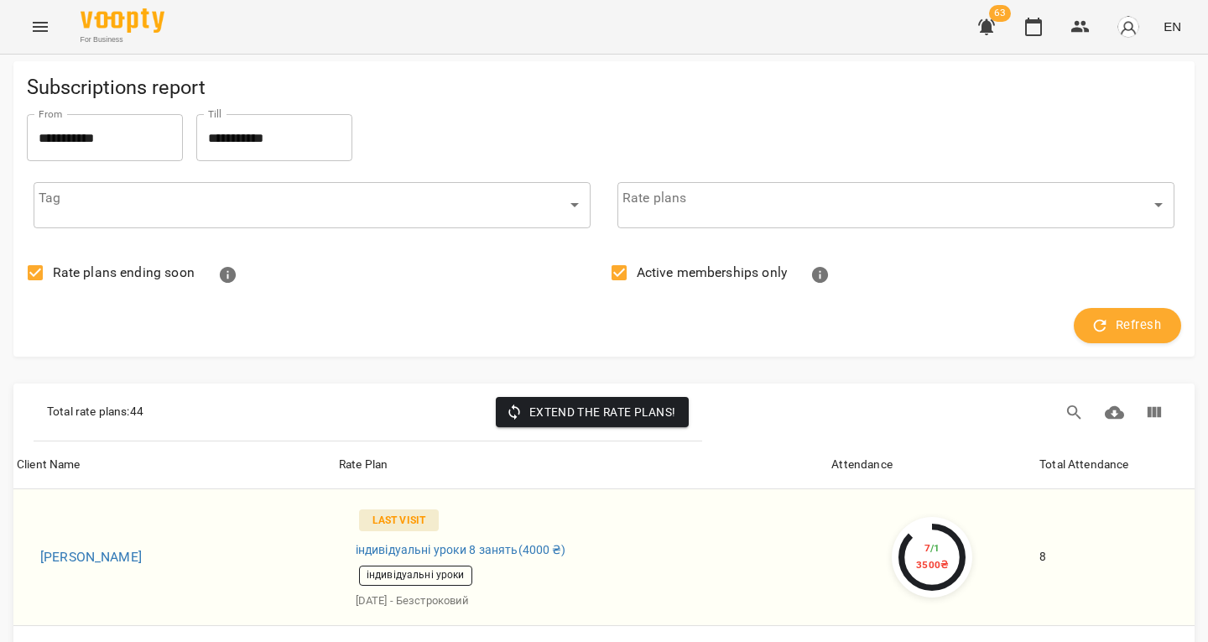
scroll to position [0, 0]
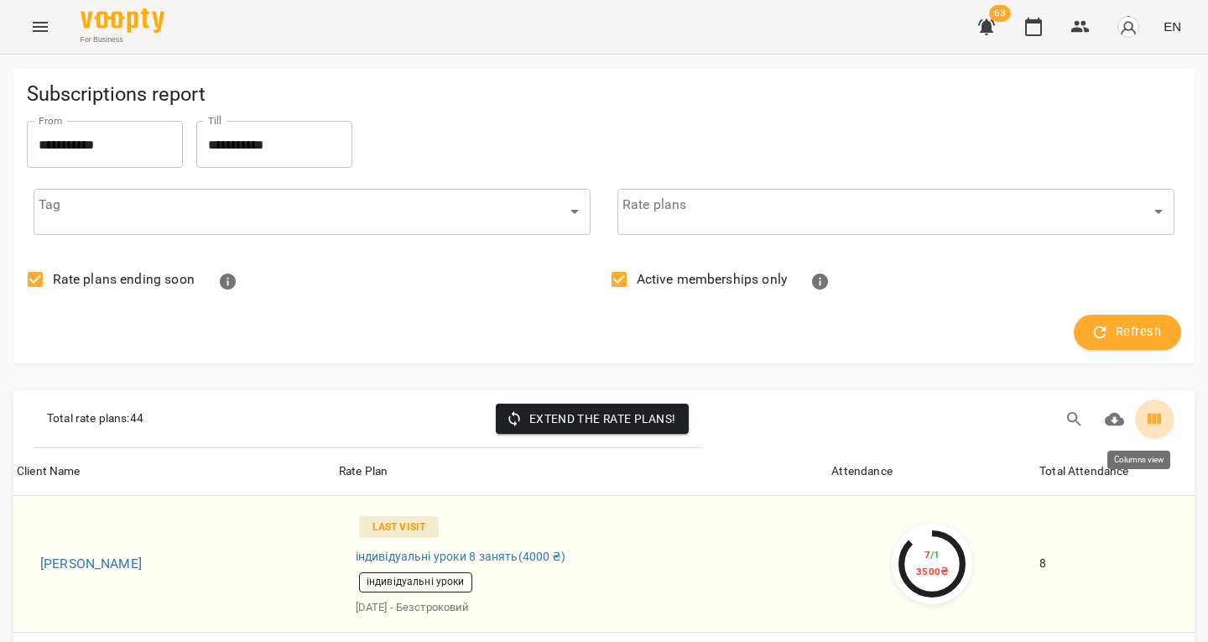
click at [1144, 409] on icon "Columns view" at bounding box center [1154, 419] width 20 height 20
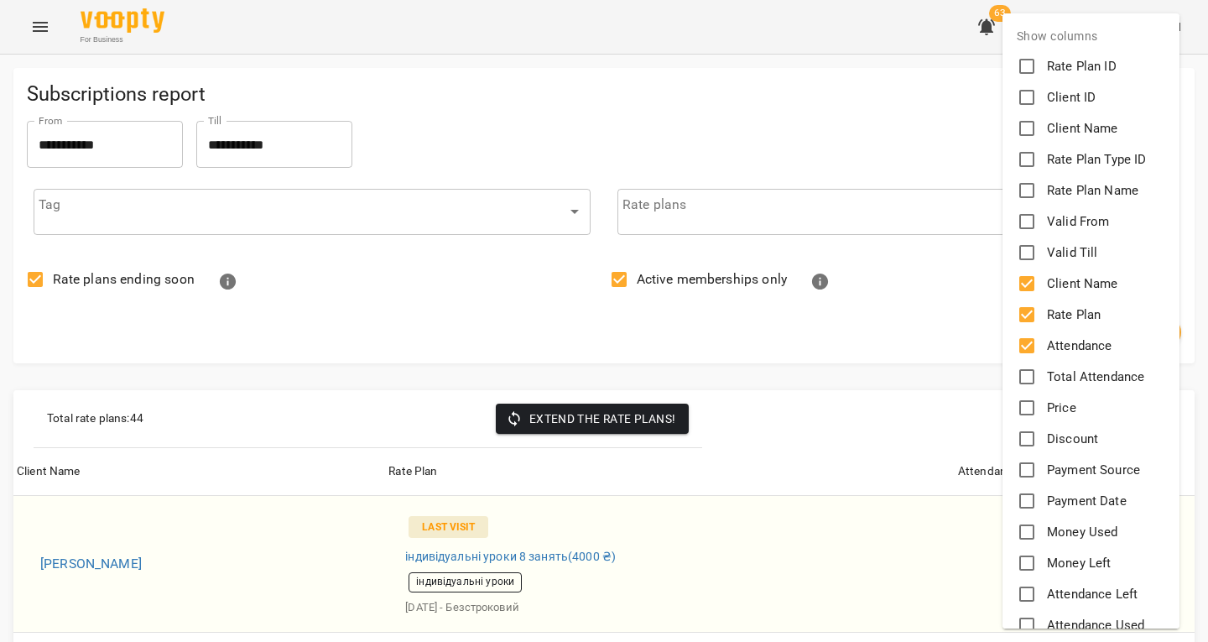
scroll to position [59, 0]
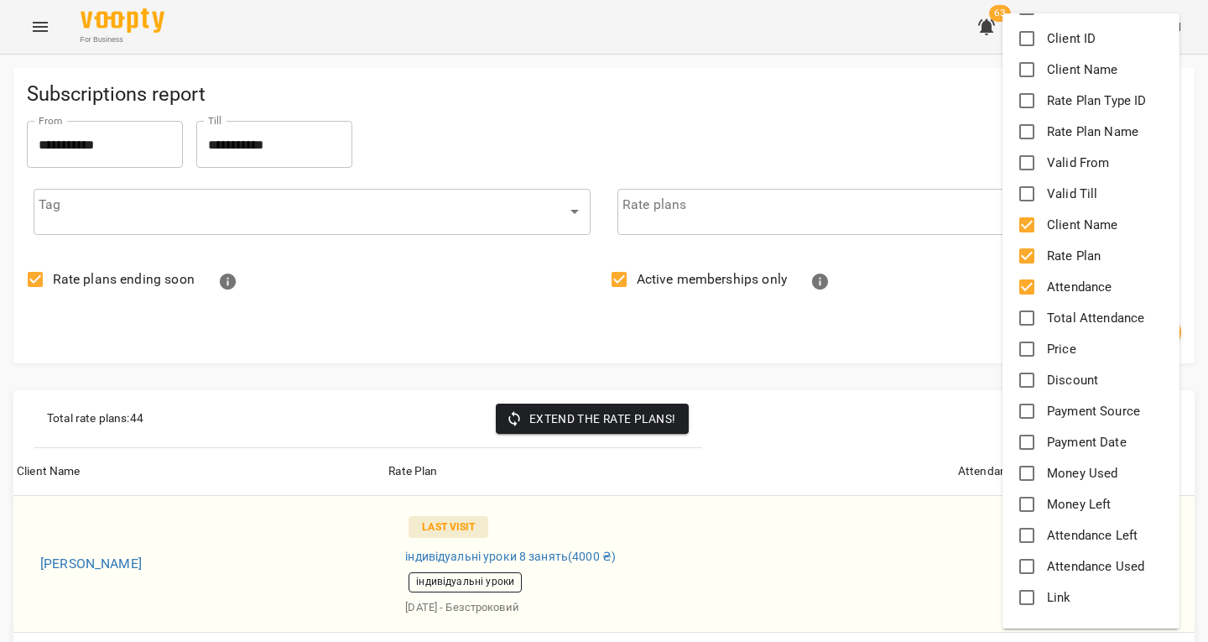
click at [933, 431] on div at bounding box center [604, 321] width 1208 height 642
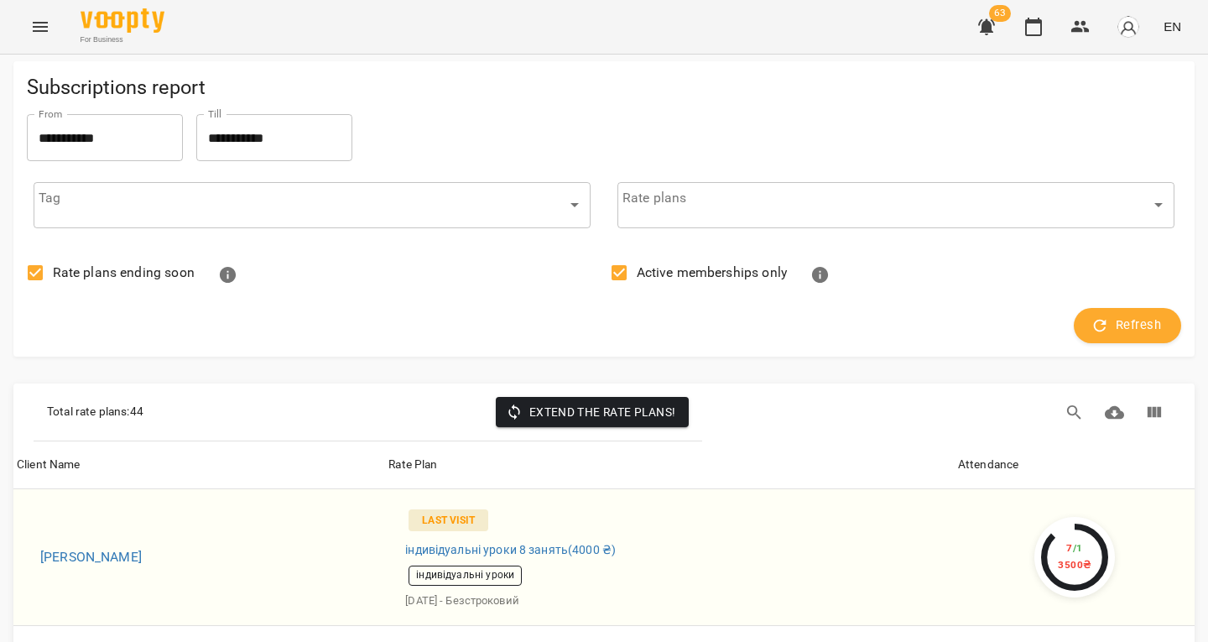
scroll to position [3654, 0]
drag, startPoint x: 66, startPoint y: 340, endPoint x: 0, endPoint y: 317, distance: 70.3
drag, startPoint x: 57, startPoint y: 197, endPoint x: 0, endPoint y: 193, distance: 57.2
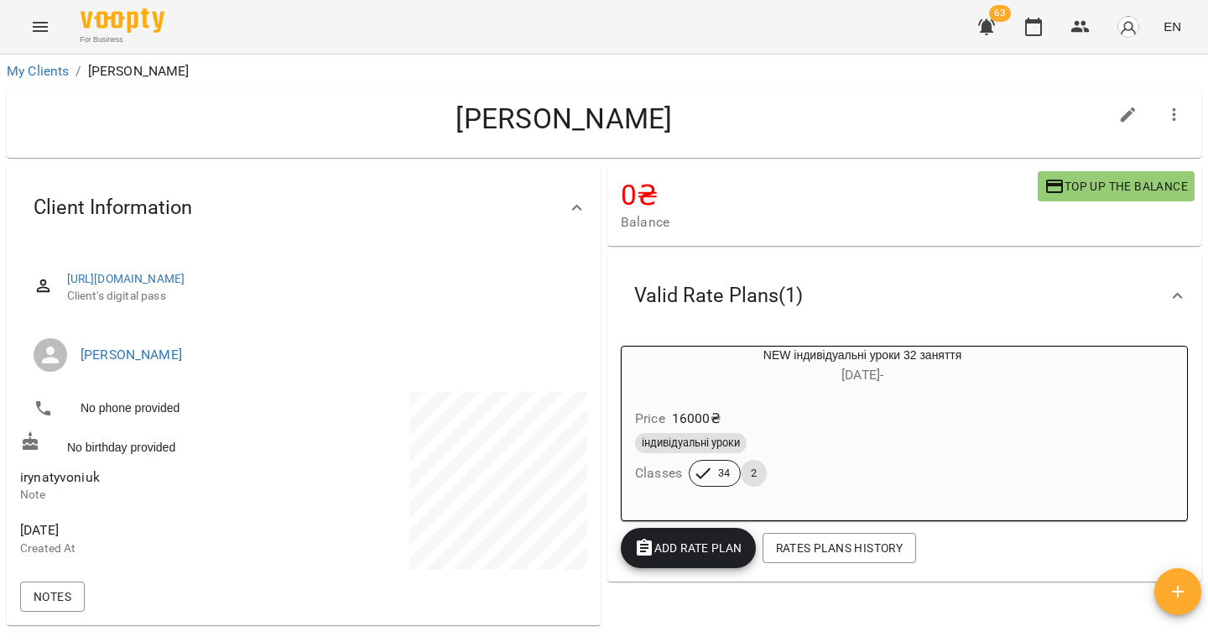
click at [66, 485] on span "irynatyvoniuk" at bounding box center [60, 477] width 80 height 16
copy span "irynatyvoniuk"
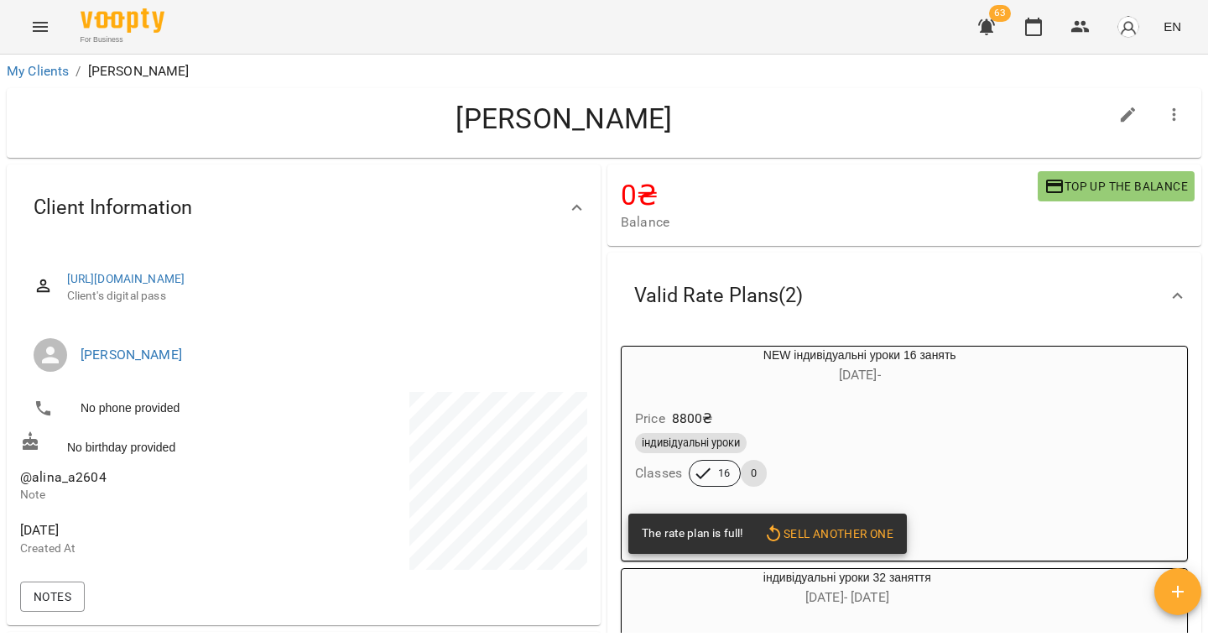
click at [89, 476] on span "@alina_a2604" at bounding box center [63, 477] width 86 height 16
copy span "@alina_a2604"
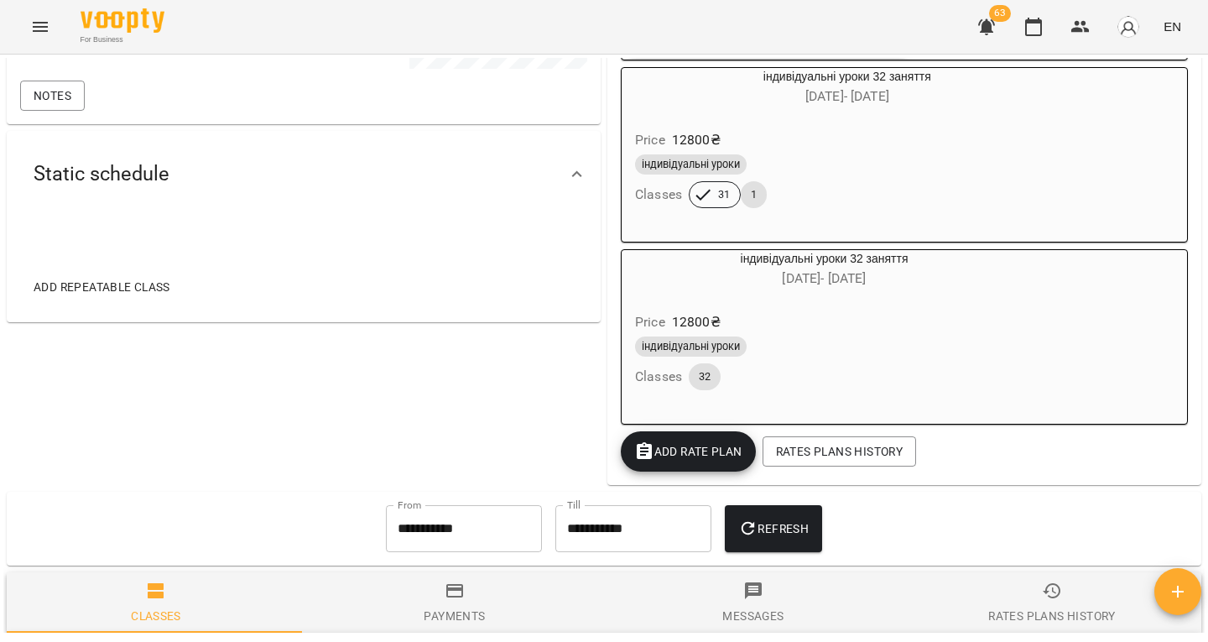
scroll to position [501, 0]
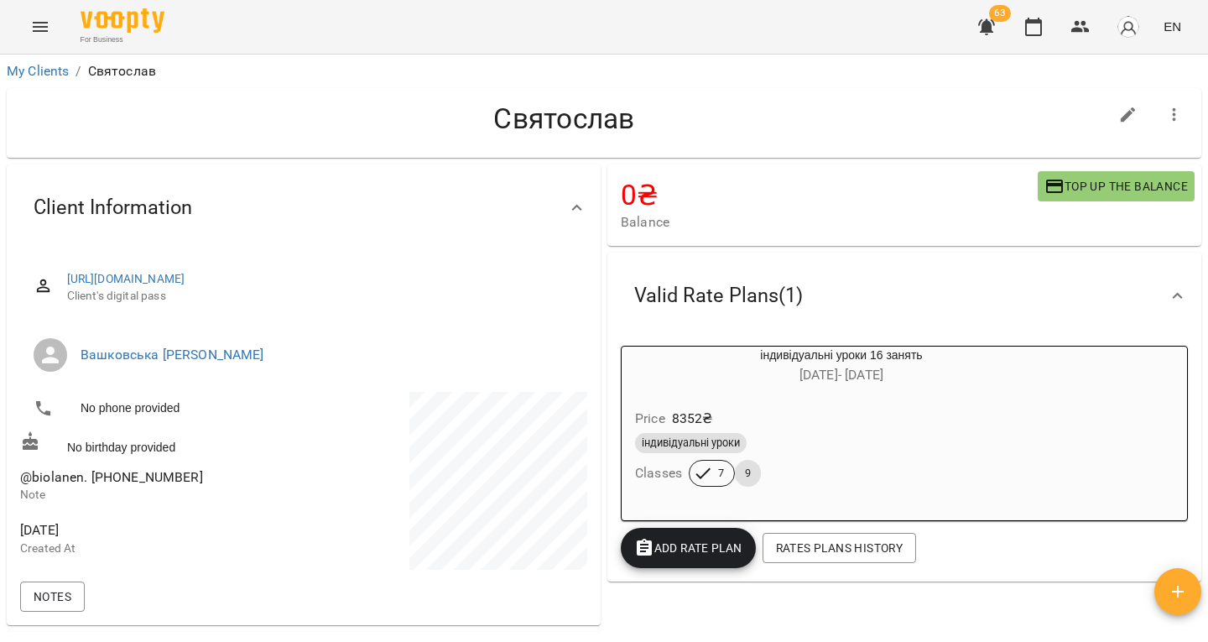
click at [46, 485] on span "@biolanen. [PHONE_NUMBER]" at bounding box center [111, 477] width 183 height 16
drag, startPoint x: 46, startPoint y: 486, endPoint x: 24, endPoint y: 493, distance: 22.8
click at [24, 485] on span "@biolanen. [PHONE_NUMBER]" at bounding box center [111, 477] width 183 height 16
copy span "@biolanen"
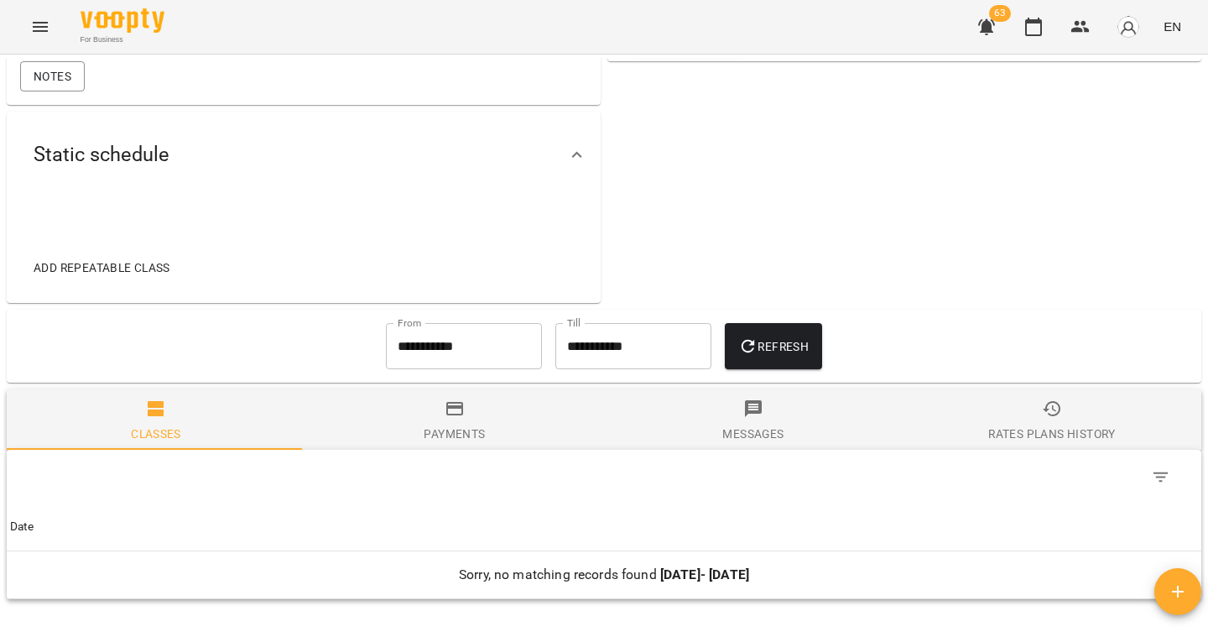
scroll to position [547, 0]
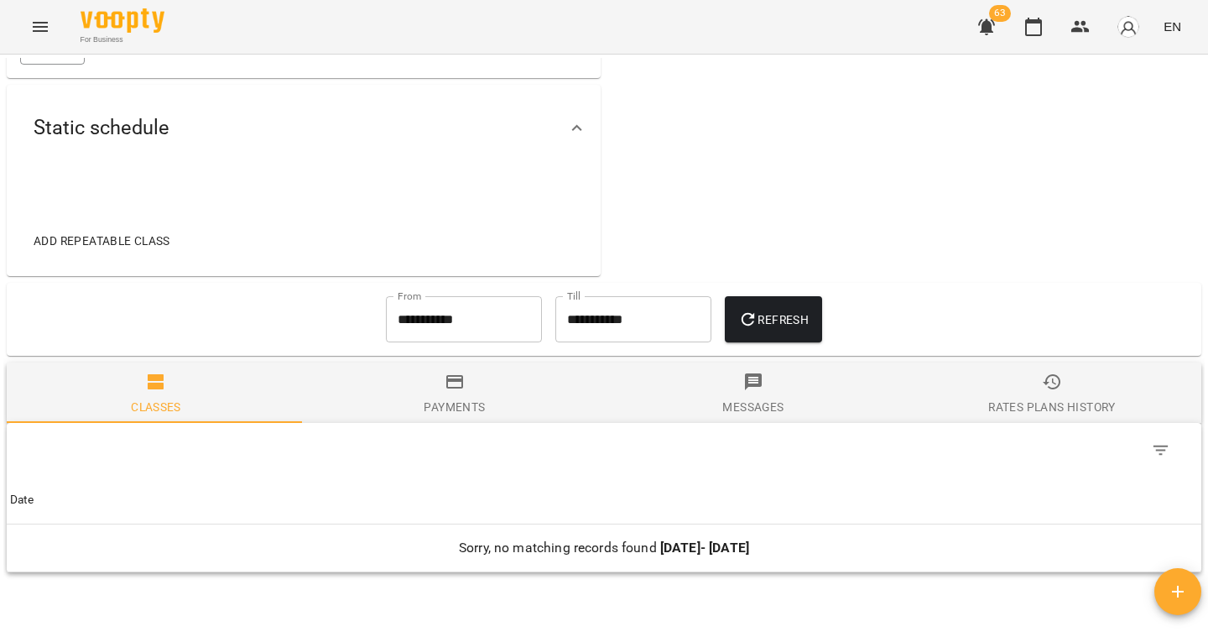
click at [403, 328] on input "**********" at bounding box center [464, 319] width 156 height 47
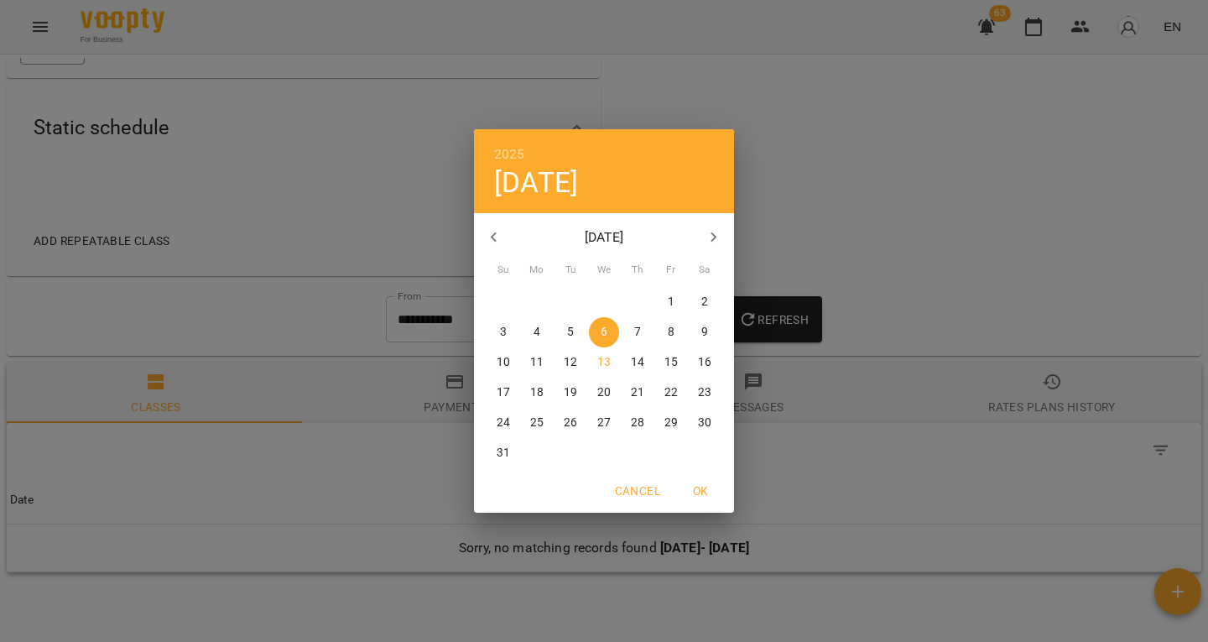
click at [482, 244] on button "button" at bounding box center [494, 237] width 40 height 40
click at [603, 302] on p "2" at bounding box center [603, 302] width 7 height 17
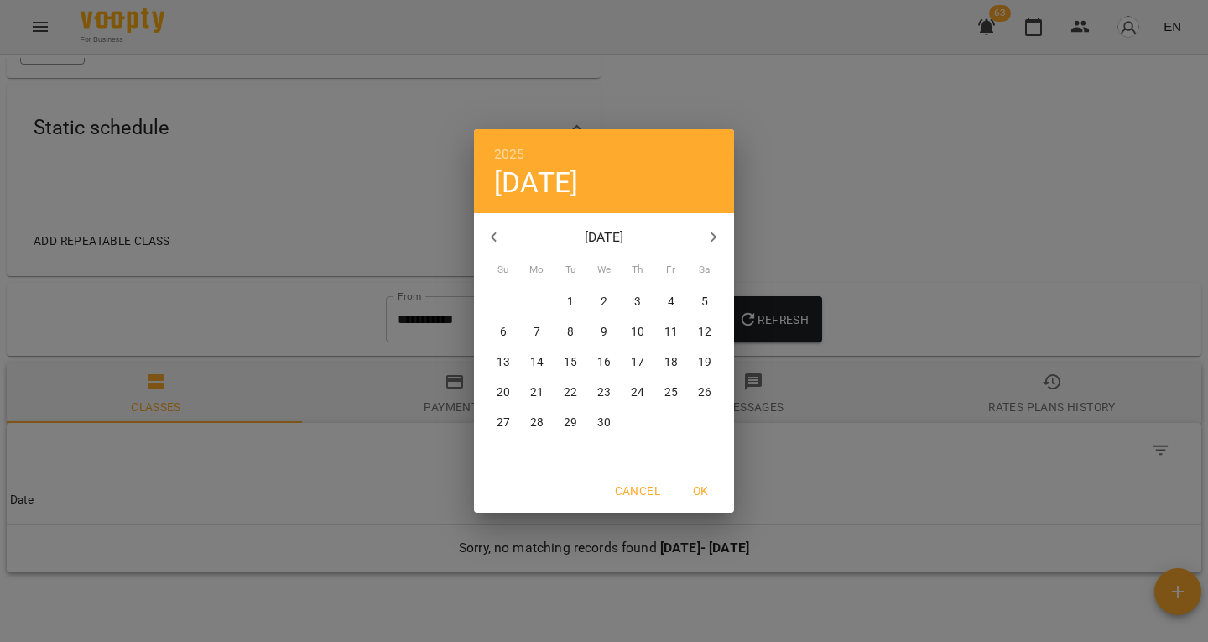
type input "**********"
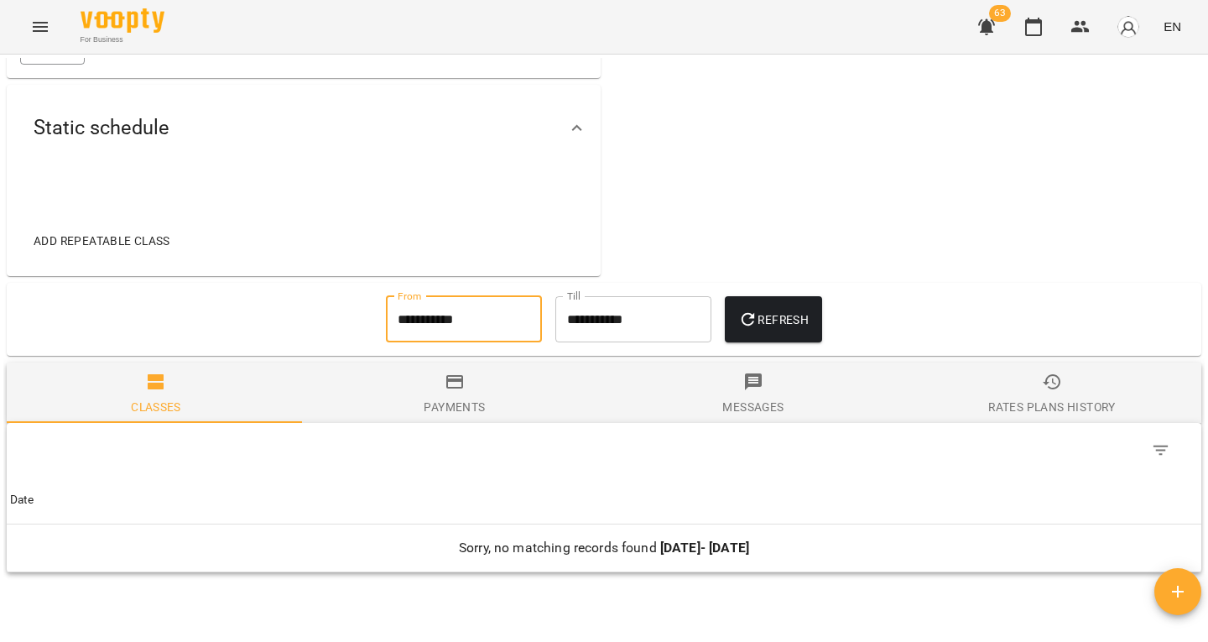
click at [784, 330] on span "Refresh" at bounding box center [773, 319] width 70 height 20
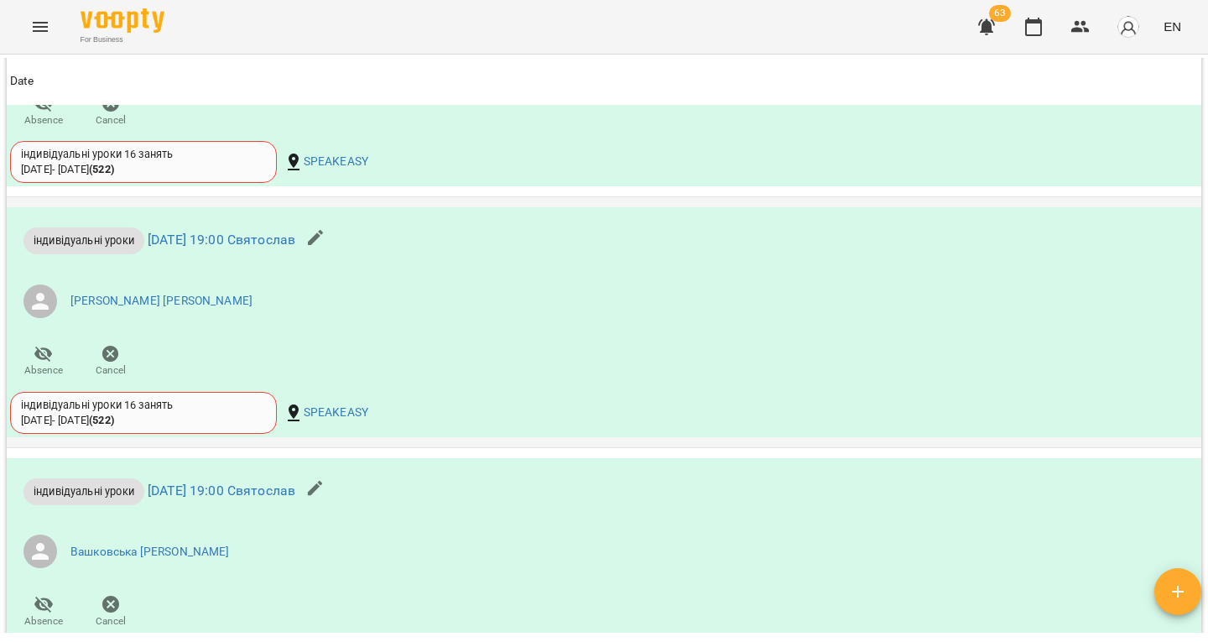
scroll to position [1876, 0]
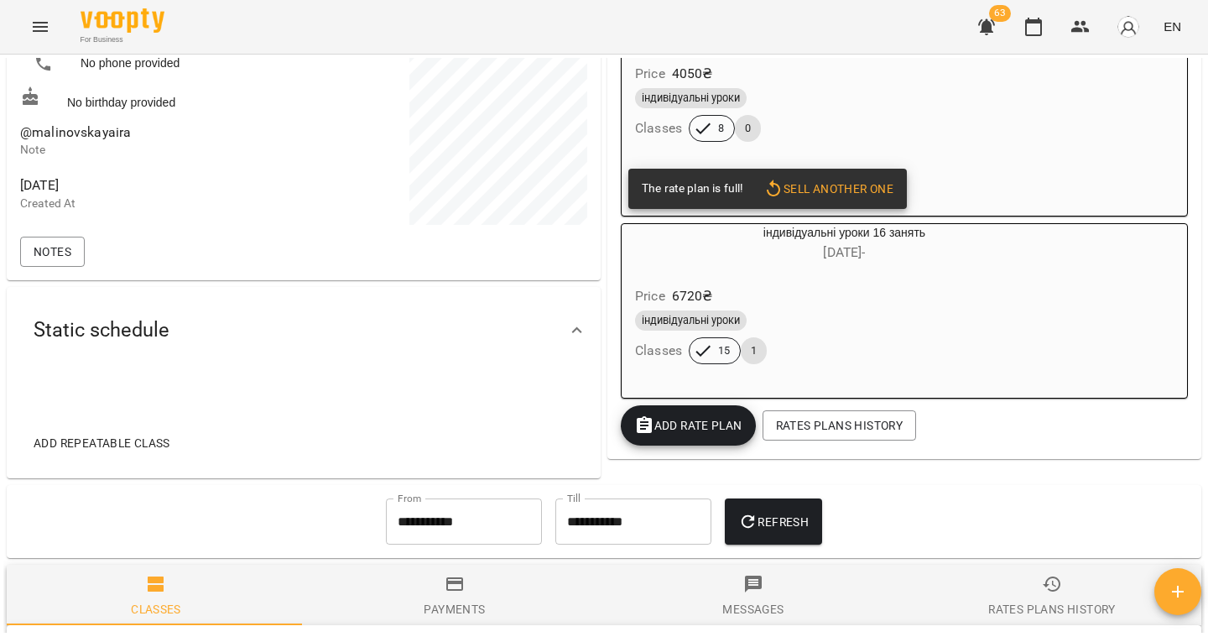
scroll to position [347, 0]
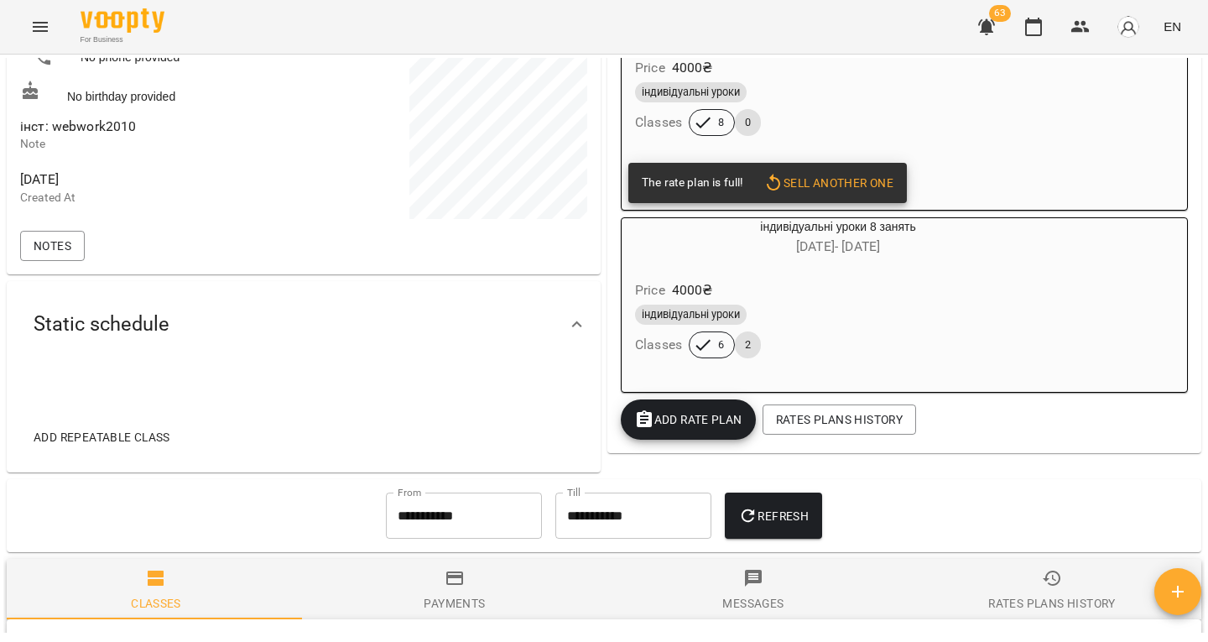
scroll to position [350, 0]
click at [86, 135] on span "інст: webwork2010" at bounding box center [78, 127] width 117 height 16
drag, startPoint x: 86, startPoint y: 141, endPoint x: 124, endPoint y: 141, distance: 38.6
click at [124, 135] on span "інст: webwork2010" at bounding box center [78, 127] width 117 height 16
copy span "webwork2010"
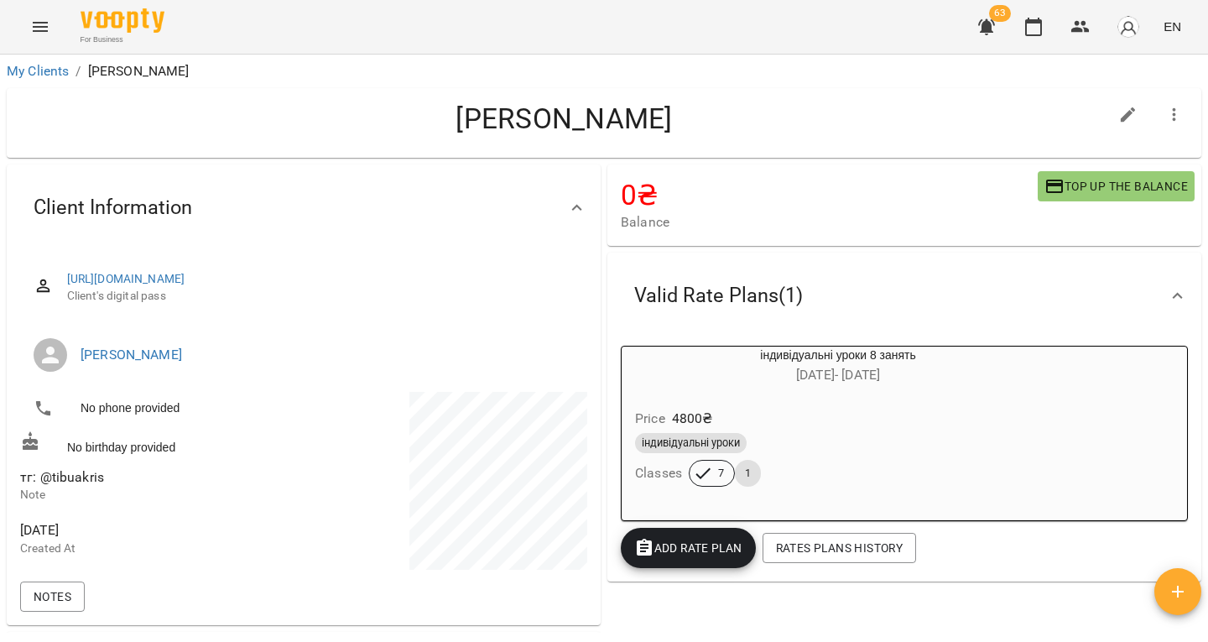
click at [50, 485] on span "тг: @tibuakris" at bounding box center [62, 477] width 84 height 16
click at [45, 485] on span "тг: @tibuakris" at bounding box center [62, 477] width 84 height 16
click at [42, 485] on span "тг: @tibuakris" at bounding box center [62, 477] width 84 height 16
click at [676, 548] on span "Add Rate plan" at bounding box center [688, 548] width 108 height 20
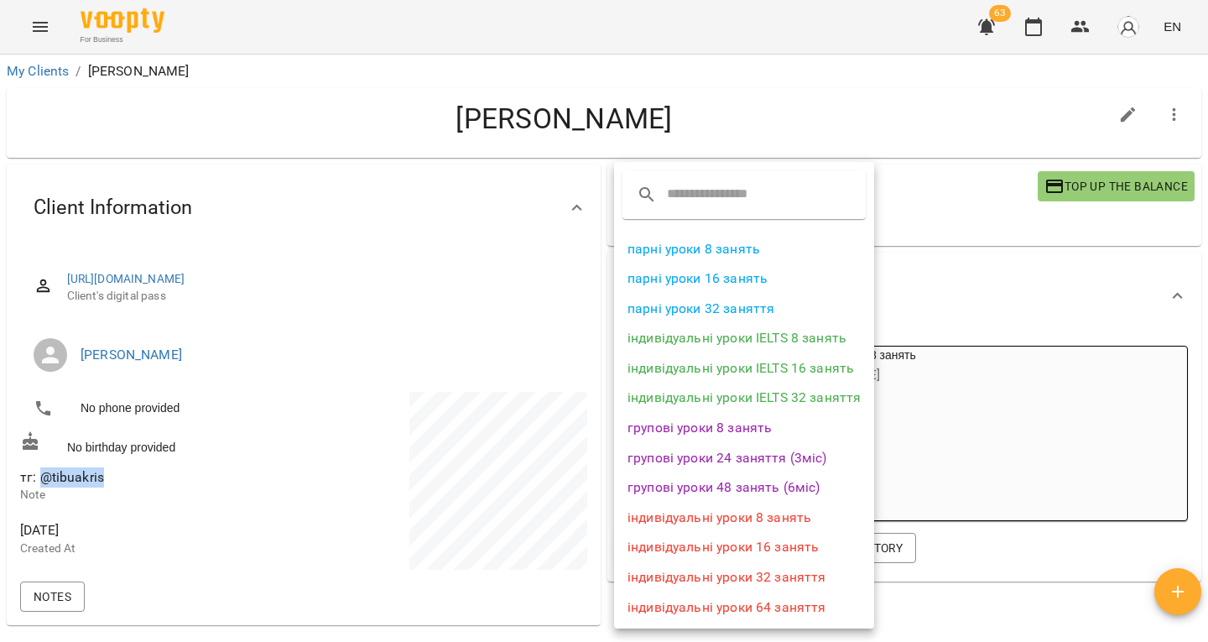
click at [718, 522] on li "індивідуальні уроки 8 занять" at bounding box center [744, 517] width 260 height 30
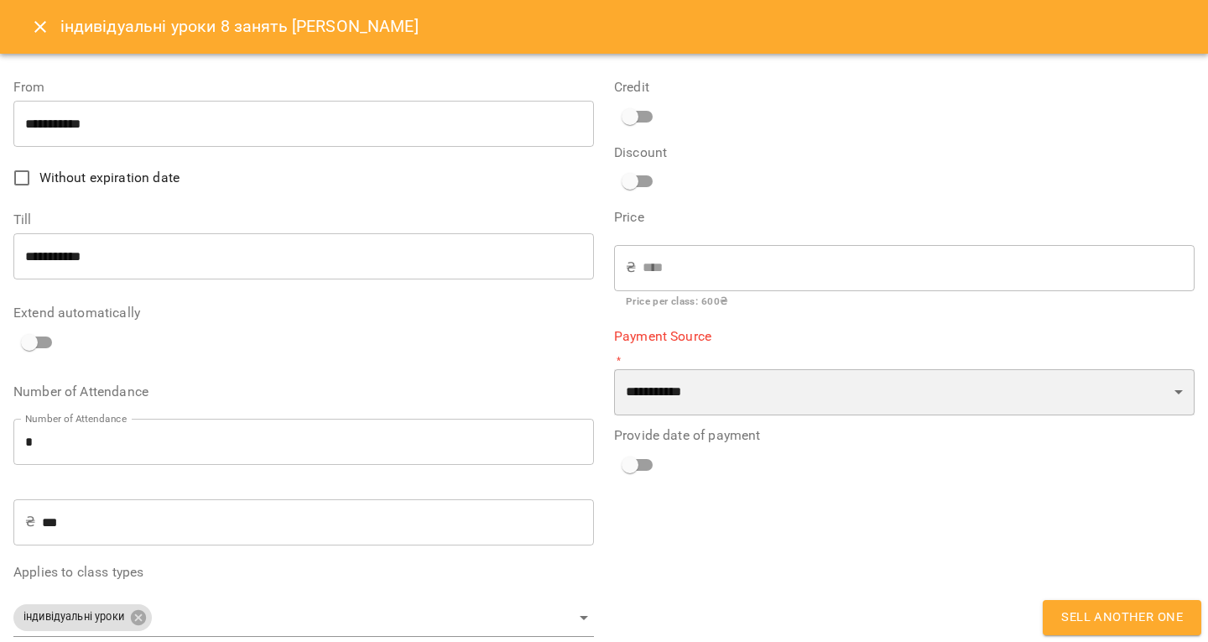
click at [679, 403] on select "**********" at bounding box center [904, 392] width 580 height 47
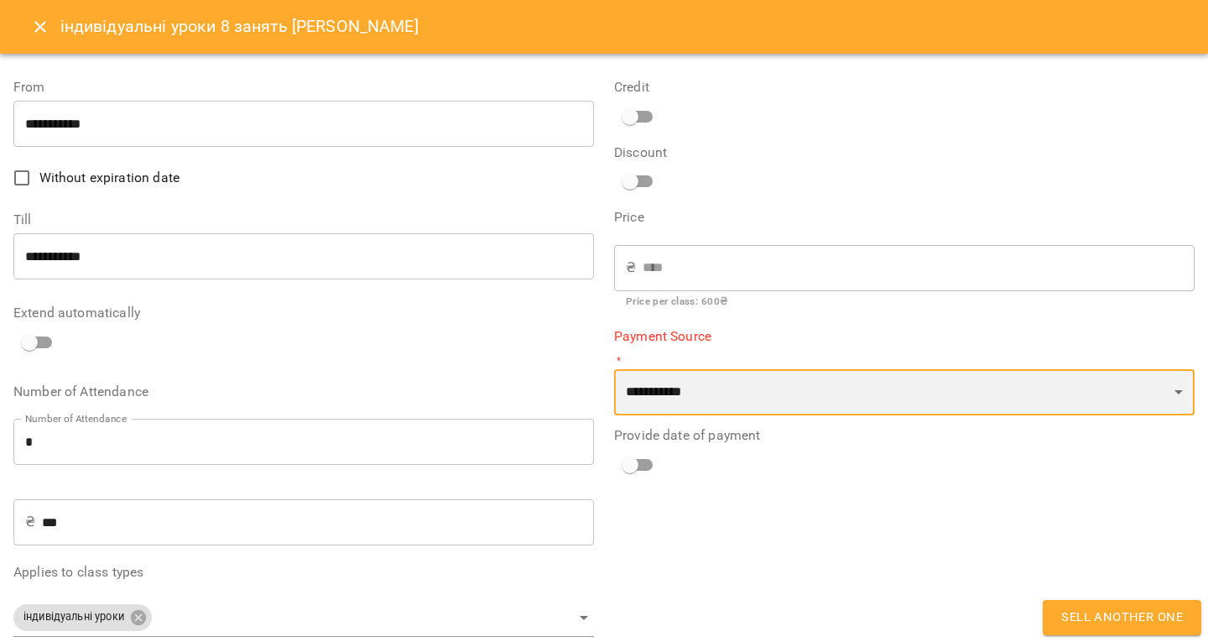
select select "****"
click at [614, 369] on select "**********" at bounding box center [904, 392] width 580 height 47
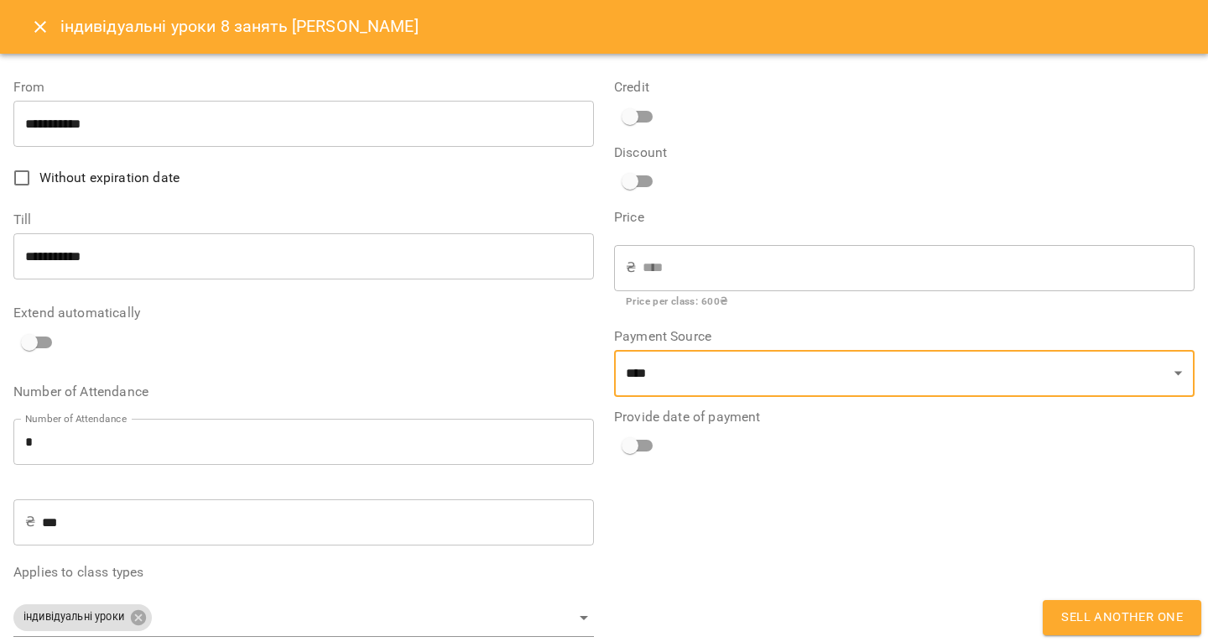
click at [190, 127] on input "**********" at bounding box center [303, 124] width 580 height 47
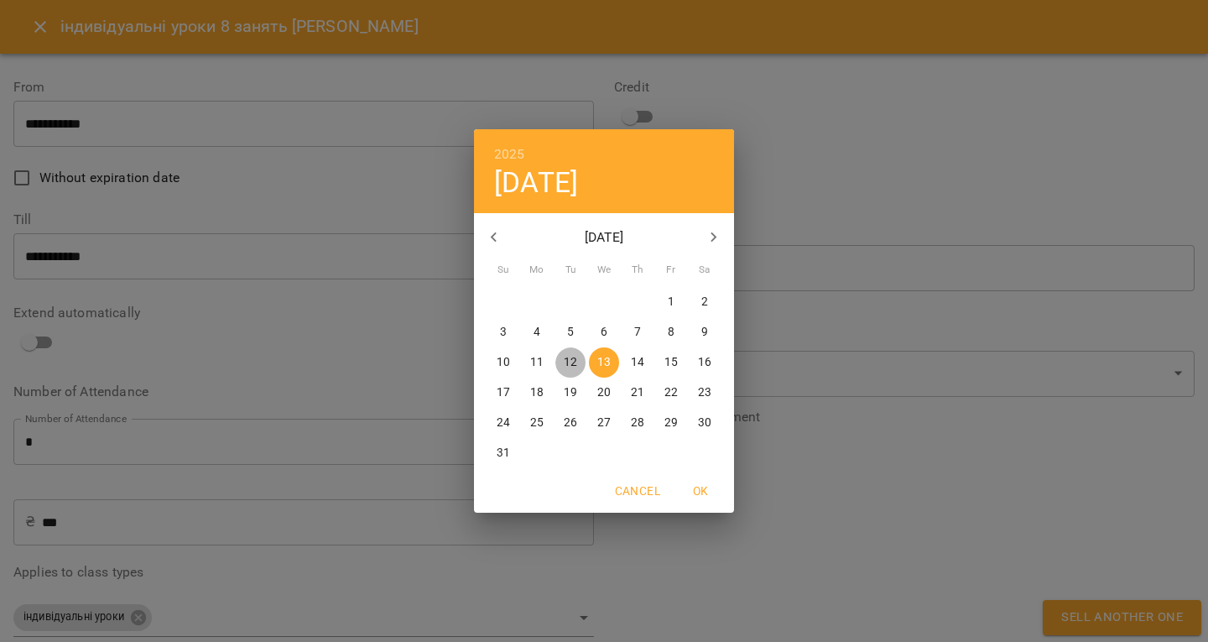
click at [565, 366] on p "12" at bounding box center [570, 362] width 13 height 17
type input "**********"
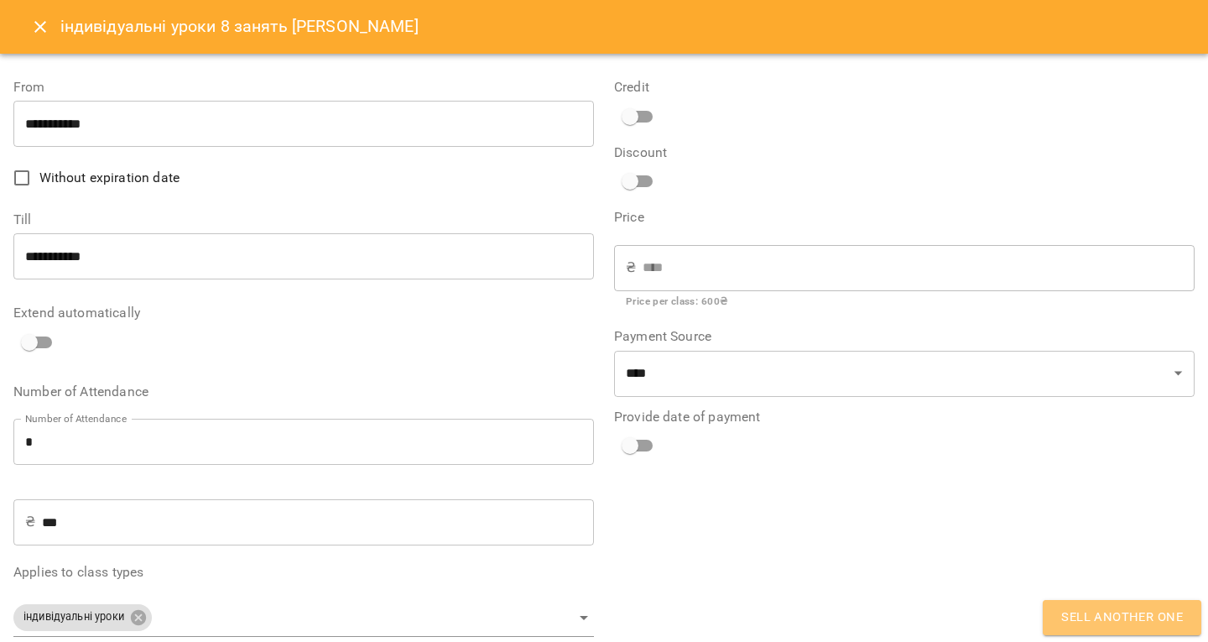
click at [1091, 613] on span "Sell another one" at bounding box center [1122, 617] width 122 height 22
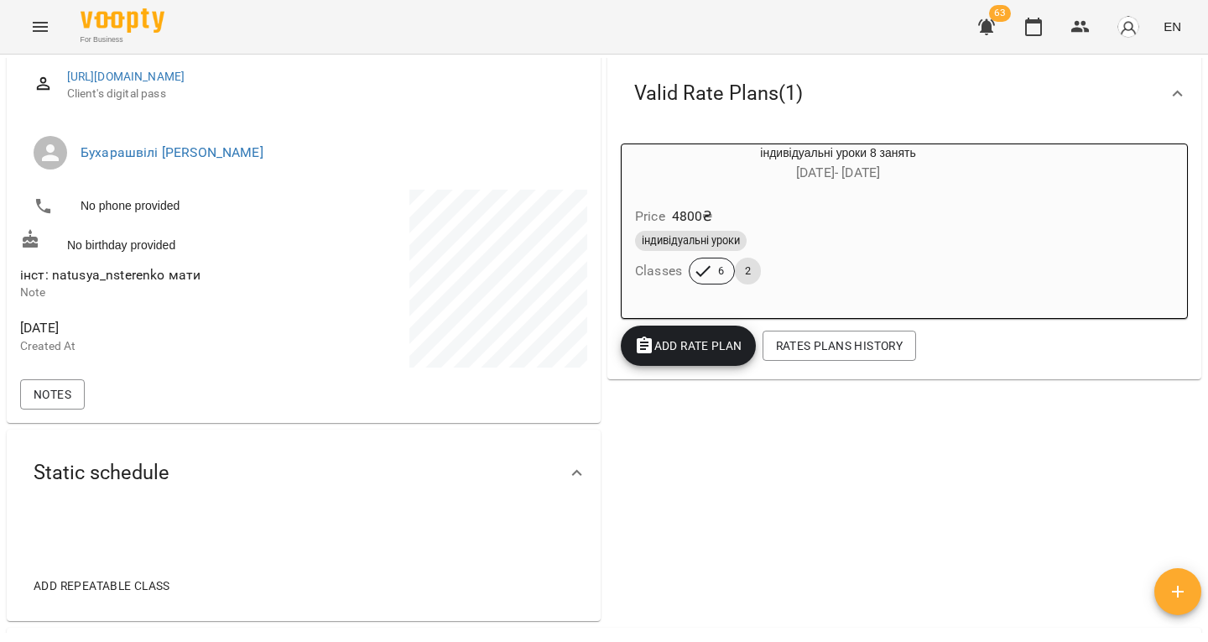
scroll to position [139, 0]
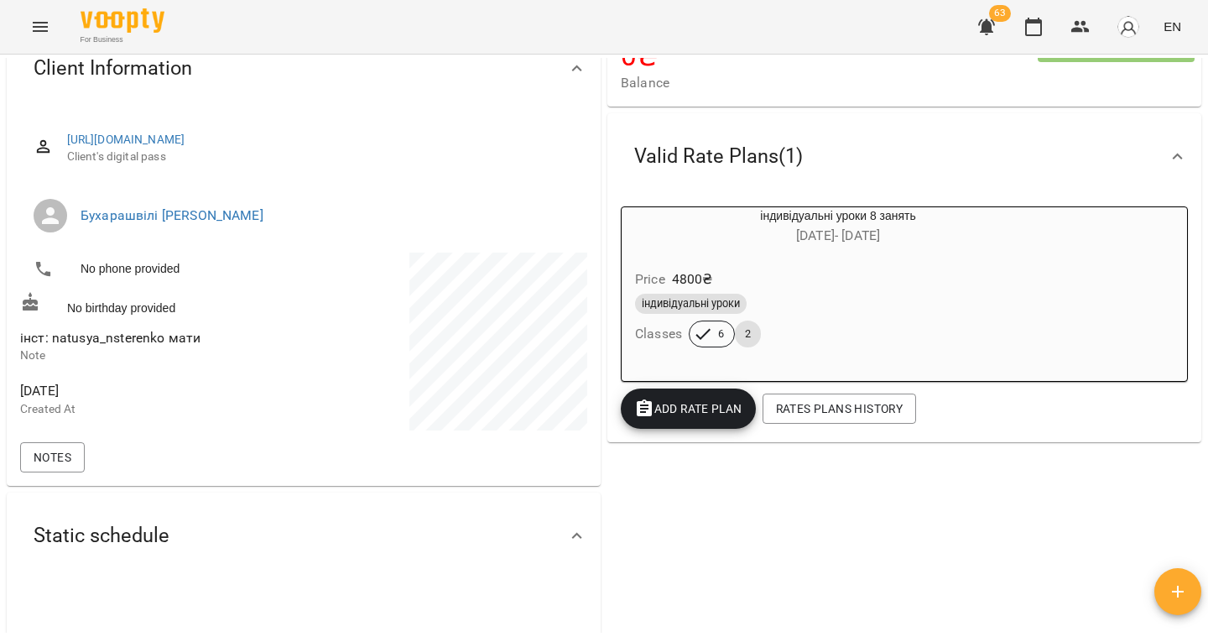
click at [86, 340] on span "інст: natusya_nsterenko мати" at bounding box center [110, 338] width 180 height 16
drag, startPoint x: 86, startPoint y: 340, endPoint x: 114, endPoint y: 345, distance: 29.0
click at [114, 345] on span "інст: natusya_nsterenko мати" at bounding box center [110, 338] width 180 height 16
copy span "natusya_nsterenko"
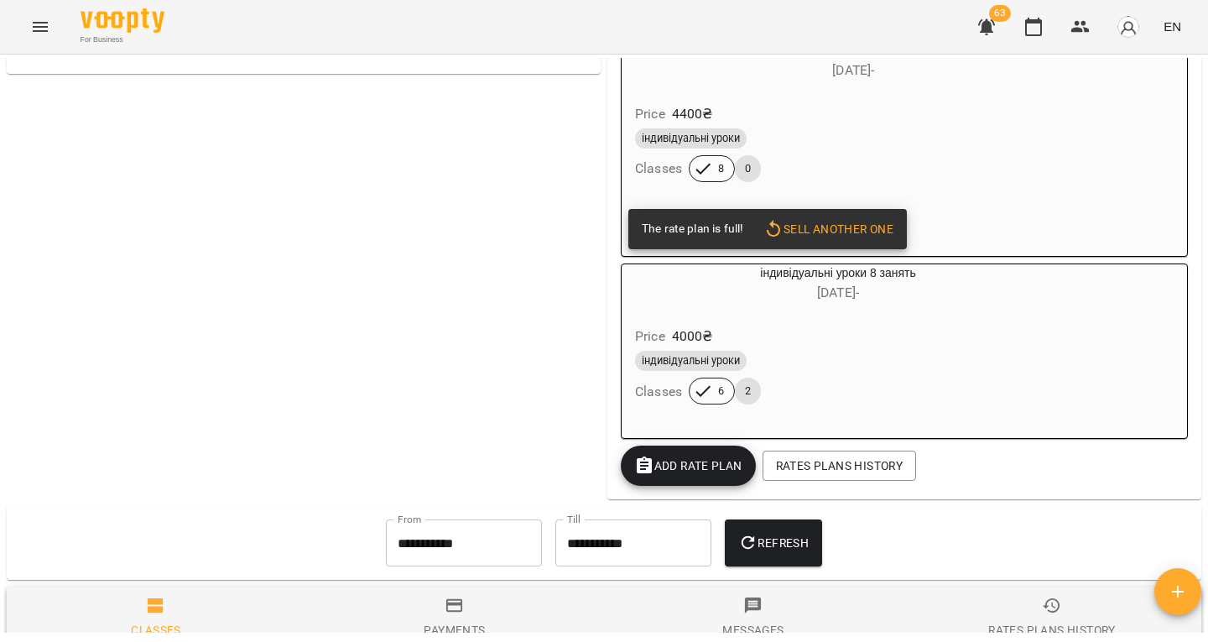
scroll to position [768, 0]
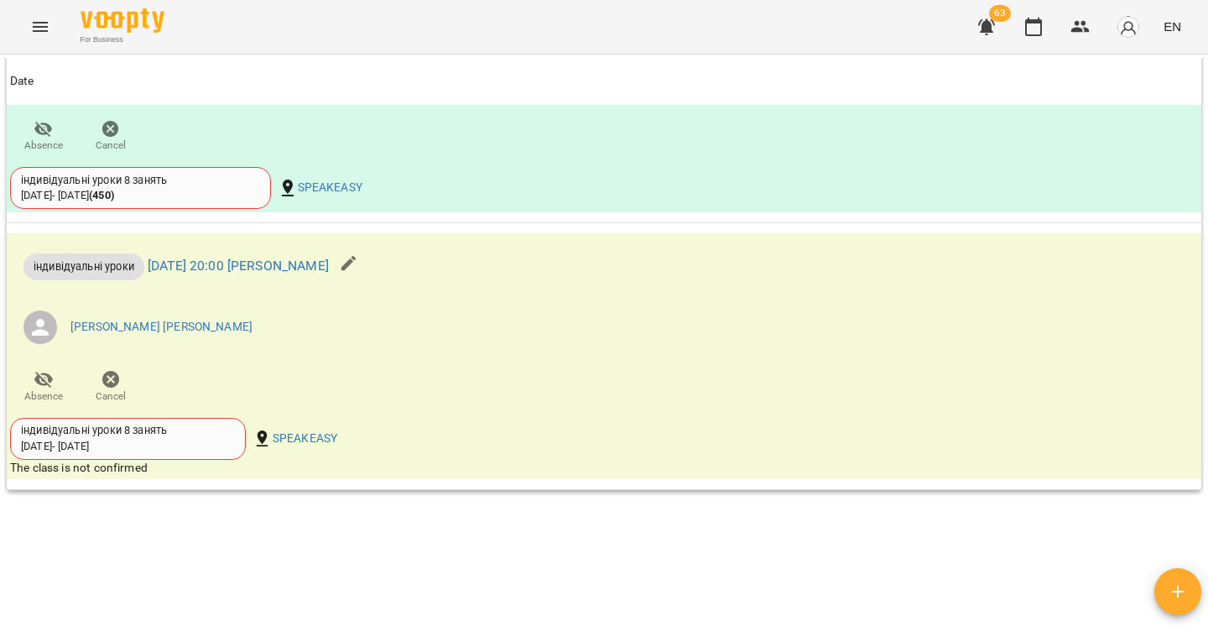
scroll to position [1745, 0]
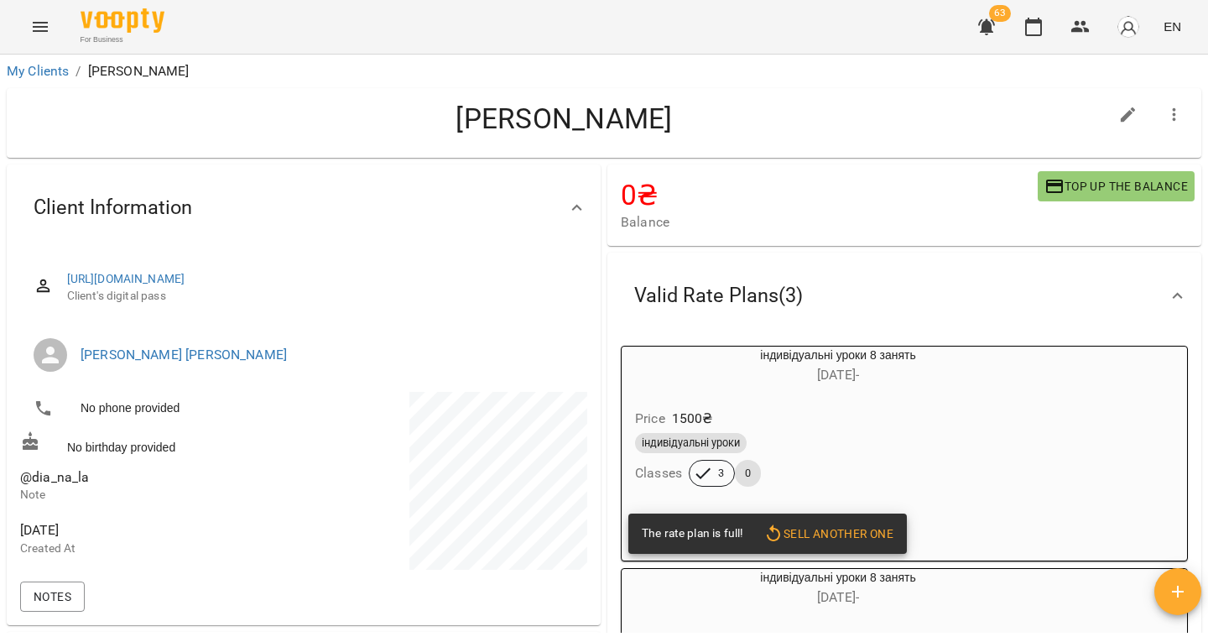
click at [70, 485] on span "@dia_na_la" at bounding box center [54, 477] width 69 height 16
copy span "@dia_na_la"
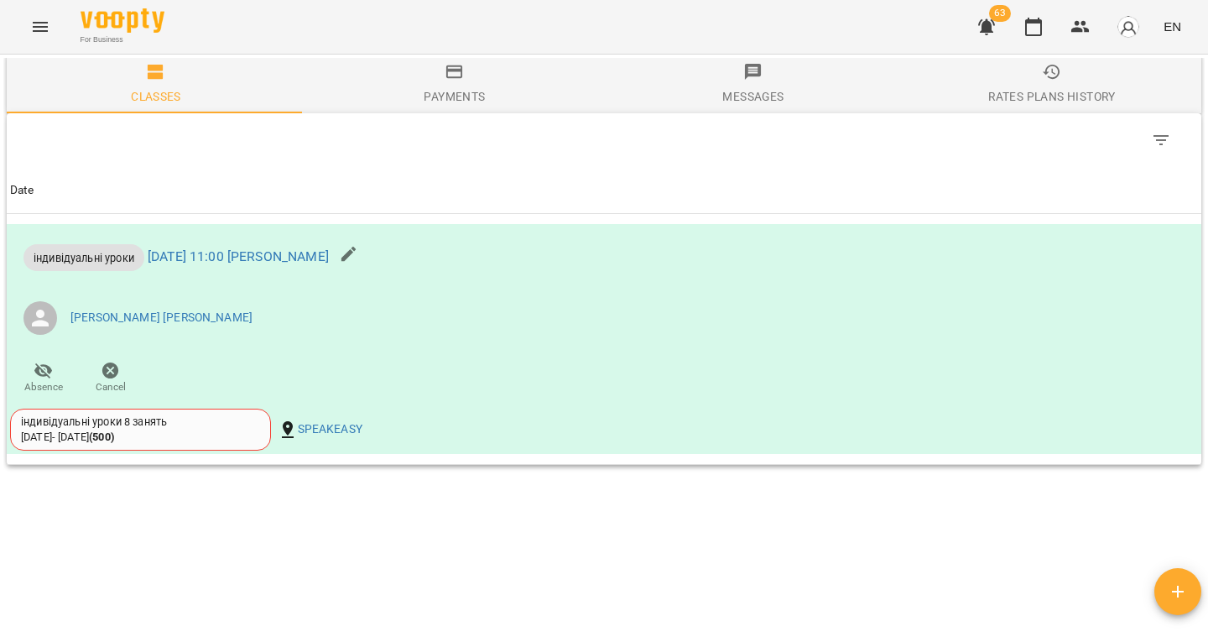
scroll to position [1066, 0]
